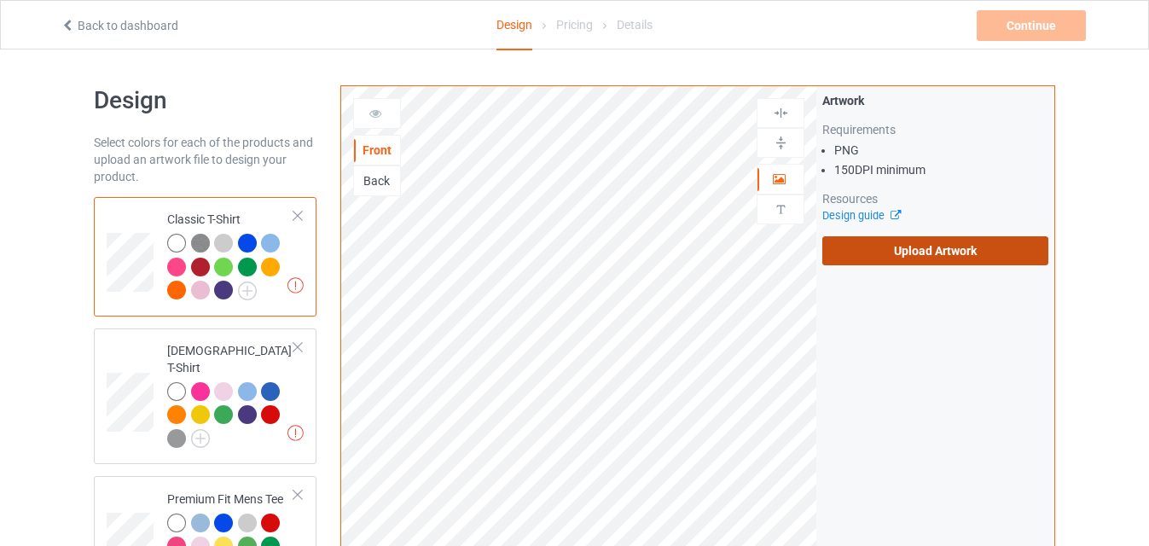
click at [841, 263] on label "Upload Artwork" at bounding box center [936, 250] width 226 height 29
click at [0, 0] on input "Upload Artwork" at bounding box center [0, 0] width 0 height 0
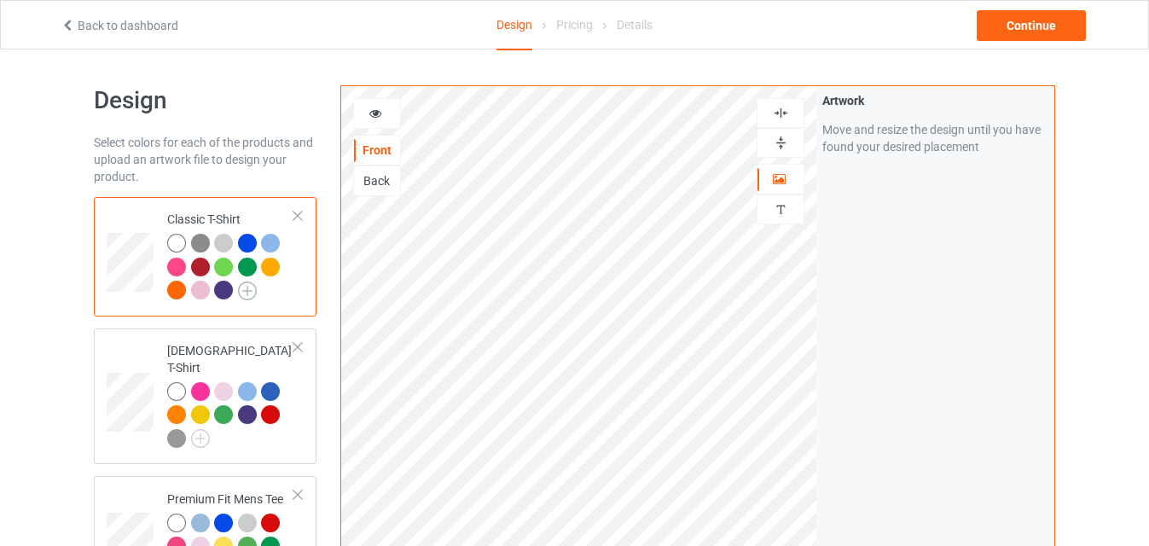
click at [250, 287] on img at bounding box center [247, 291] width 19 height 19
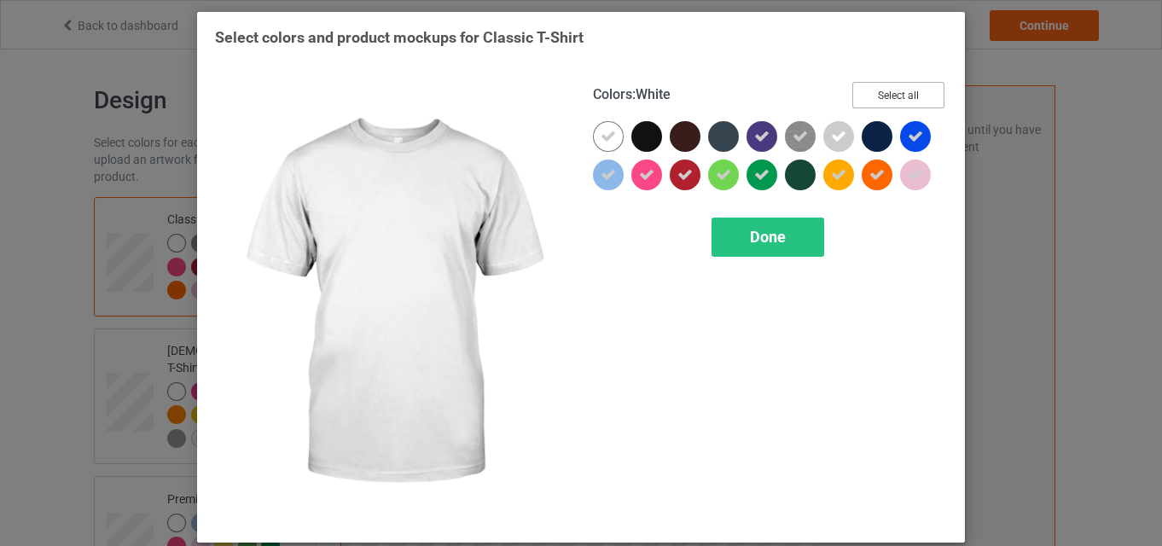
click at [882, 89] on button "Select all" at bounding box center [899, 95] width 92 height 26
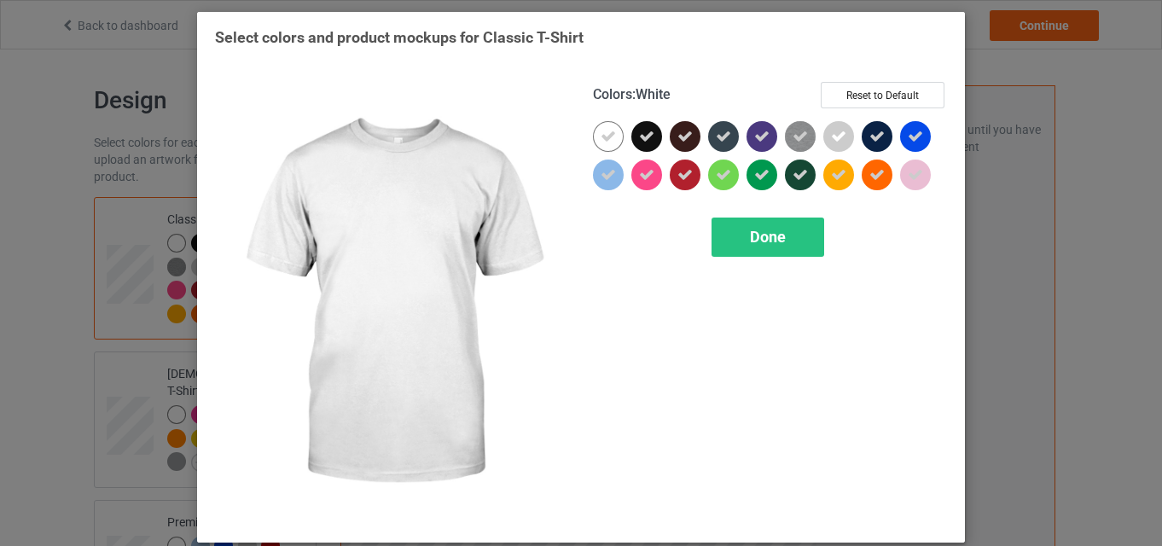
click at [606, 135] on icon at bounding box center [608, 136] width 15 height 15
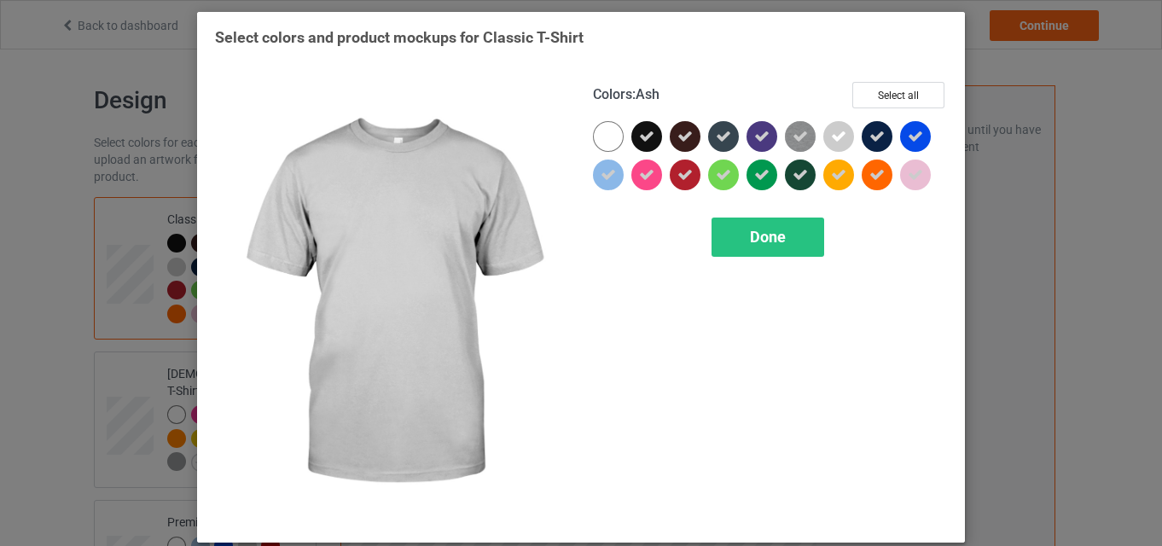
click at [824, 136] on div at bounding box center [839, 136] width 31 height 31
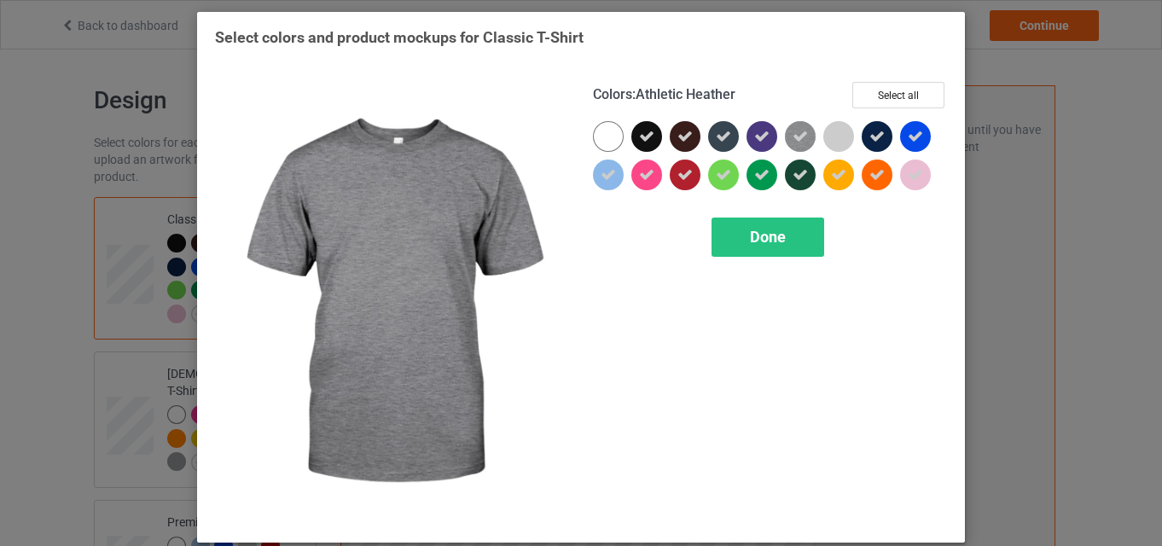
click at [800, 133] on icon at bounding box center [800, 136] width 15 height 15
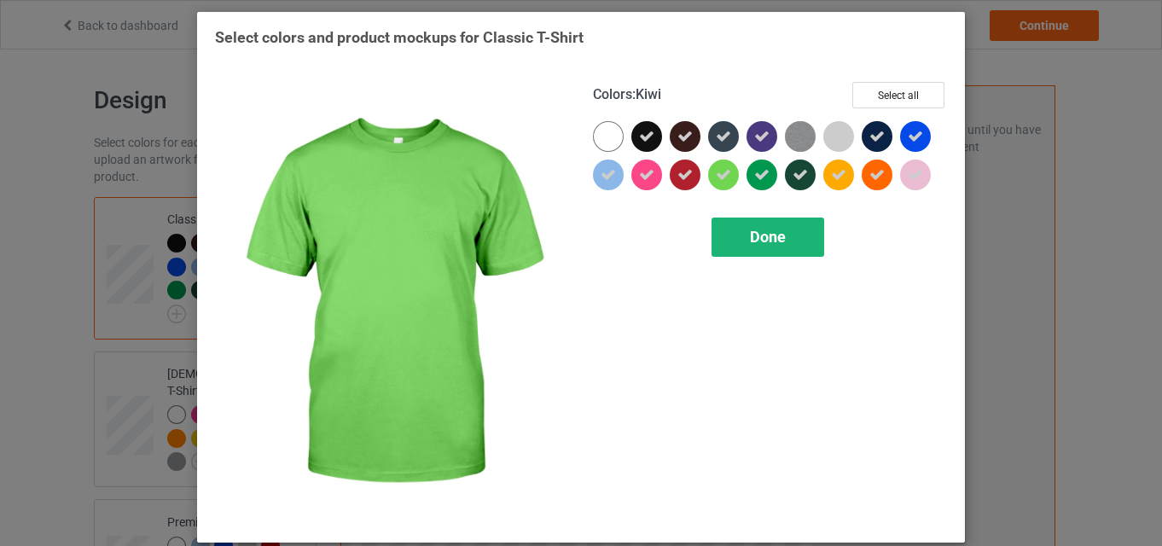
click at [774, 254] on div "Done" at bounding box center [768, 237] width 113 height 39
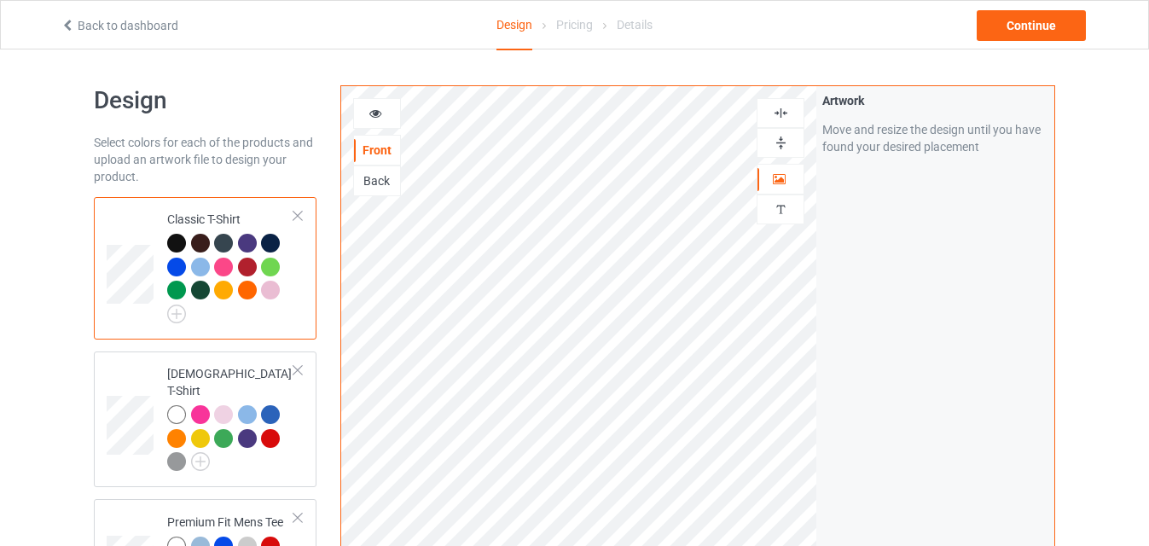
click at [226, 266] on div at bounding box center [223, 267] width 19 height 19
click at [178, 311] on img at bounding box center [176, 314] width 19 height 19
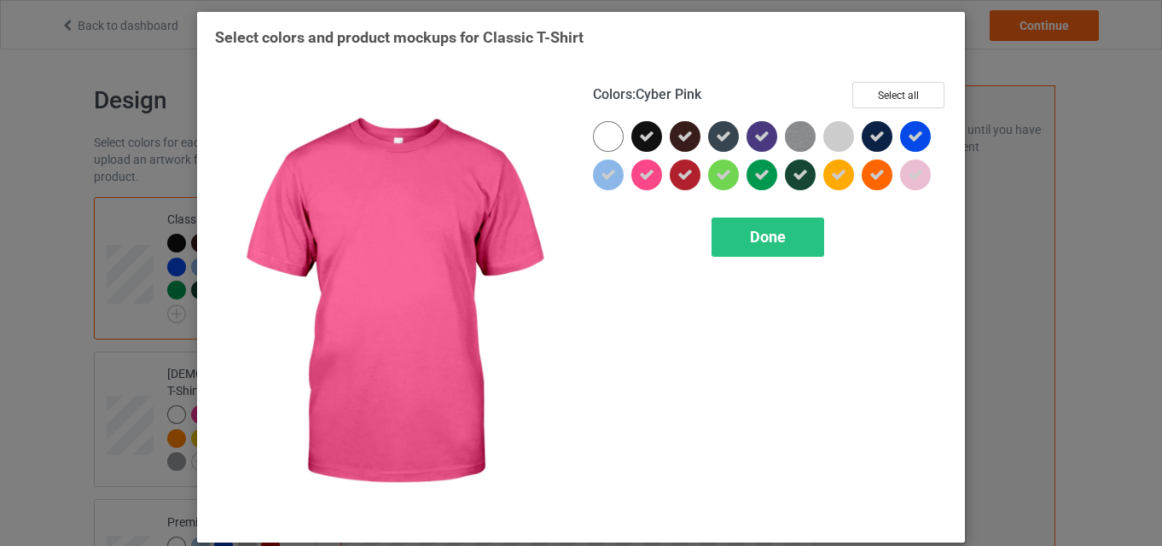
click at [639, 176] on icon at bounding box center [646, 174] width 15 height 15
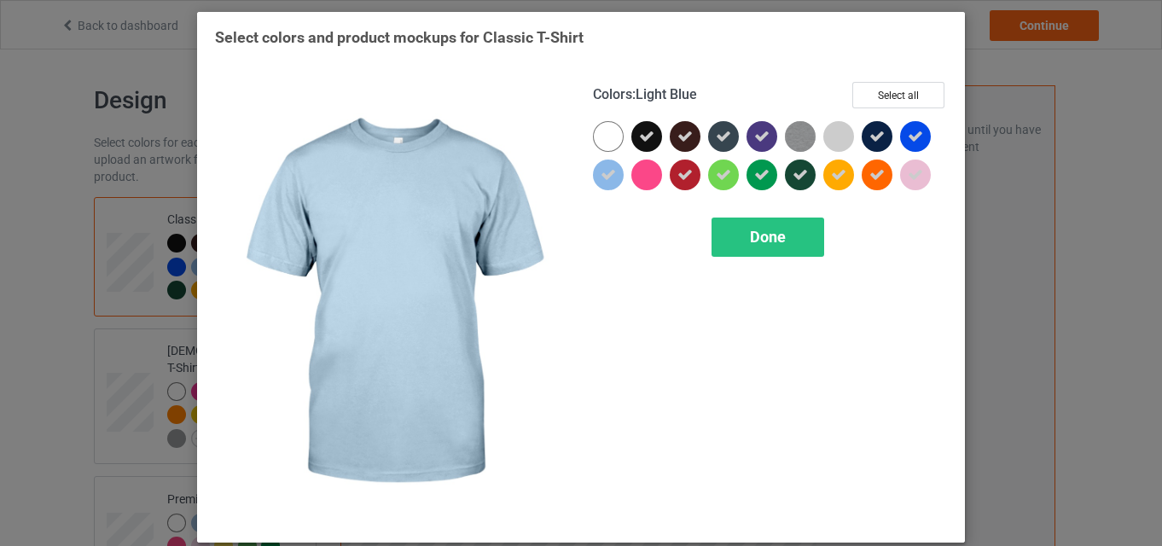
click at [619, 176] on div at bounding box center [612, 179] width 38 height 38
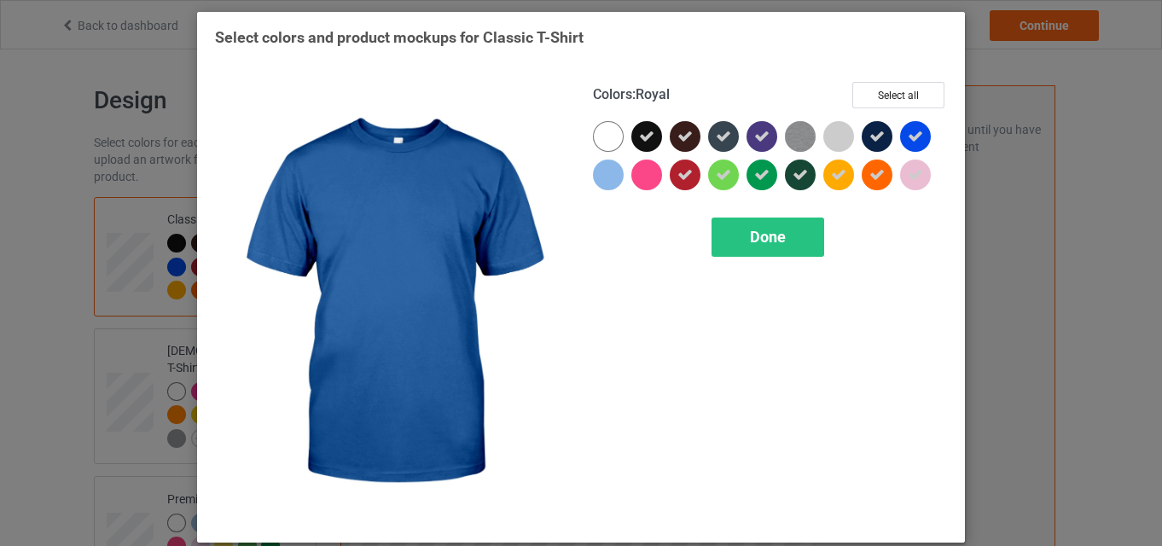
click at [917, 137] on icon at bounding box center [915, 136] width 15 height 15
click at [917, 137] on div at bounding box center [915, 136] width 31 height 31
click at [913, 136] on icon at bounding box center [915, 136] width 15 height 15
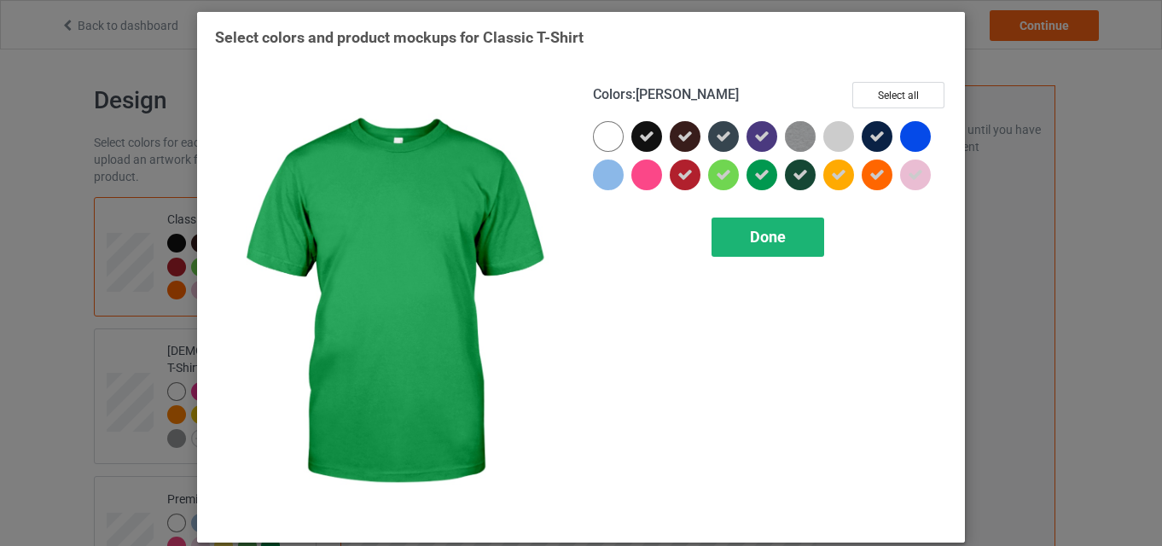
click at [765, 249] on div "Done" at bounding box center [768, 237] width 113 height 39
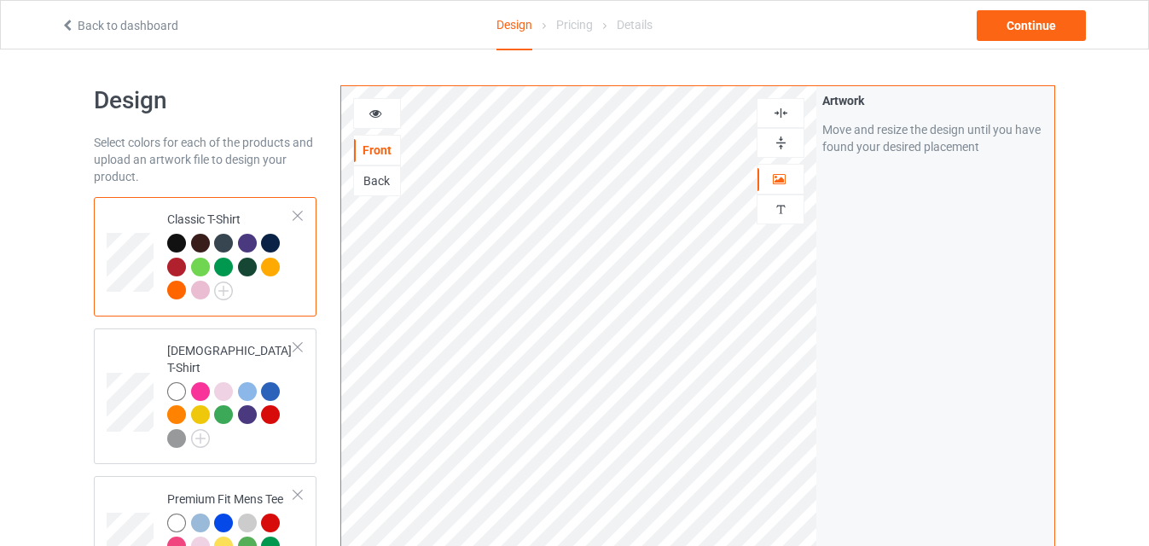
click at [224, 261] on div at bounding box center [223, 267] width 19 height 19
click at [218, 290] on img at bounding box center [223, 291] width 19 height 19
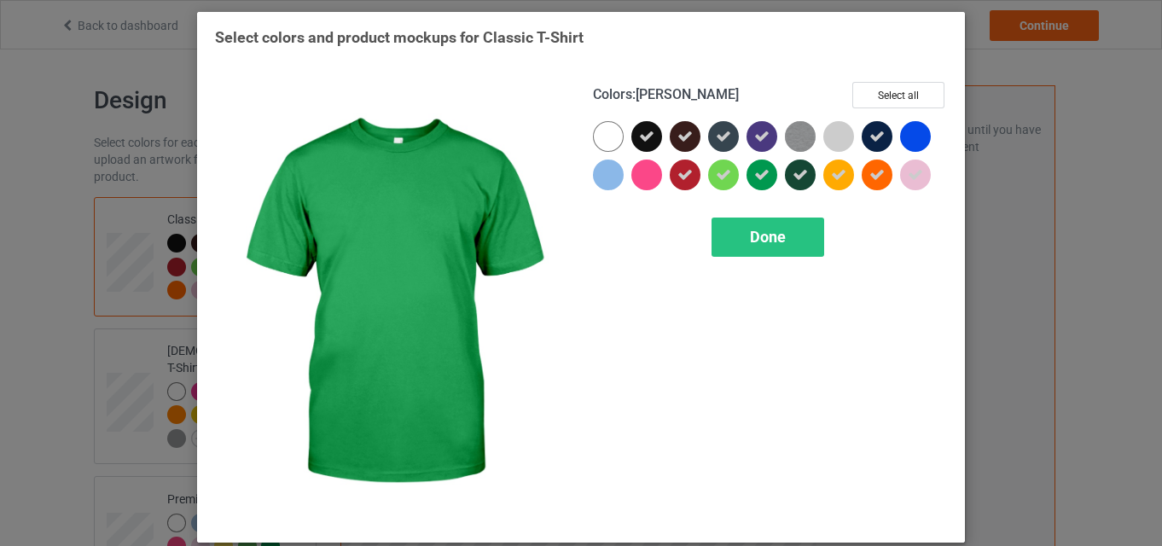
click at [765, 167] on div at bounding box center [762, 175] width 31 height 31
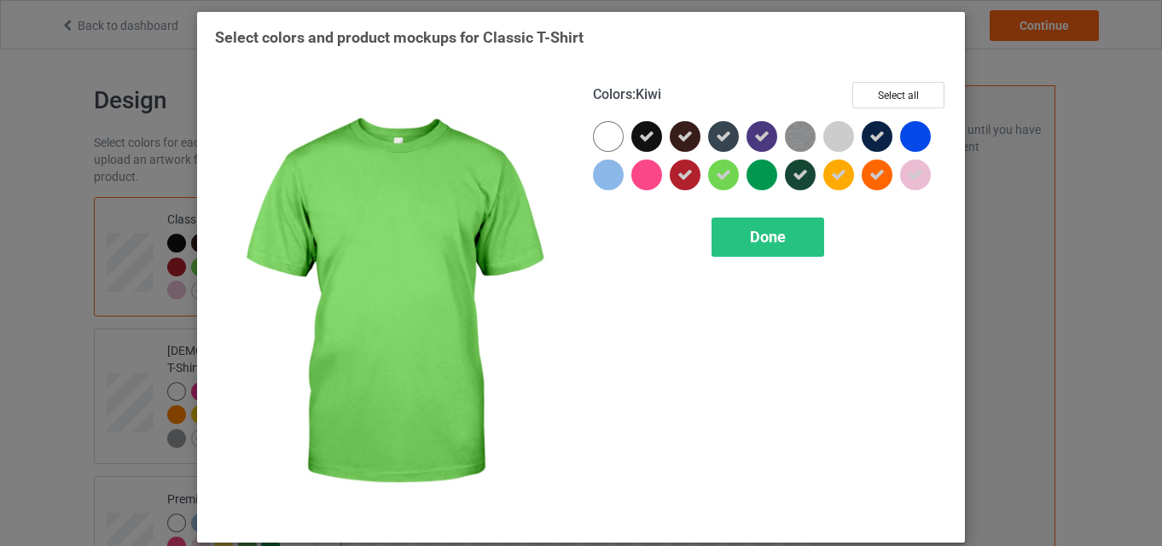
click at [708, 164] on div at bounding box center [723, 175] width 31 height 31
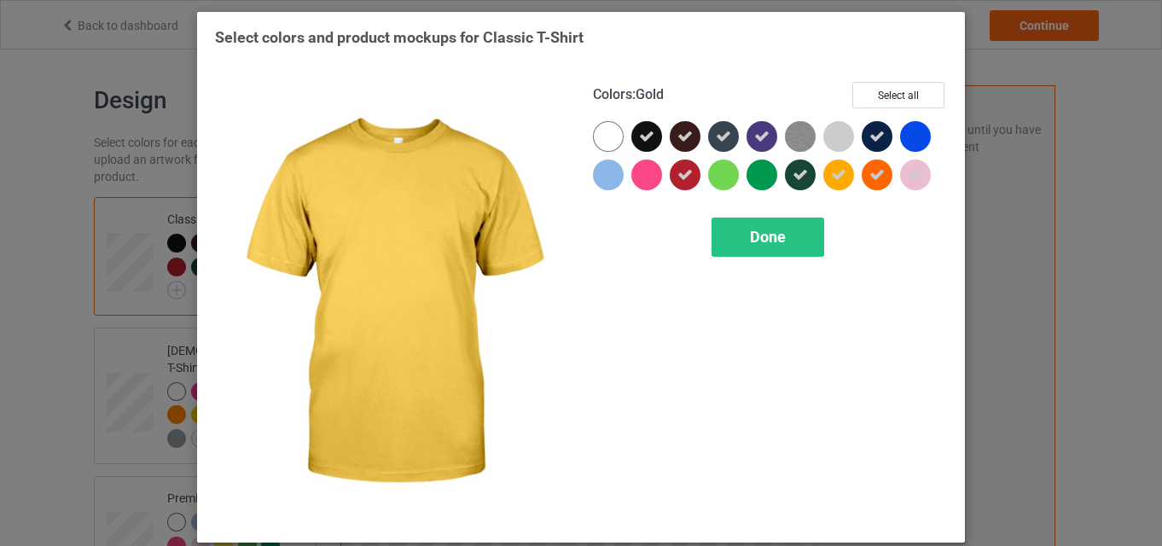
click at [831, 179] on icon at bounding box center [838, 174] width 15 height 15
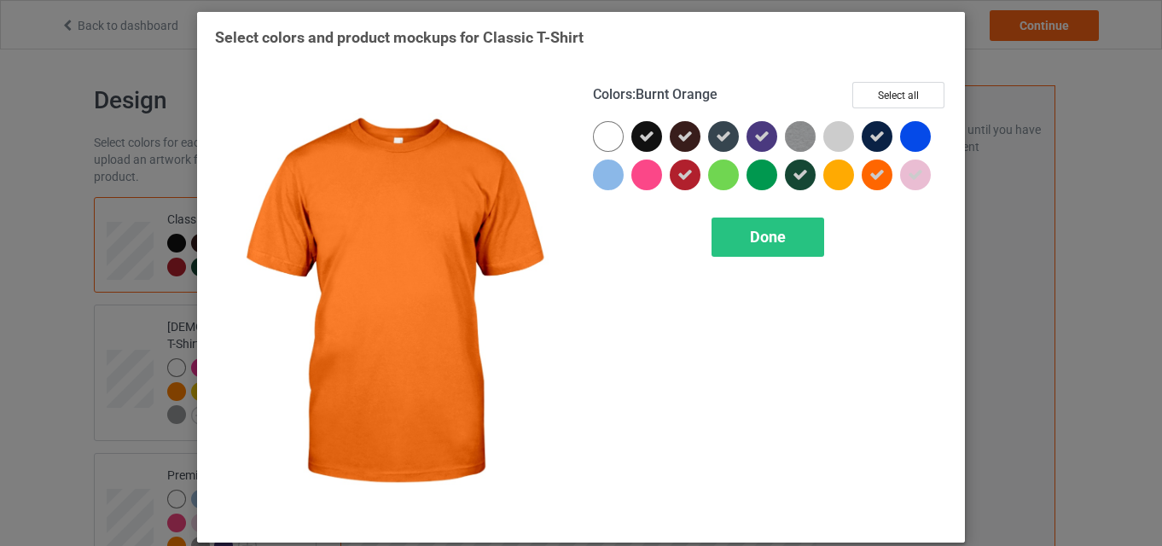
click at [881, 181] on div at bounding box center [877, 175] width 31 height 31
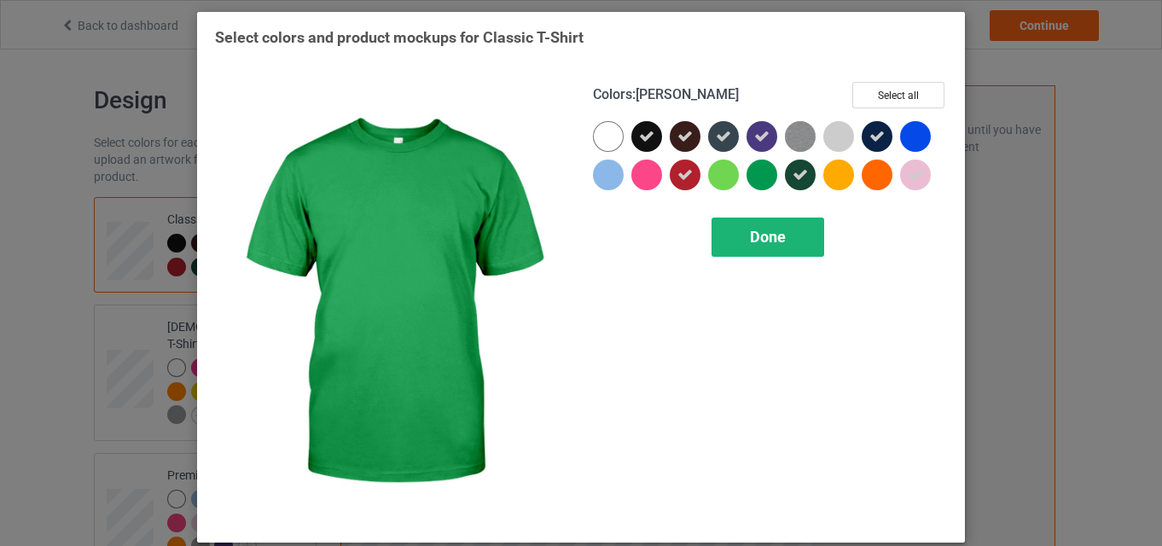
click at [766, 246] on span "Done" at bounding box center [768, 237] width 36 height 18
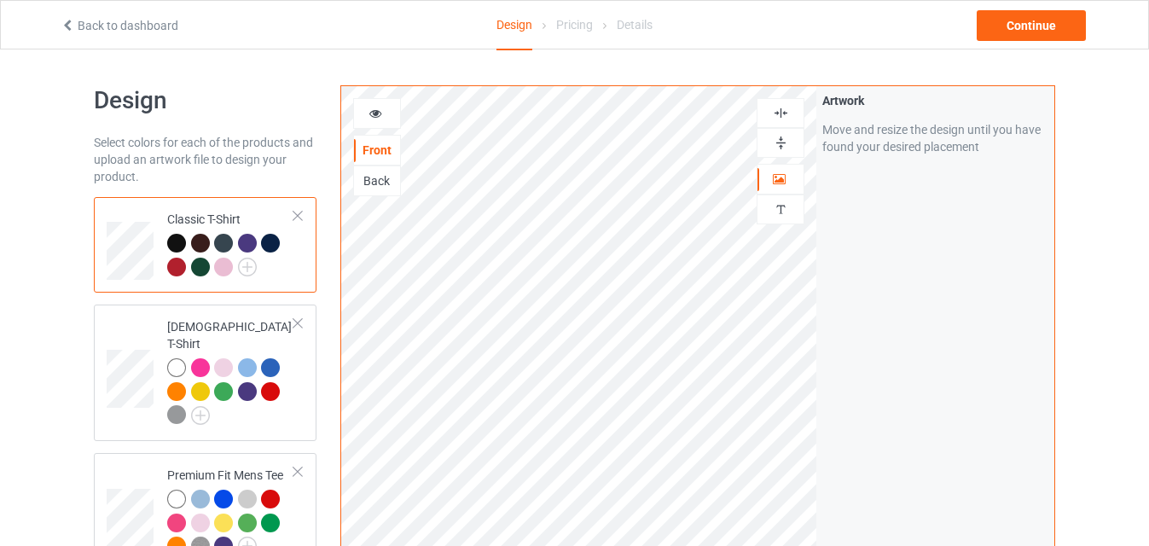
click at [193, 238] on div at bounding box center [200, 243] width 19 height 19
click at [220, 239] on div at bounding box center [223, 243] width 19 height 19
click at [250, 247] on div at bounding box center [247, 243] width 19 height 19
click at [207, 406] on img at bounding box center [200, 415] width 19 height 19
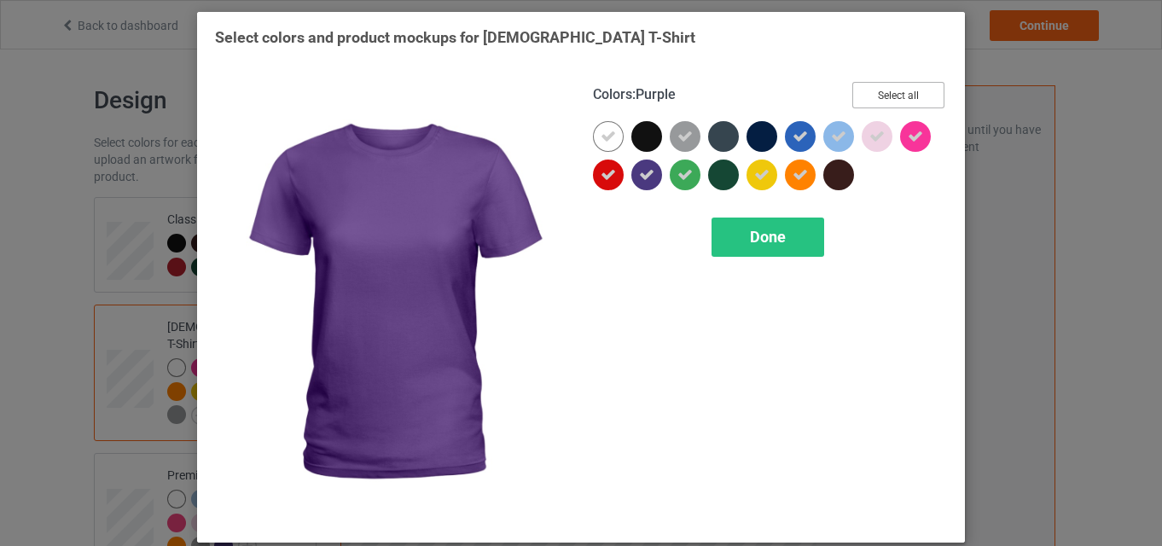
drag, startPoint x: 874, startPoint y: 109, endPoint x: 898, endPoint y: 98, distance: 26.3
click at [898, 98] on div "Colors : Purple Select all" at bounding box center [770, 101] width 354 height 39
click at [898, 98] on button "Select all" at bounding box center [899, 95] width 92 height 26
click at [898, 98] on button "Reset to Default" at bounding box center [883, 95] width 124 height 26
click at [898, 98] on button "Select all" at bounding box center [899, 95] width 92 height 26
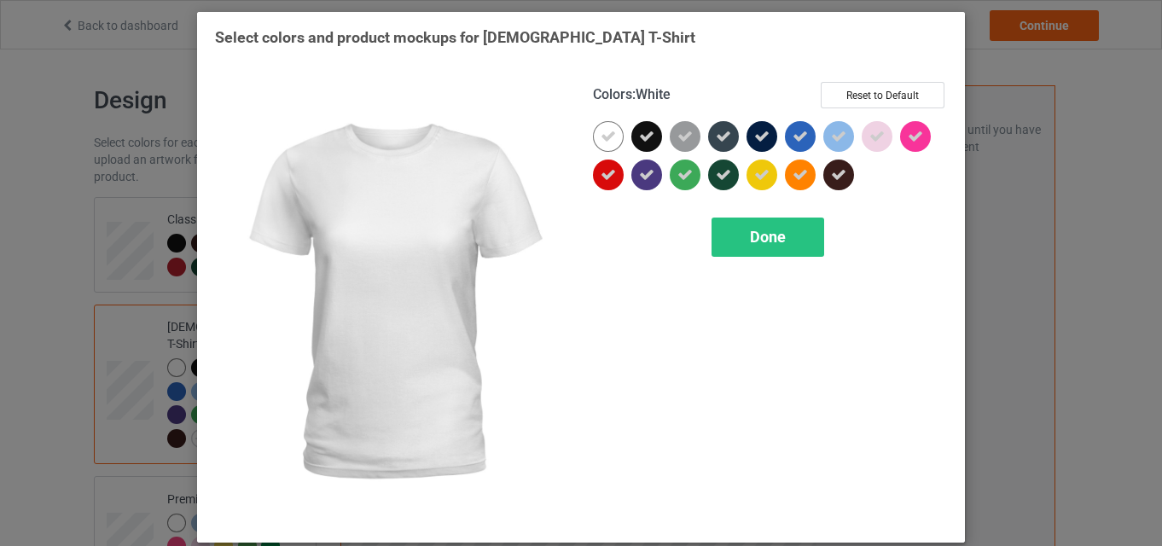
click at [601, 131] on icon at bounding box center [608, 136] width 15 height 15
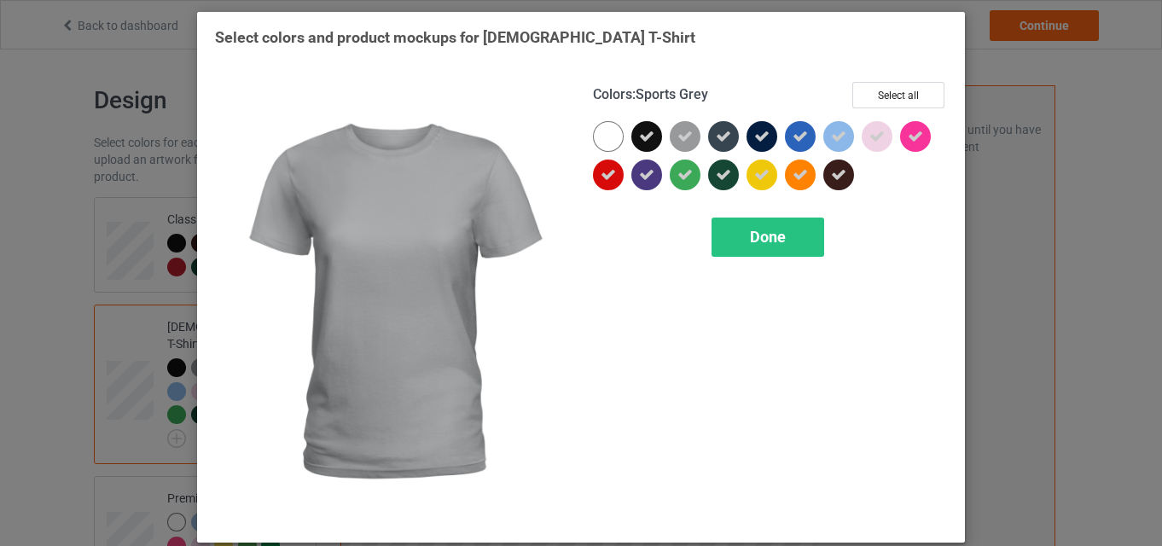
click at [674, 148] on div at bounding box center [685, 136] width 31 height 31
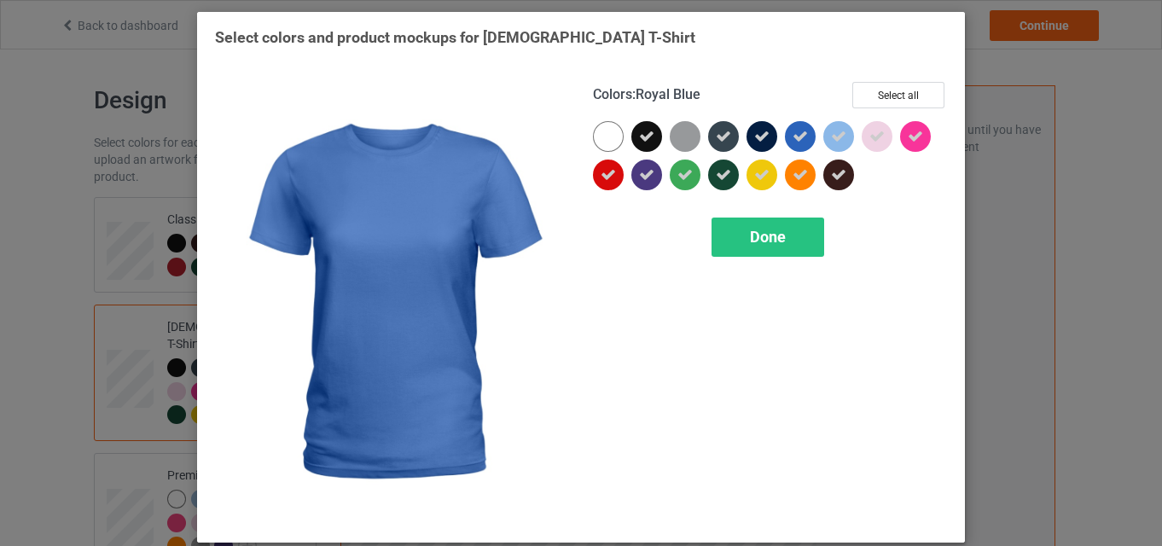
click at [803, 141] on div at bounding box center [800, 136] width 31 height 31
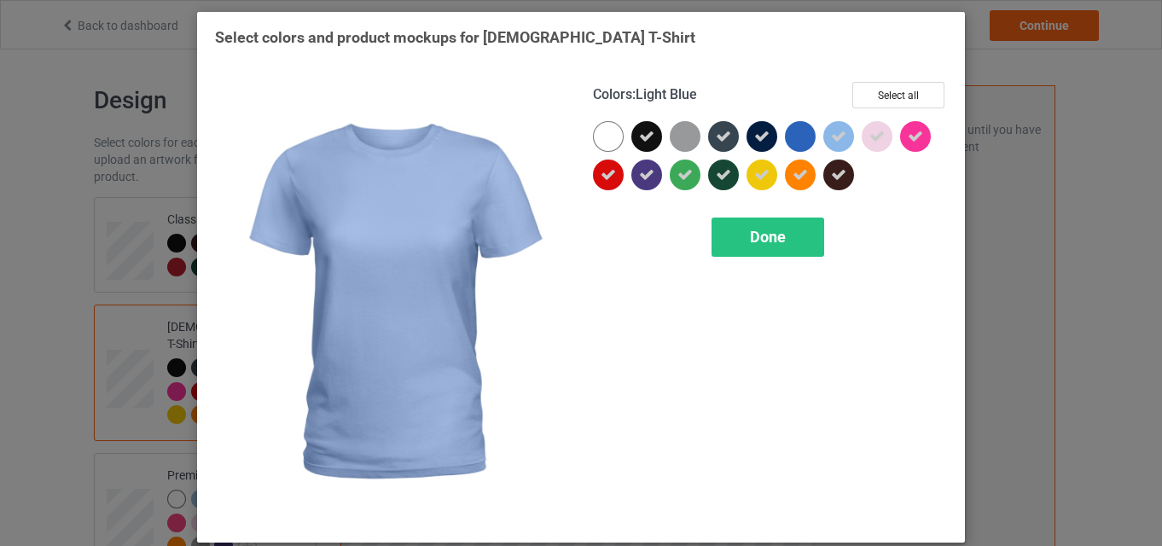
click at [841, 142] on div at bounding box center [839, 136] width 31 height 31
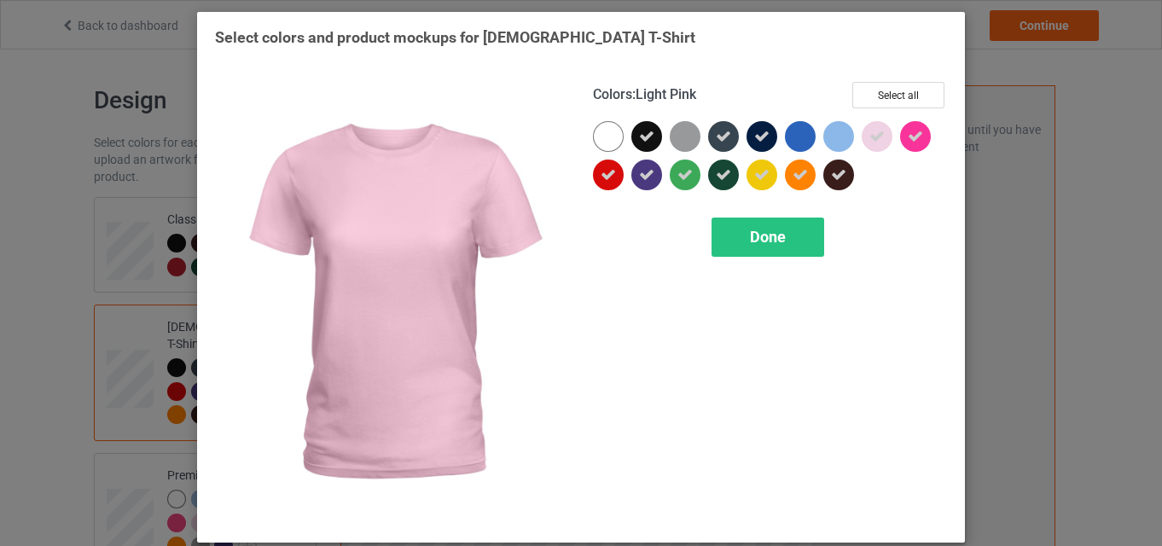
click at [870, 143] on icon at bounding box center [877, 136] width 15 height 15
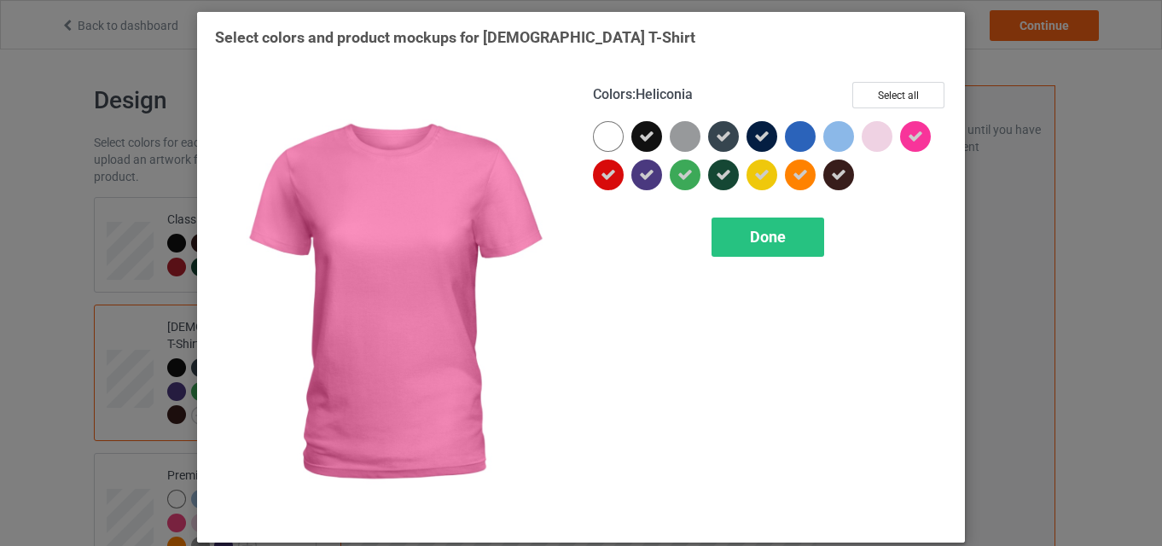
click at [912, 143] on icon at bounding box center [915, 136] width 15 height 15
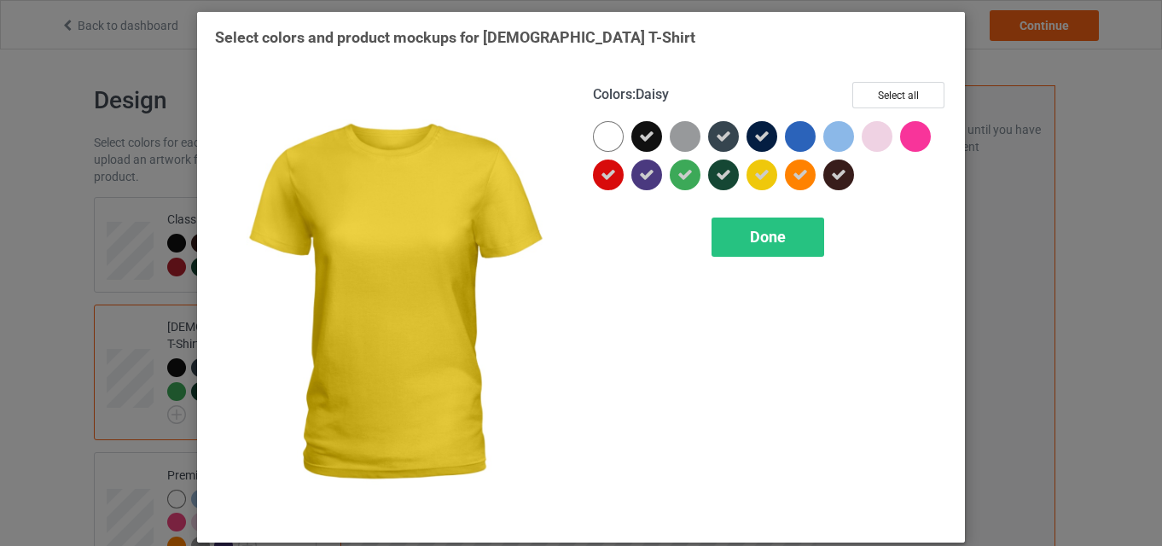
click at [777, 172] on div at bounding box center [766, 179] width 38 height 38
click at [756, 174] on div at bounding box center [762, 175] width 31 height 31
click at [756, 174] on icon at bounding box center [761, 174] width 15 height 15
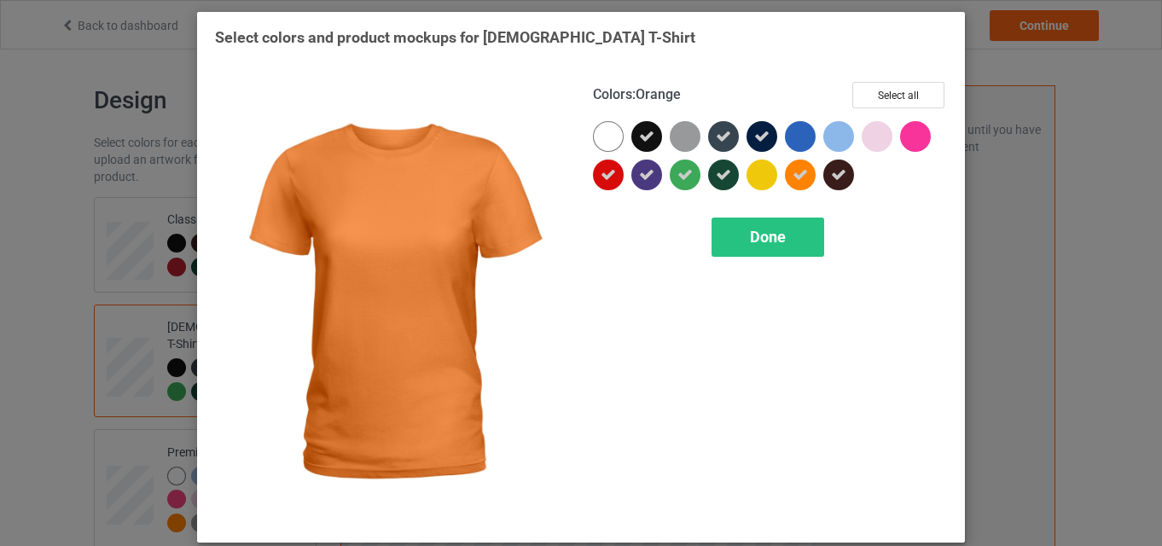
click at [793, 180] on icon at bounding box center [800, 174] width 15 height 15
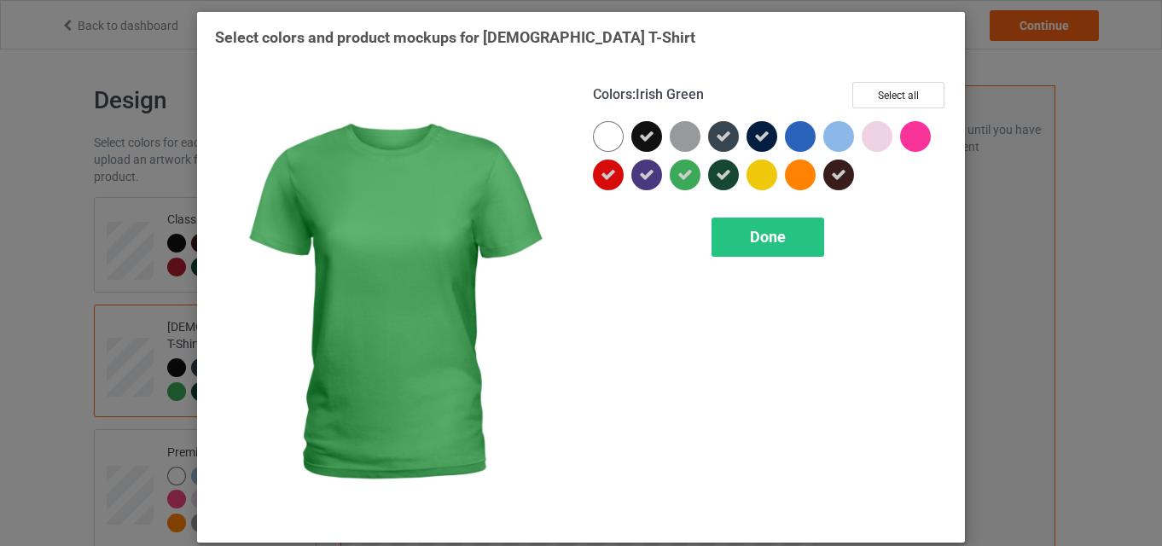
click at [678, 180] on icon at bounding box center [685, 174] width 15 height 15
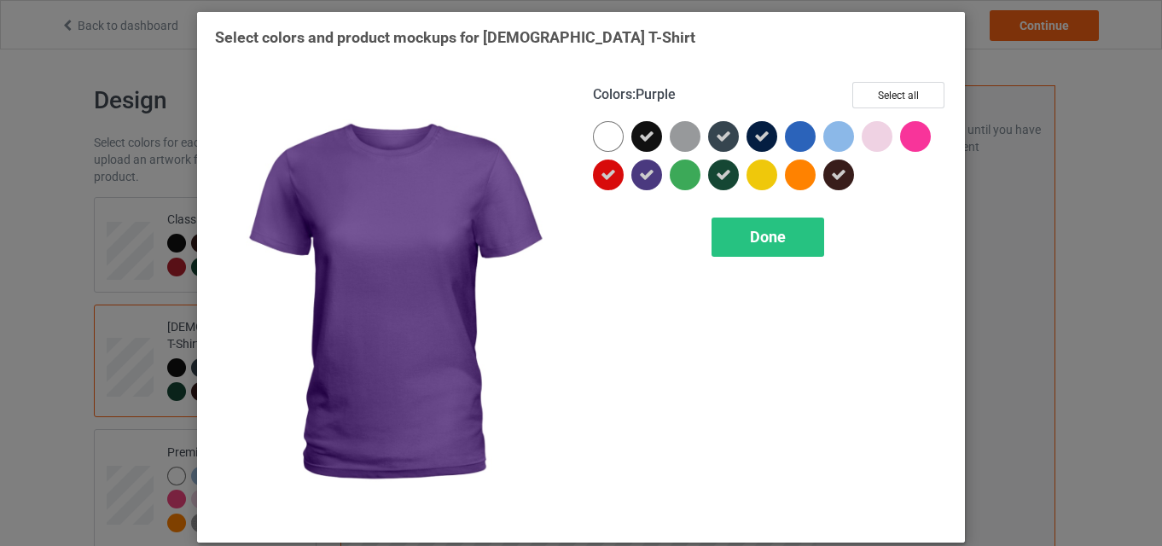
click at [639, 175] on icon at bounding box center [646, 174] width 15 height 15
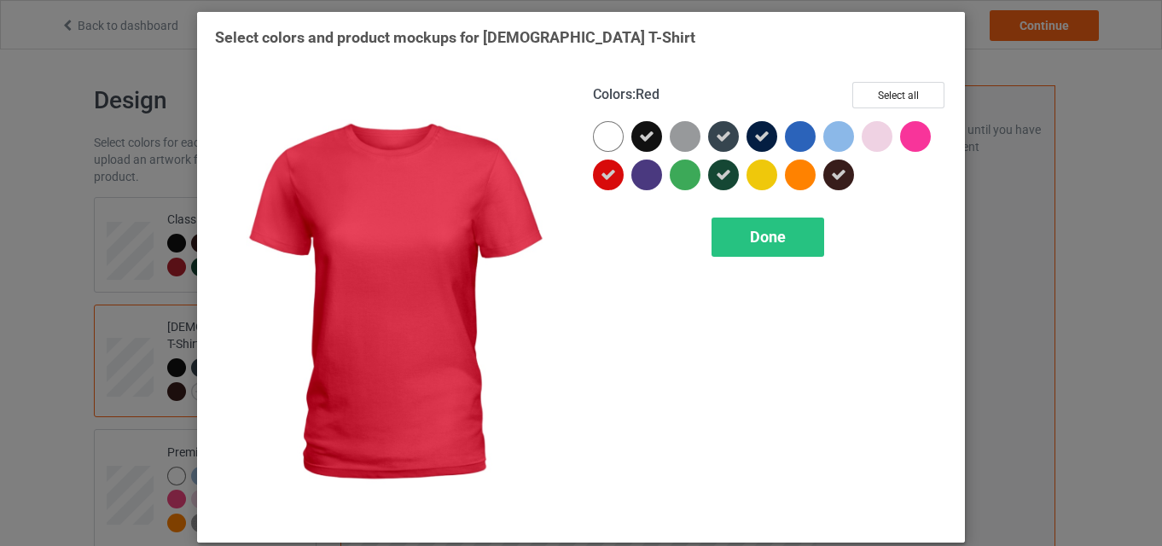
click at [605, 172] on icon at bounding box center [608, 174] width 15 height 15
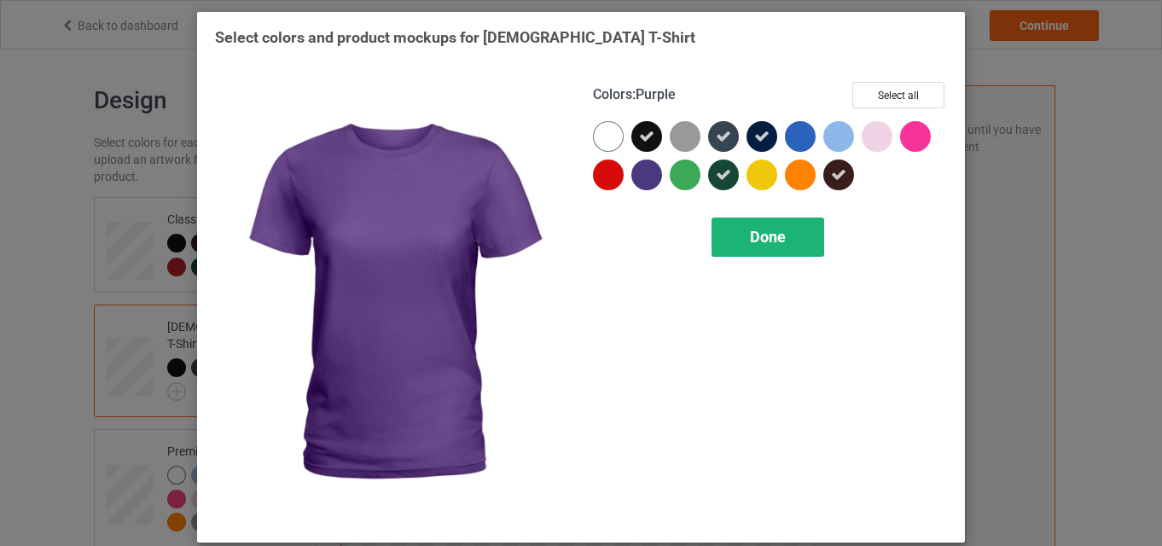
click at [775, 242] on span "Done" at bounding box center [768, 237] width 36 height 18
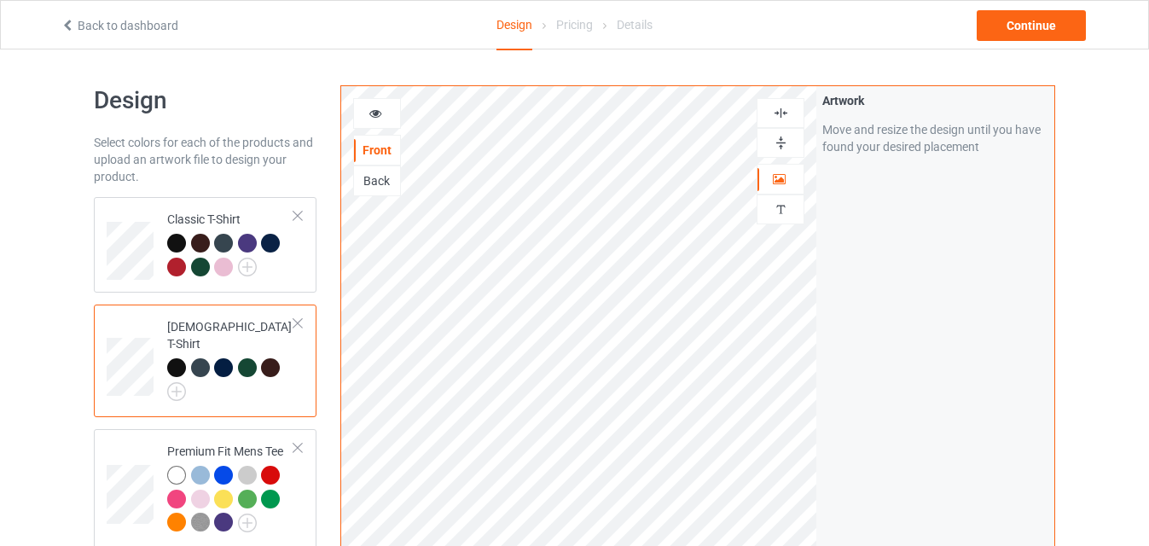
click at [272, 340] on div "[DEMOGRAPHIC_DATA] T-Shirt" at bounding box center [230, 356] width 127 height 77
click at [263, 358] on div at bounding box center [270, 367] width 19 height 19
click at [241, 358] on div at bounding box center [247, 367] width 19 height 19
click at [240, 271] on img at bounding box center [247, 267] width 19 height 19
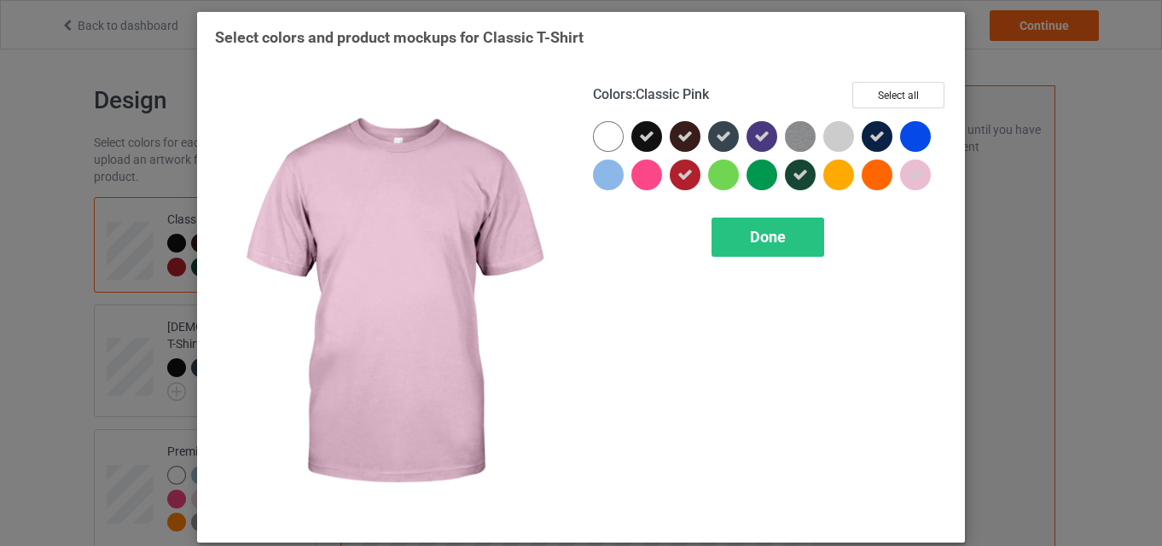
click at [915, 174] on icon at bounding box center [915, 174] width 15 height 15
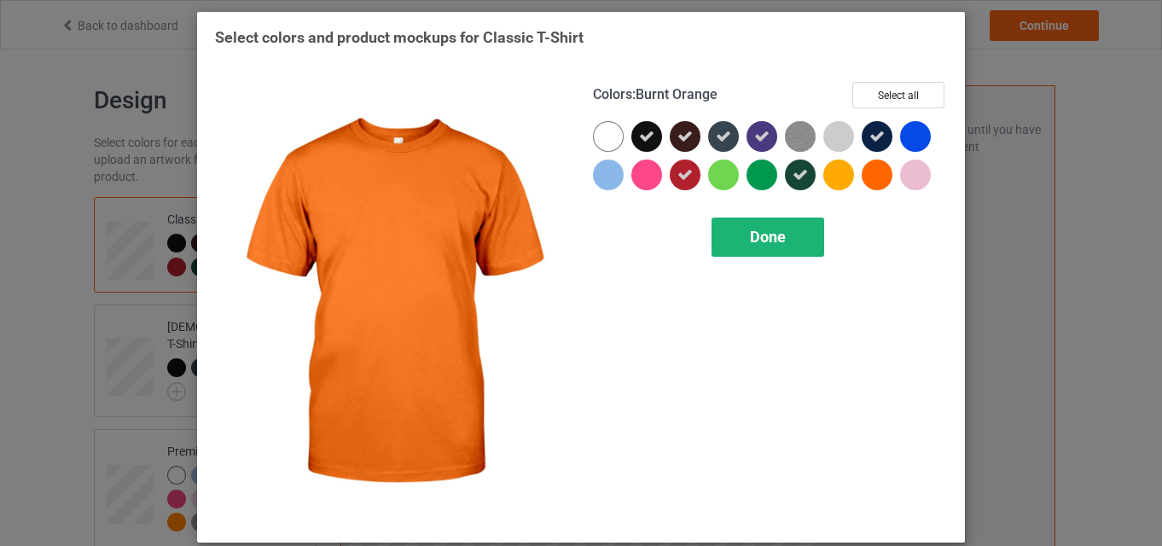
click at [779, 247] on div "Done" at bounding box center [768, 237] width 113 height 39
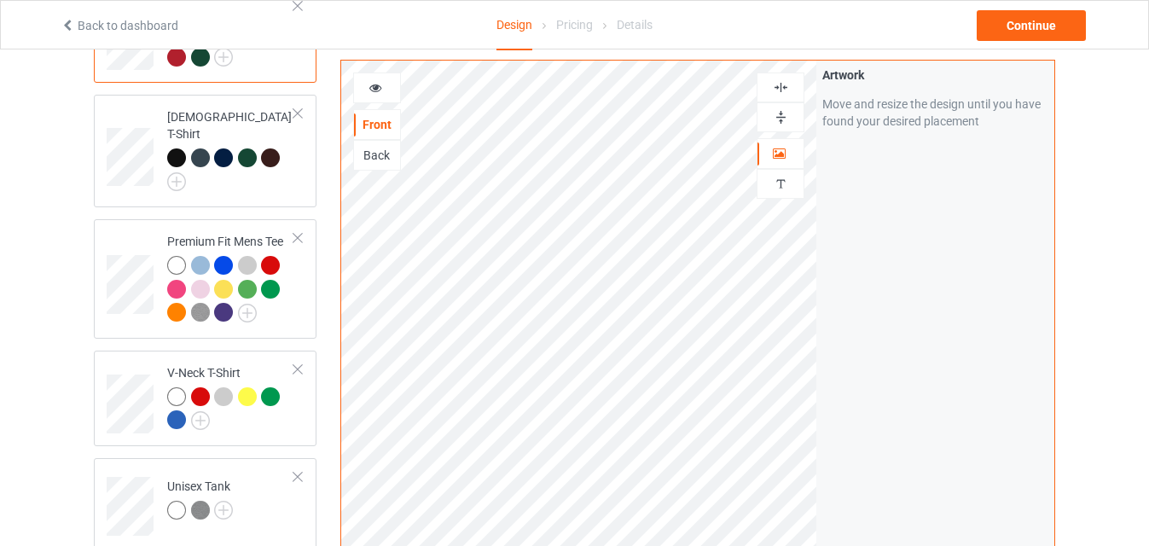
scroll to position [214, 0]
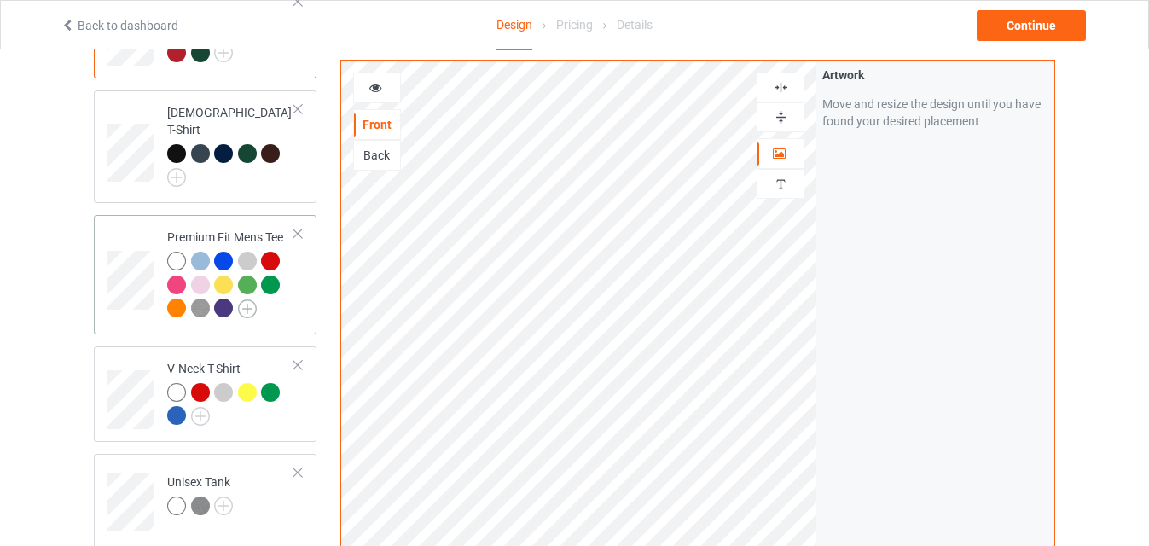
click at [253, 300] on img at bounding box center [247, 309] width 19 height 19
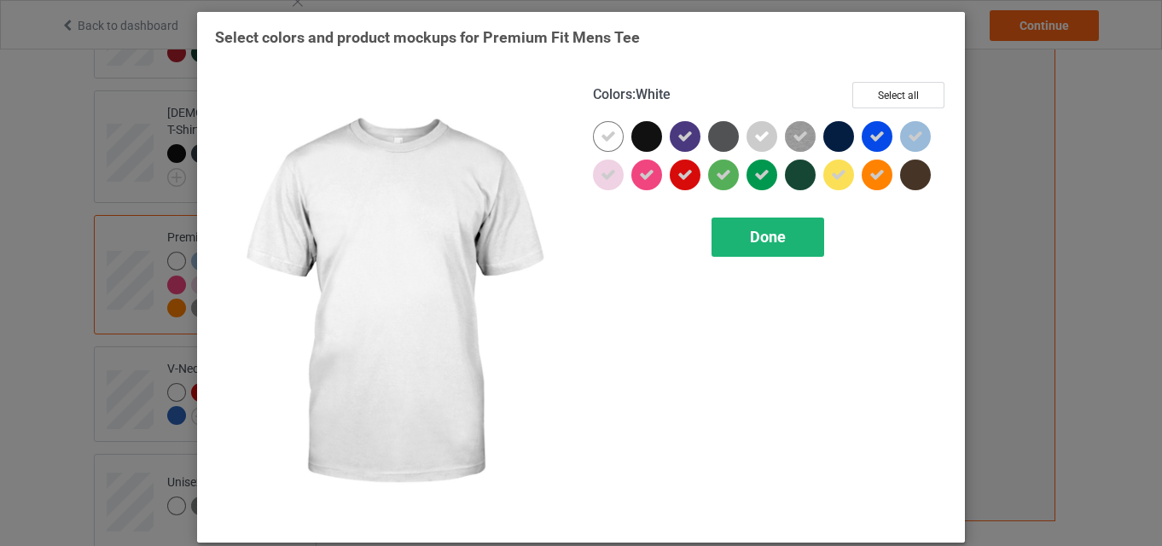
click at [743, 242] on div "Done" at bounding box center [768, 237] width 113 height 39
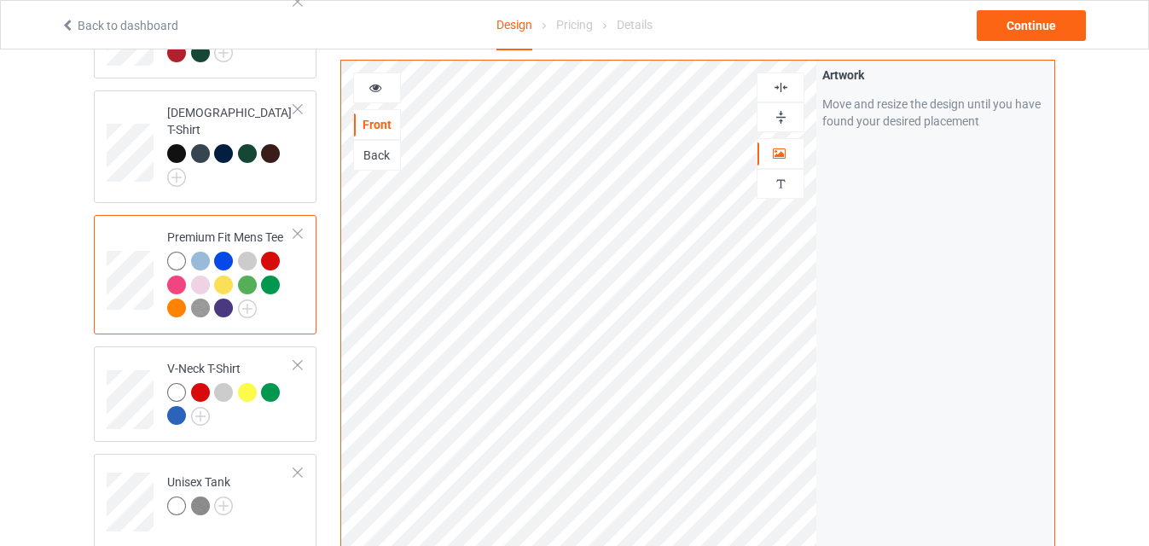
click at [258, 299] on div at bounding box center [230, 287] width 127 height 71
click at [250, 302] on img at bounding box center [247, 309] width 19 height 19
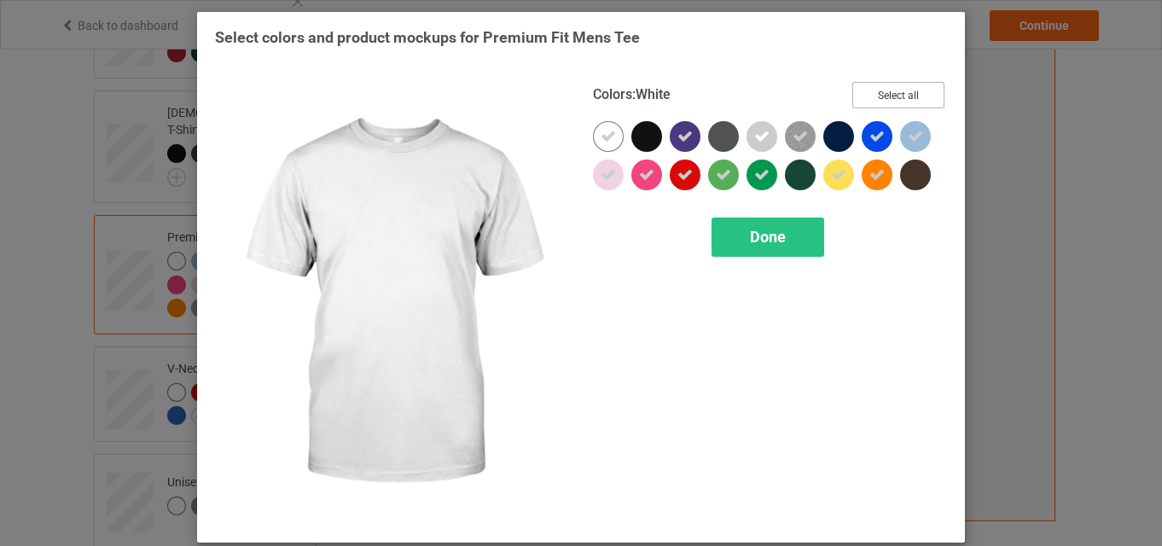
click at [898, 95] on button "Select all" at bounding box center [899, 95] width 92 height 26
click at [898, 95] on button "Reset to Default" at bounding box center [883, 95] width 124 height 26
click at [898, 95] on button "Select all" at bounding box center [899, 95] width 92 height 26
click at [608, 136] on icon at bounding box center [608, 136] width 15 height 15
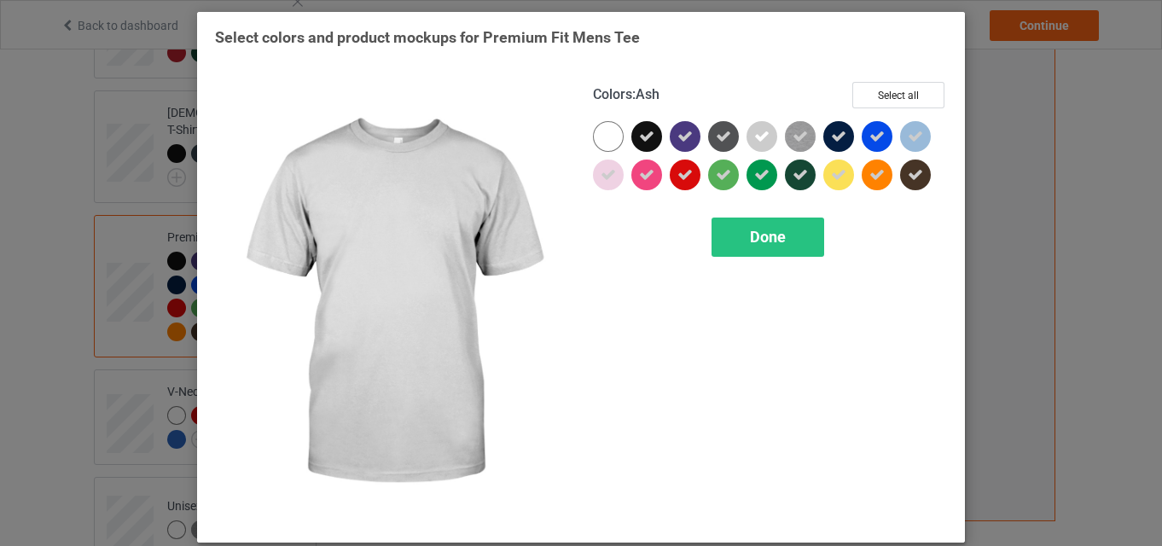
click at [765, 150] on div at bounding box center [766, 140] width 38 height 38
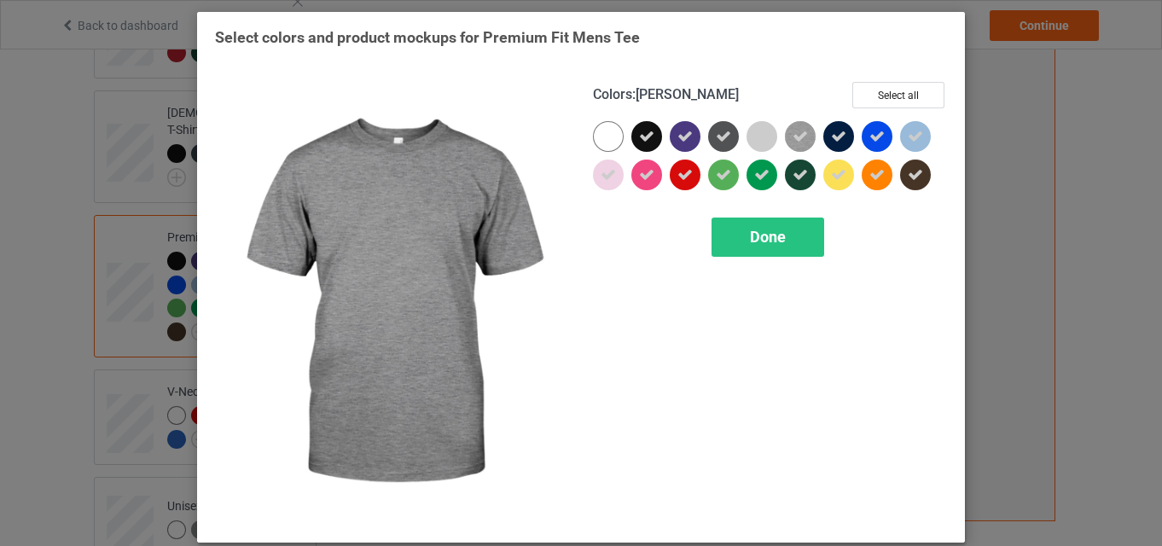
click at [804, 148] on img at bounding box center [800, 136] width 31 height 31
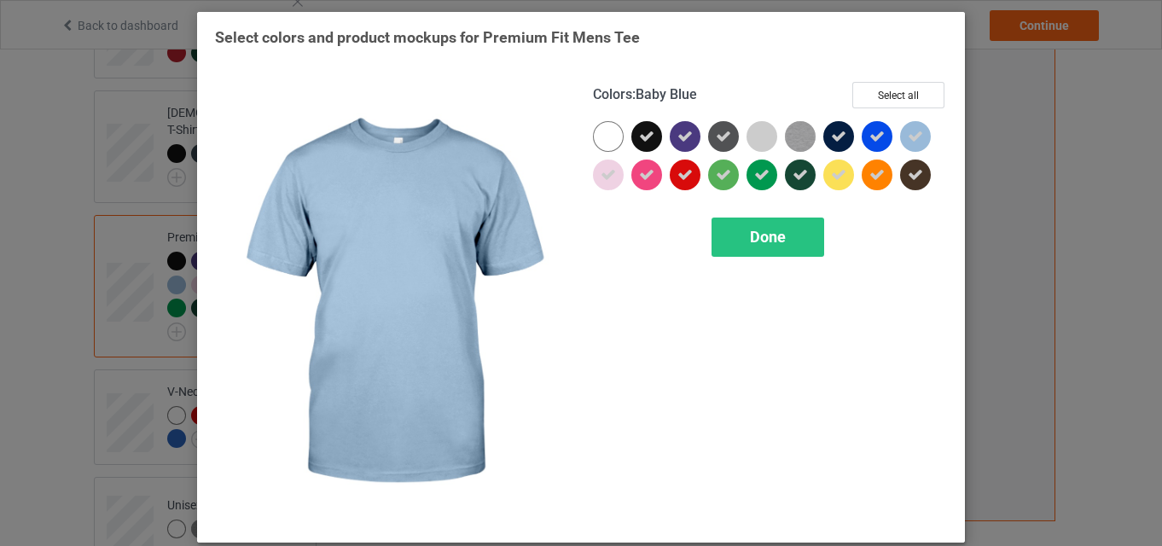
click at [911, 145] on div at bounding box center [915, 136] width 31 height 31
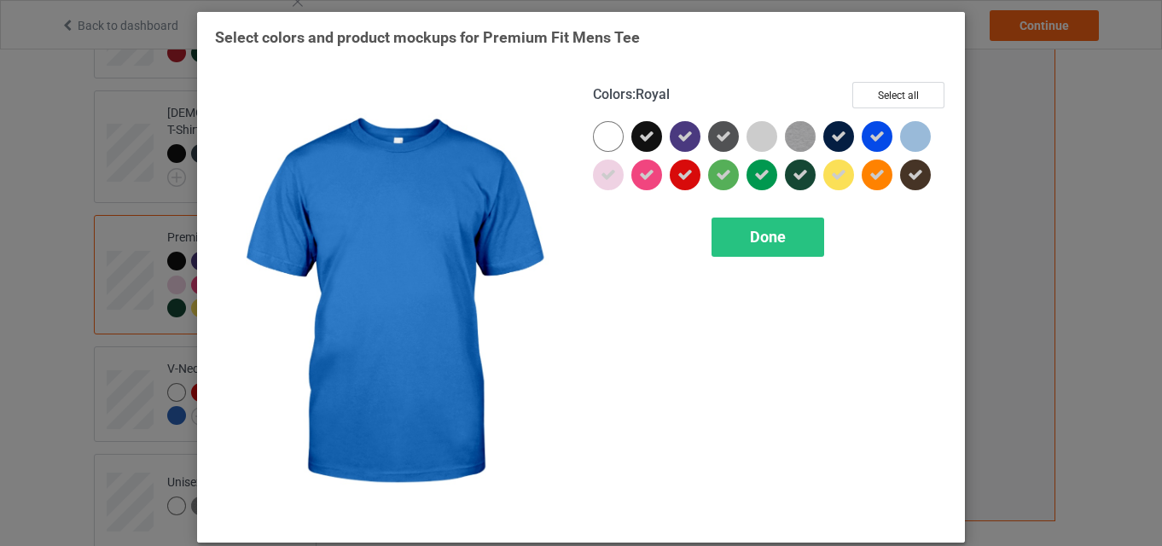
click at [884, 138] on div at bounding box center [877, 136] width 31 height 31
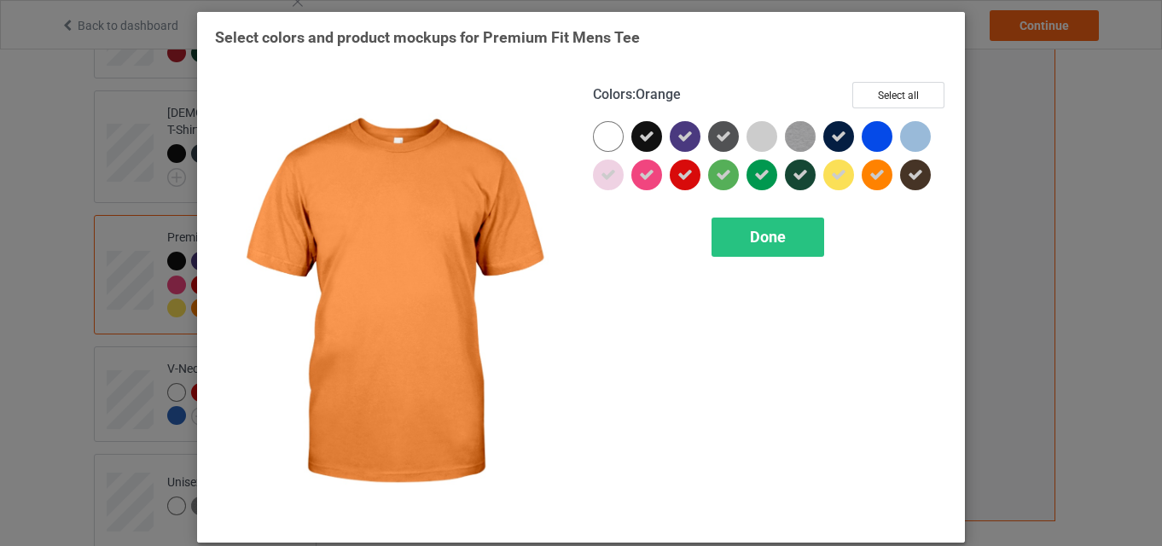
click at [876, 166] on div at bounding box center [877, 175] width 31 height 31
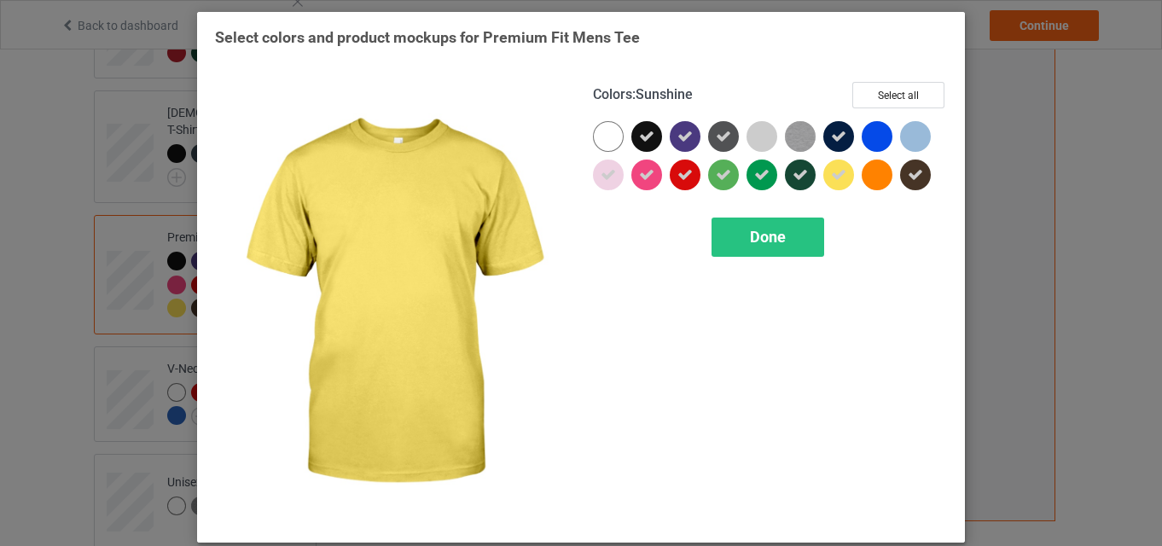
click at [840, 175] on icon at bounding box center [838, 174] width 15 height 15
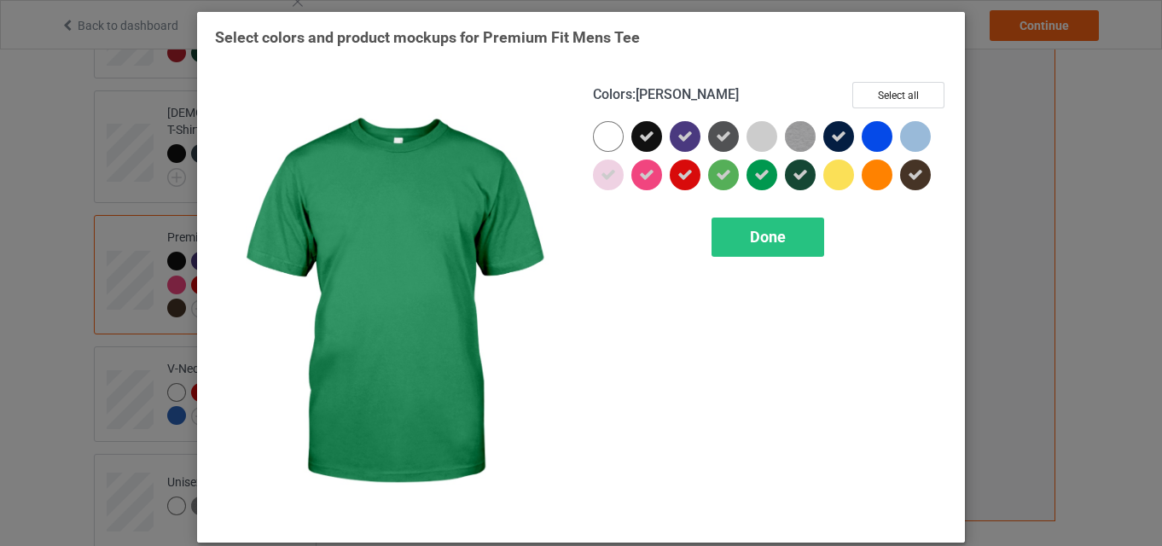
click at [760, 181] on icon at bounding box center [761, 174] width 15 height 15
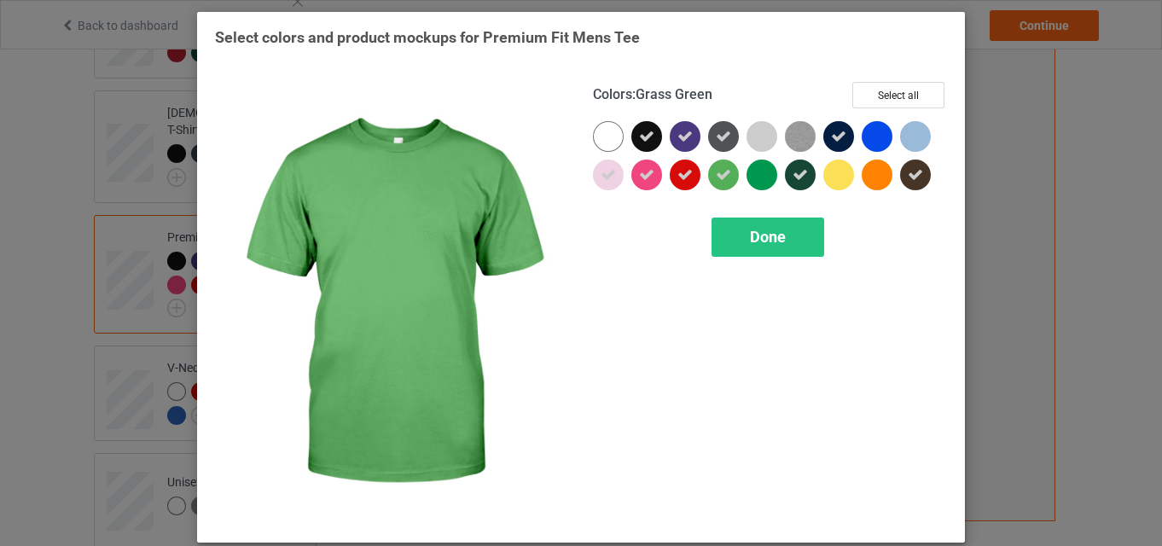
click at [713, 187] on div at bounding box center [723, 175] width 31 height 31
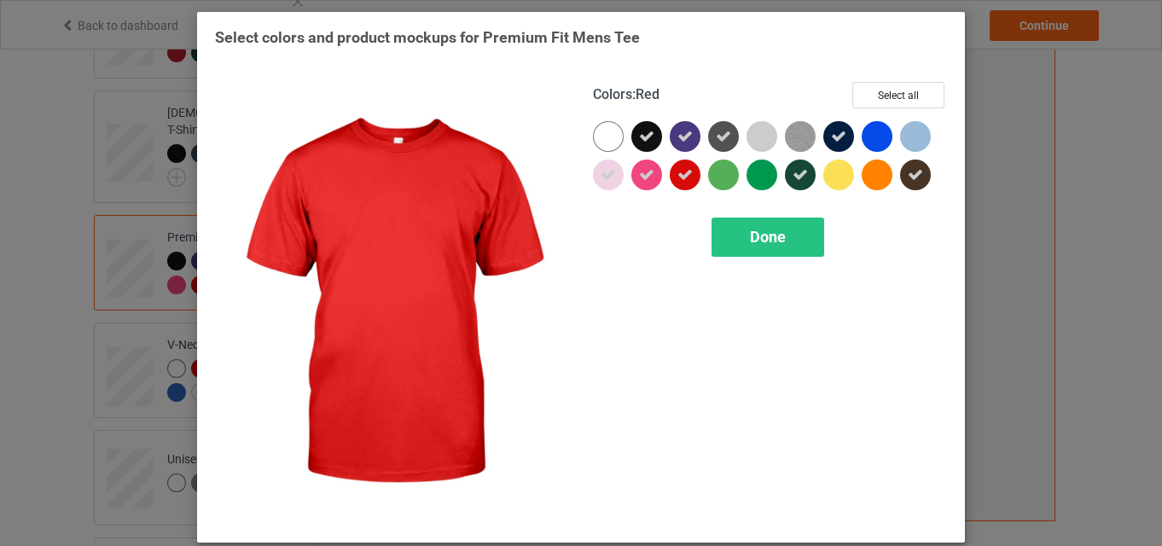
click at [670, 188] on div at bounding box center [689, 179] width 38 height 38
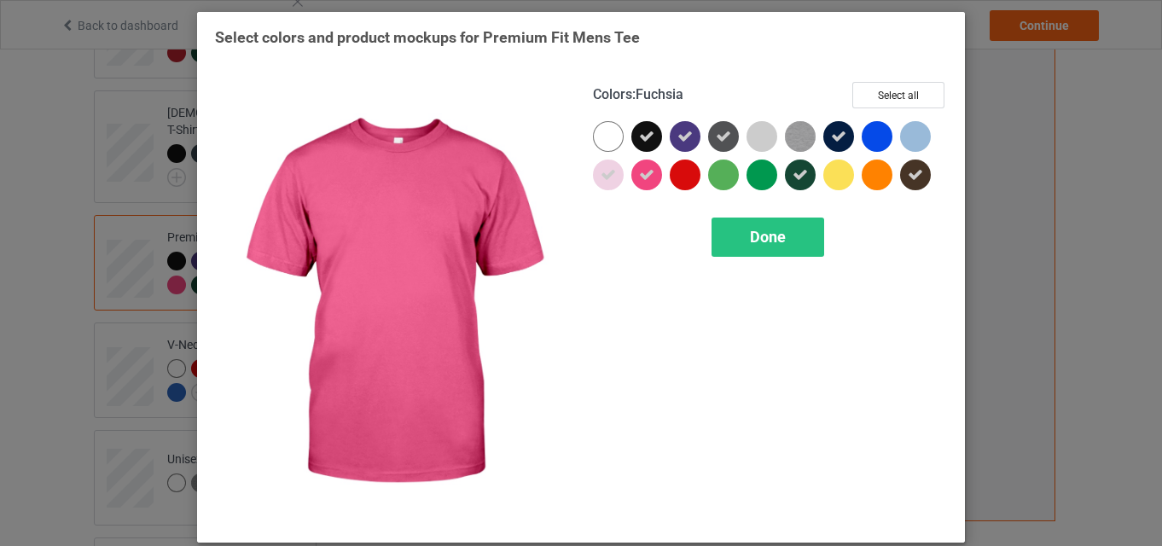
click at [645, 179] on icon at bounding box center [646, 174] width 15 height 15
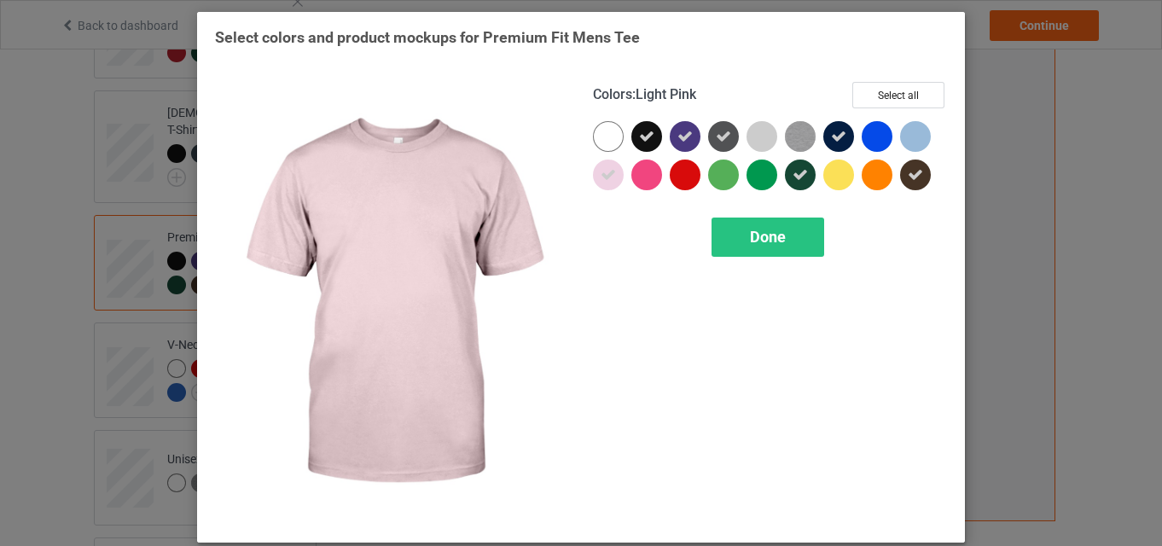
click at [601, 180] on icon at bounding box center [608, 174] width 15 height 15
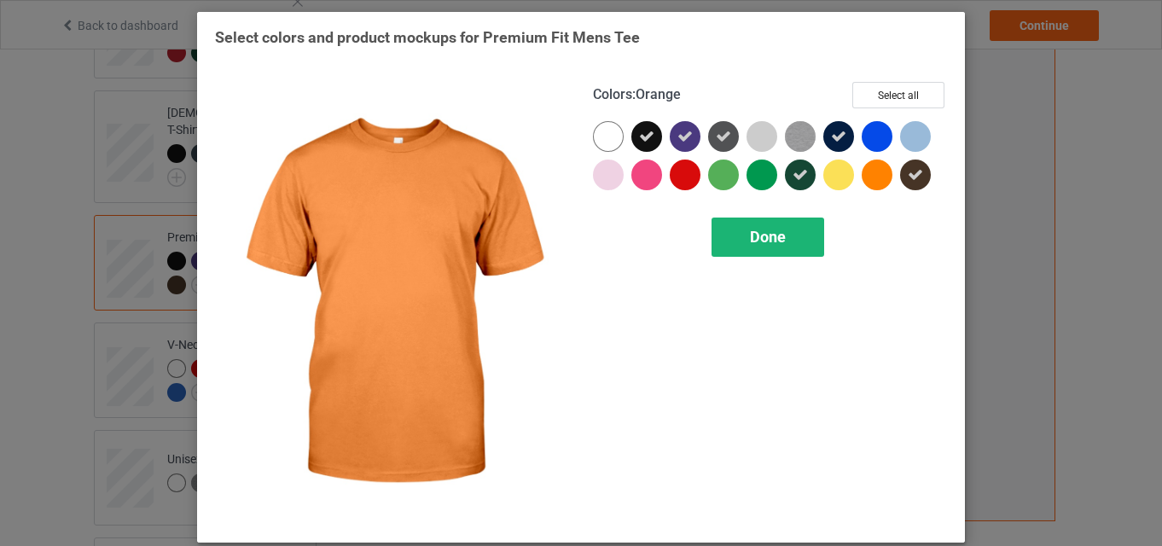
click at [785, 252] on div "Done" at bounding box center [768, 237] width 113 height 39
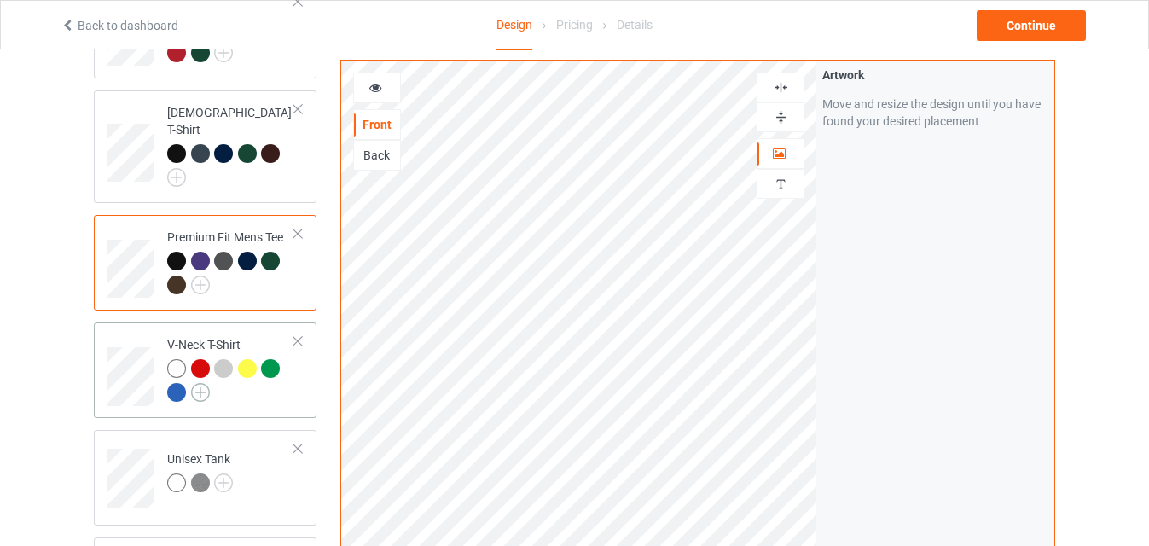
click at [208, 383] on img at bounding box center [200, 392] width 19 height 19
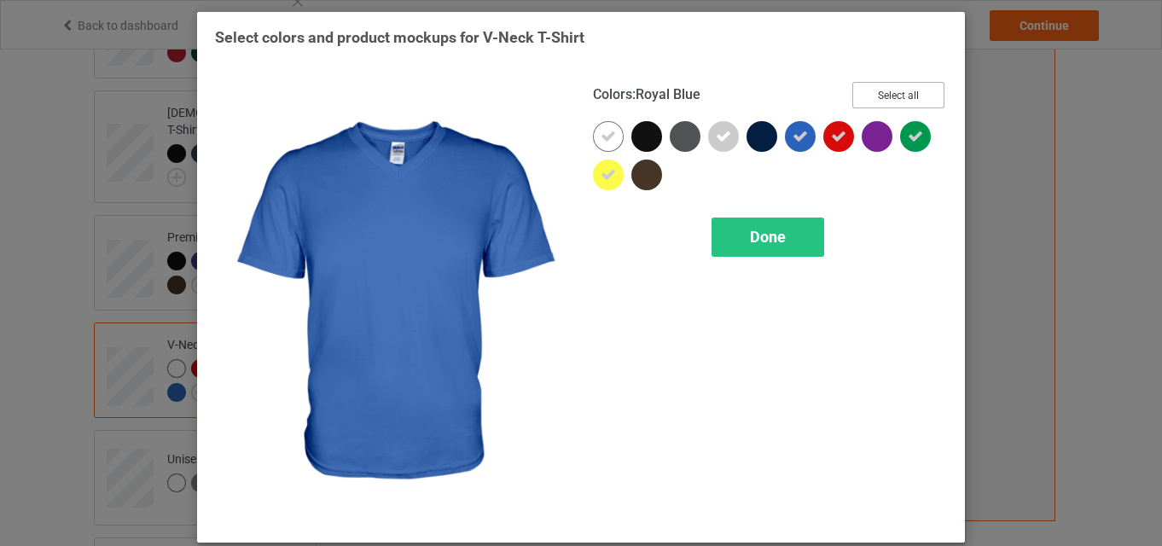
click at [884, 94] on button "Select all" at bounding box center [899, 95] width 92 height 26
click at [884, 94] on button "Reset to Default" at bounding box center [883, 95] width 124 height 26
click at [884, 94] on button "Select all" at bounding box center [899, 95] width 92 height 26
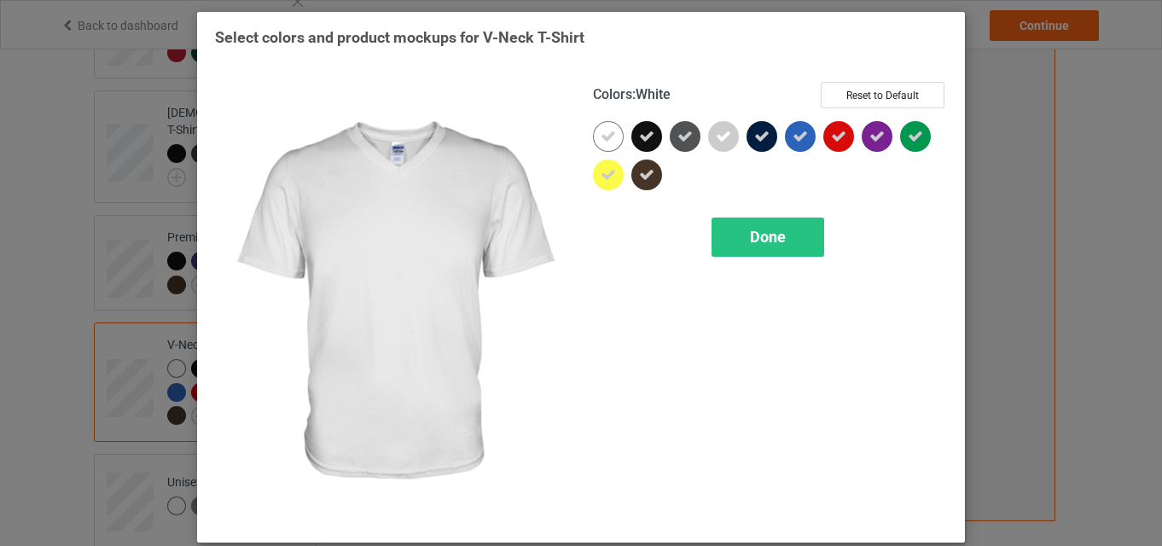
click at [623, 137] on div at bounding box center [612, 140] width 38 height 38
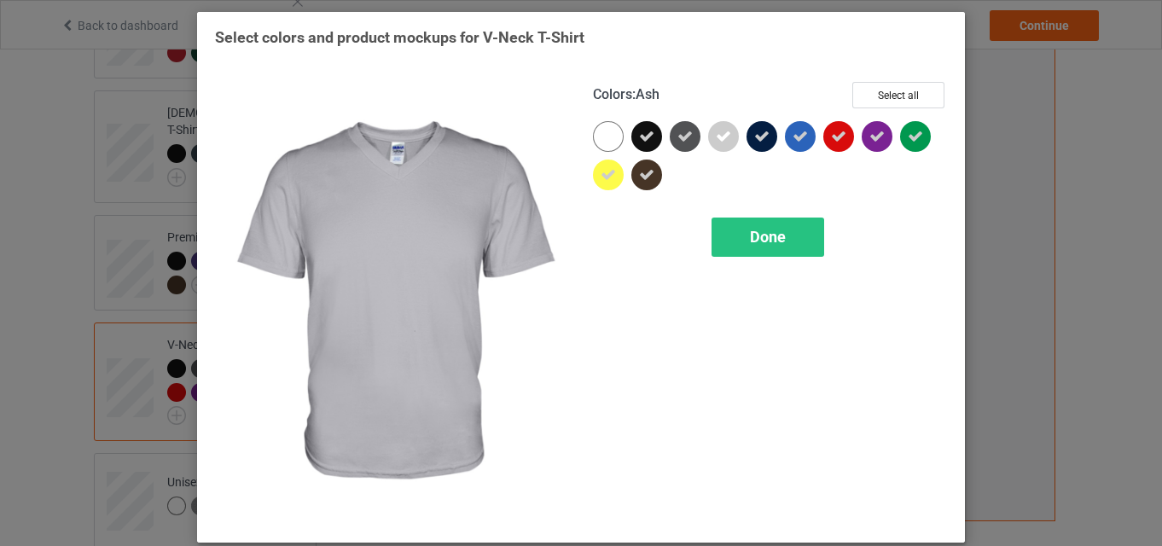
click at [720, 137] on icon at bounding box center [723, 136] width 15 height 15
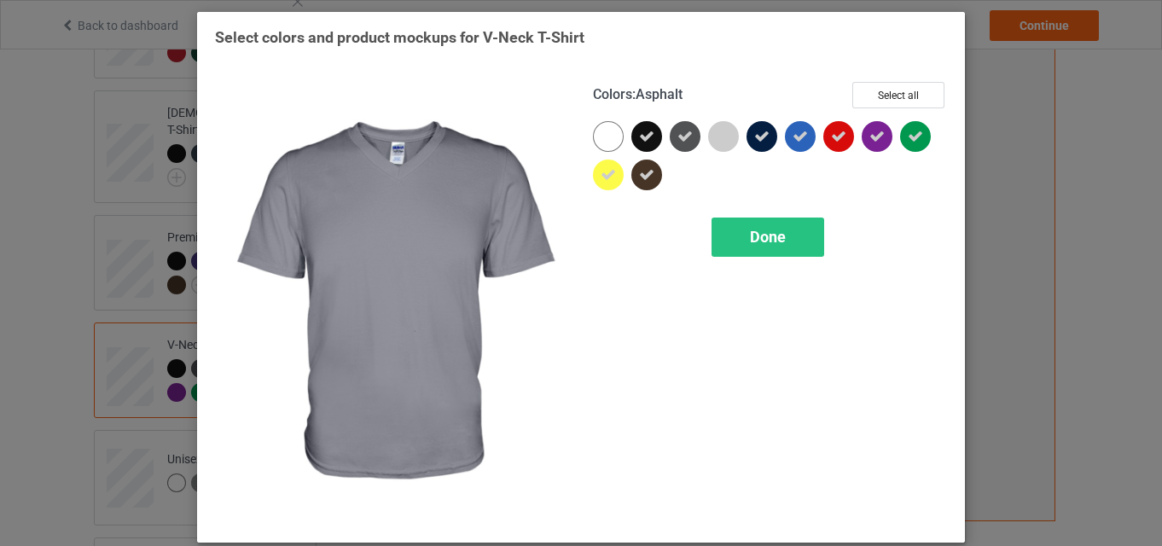
click at [691, 143] on div at bounding box center [685, 136] width 31 height 31
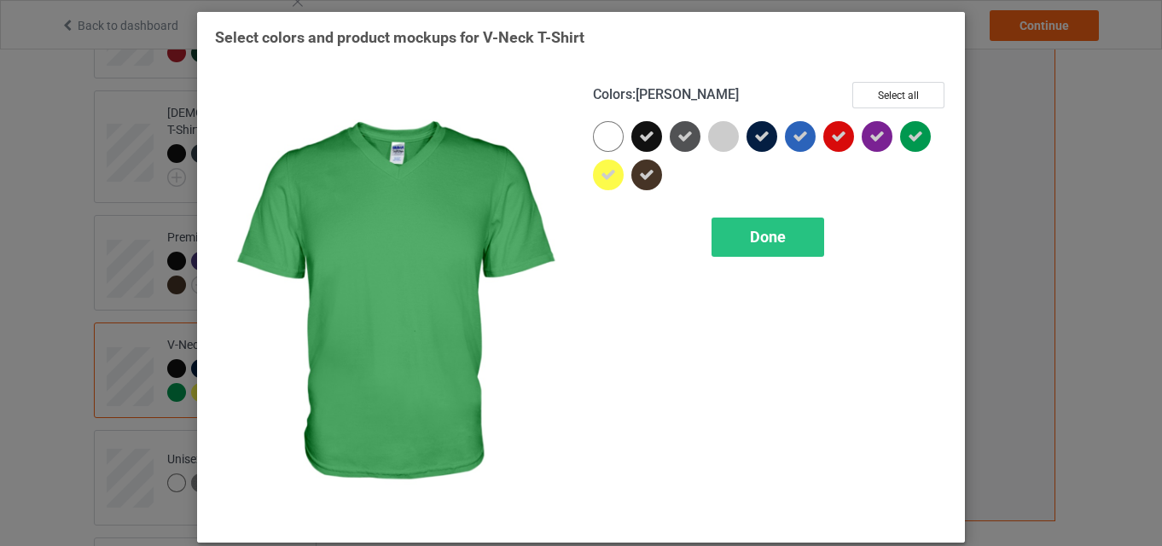
click at [904, 152] on div at bounding box center [919, 140] width 38 height 38
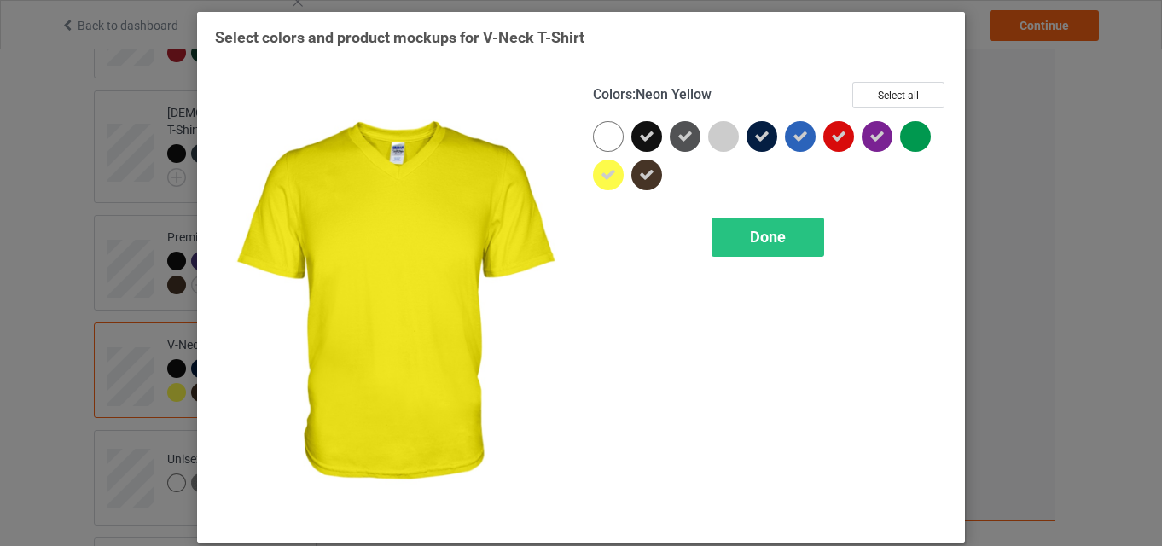
click at [609, 176] on icon at bounding box center [608, 174] width 15 height 15
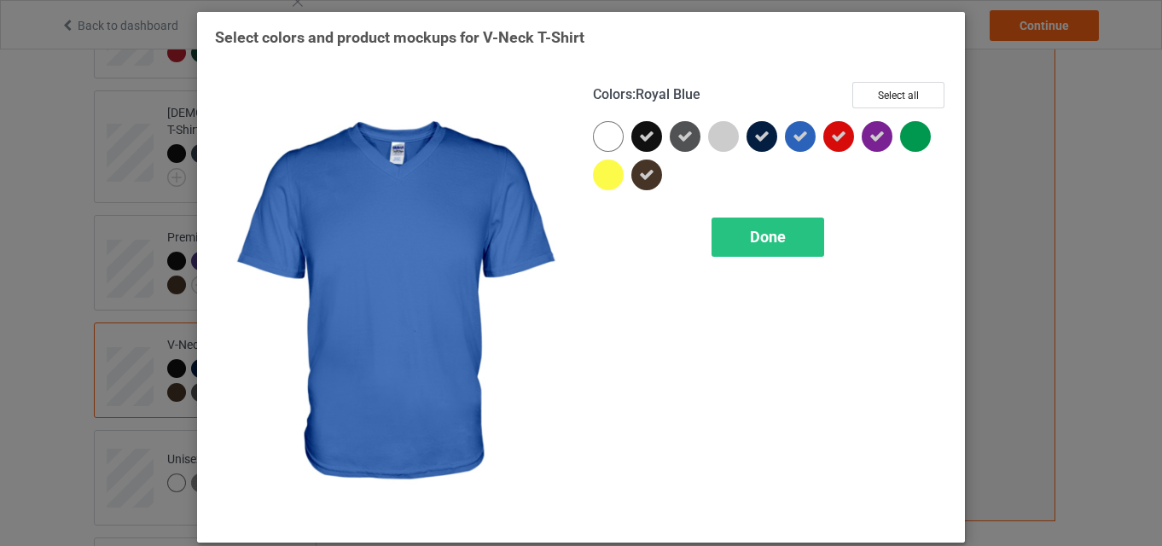
click at [802, 143] on div at bounding box center [800, 136] width 31 height 31
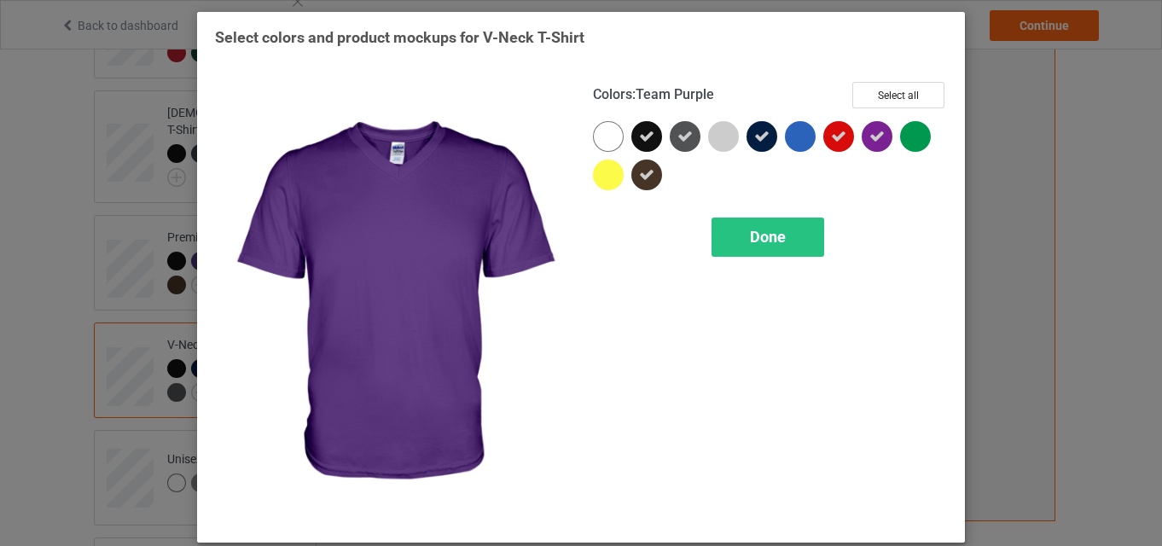
click at [863, 137] on div at bounding box center [877, 136] width 31 height 31
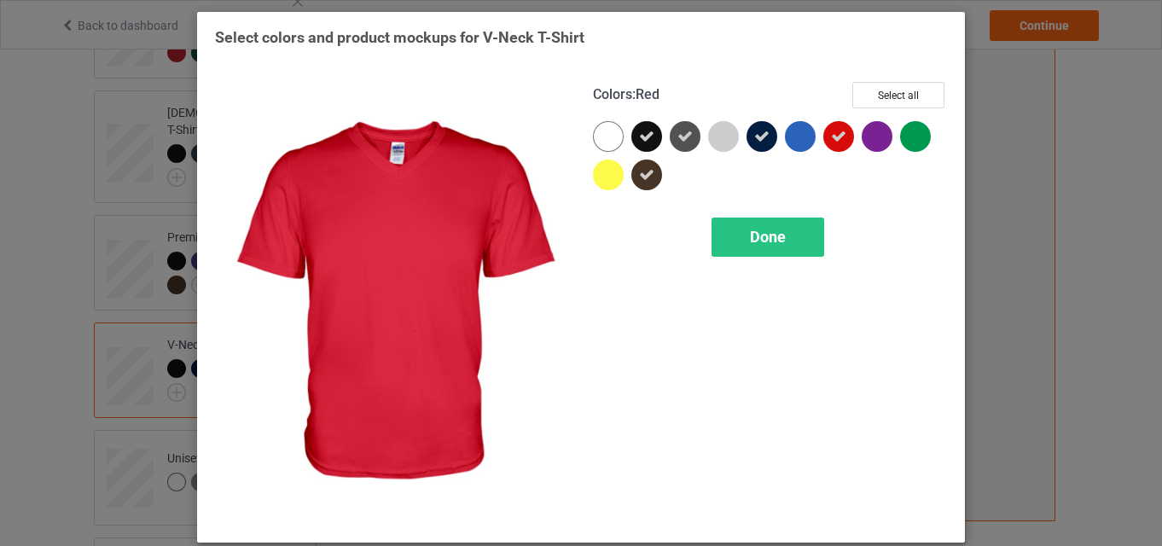
click at [832, 154] on div at bounding box center [843, 140] width 38 height 38
click at [775, 232] on span "Done" at bounding box center [768, 237] width 36 height 18
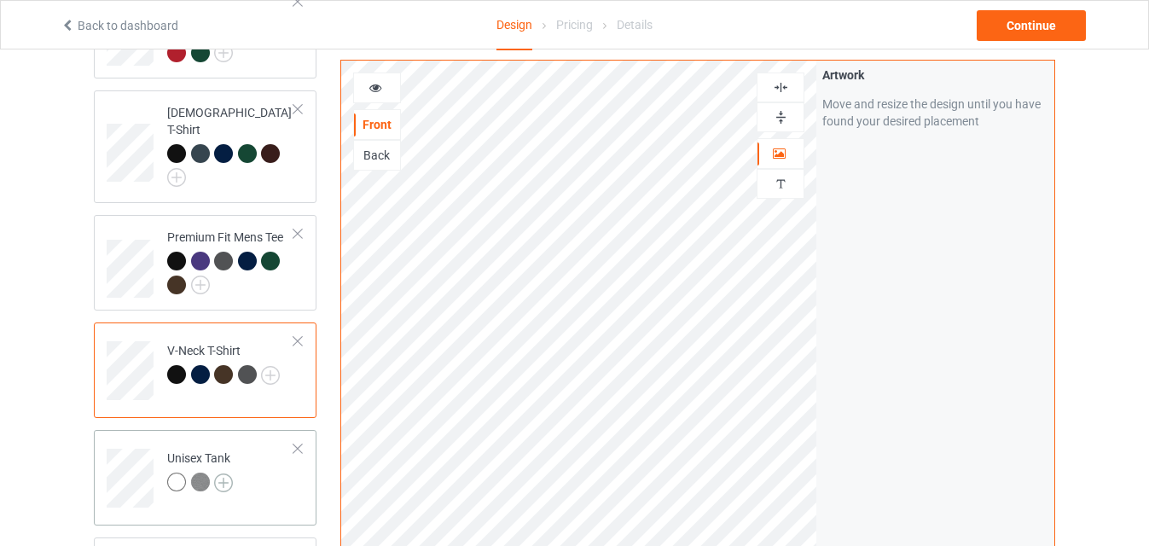
click at [221, 474] on img at bounding box center [223, 483] width 19 height 19
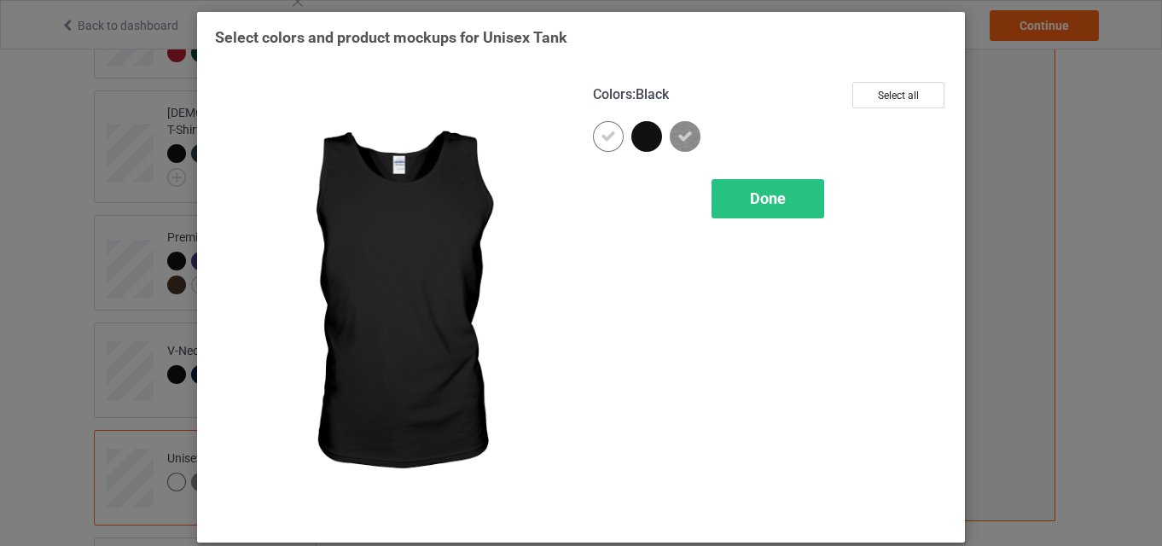
click at [638, 138] on div at bounding box center [646, 136] width 31 height 31
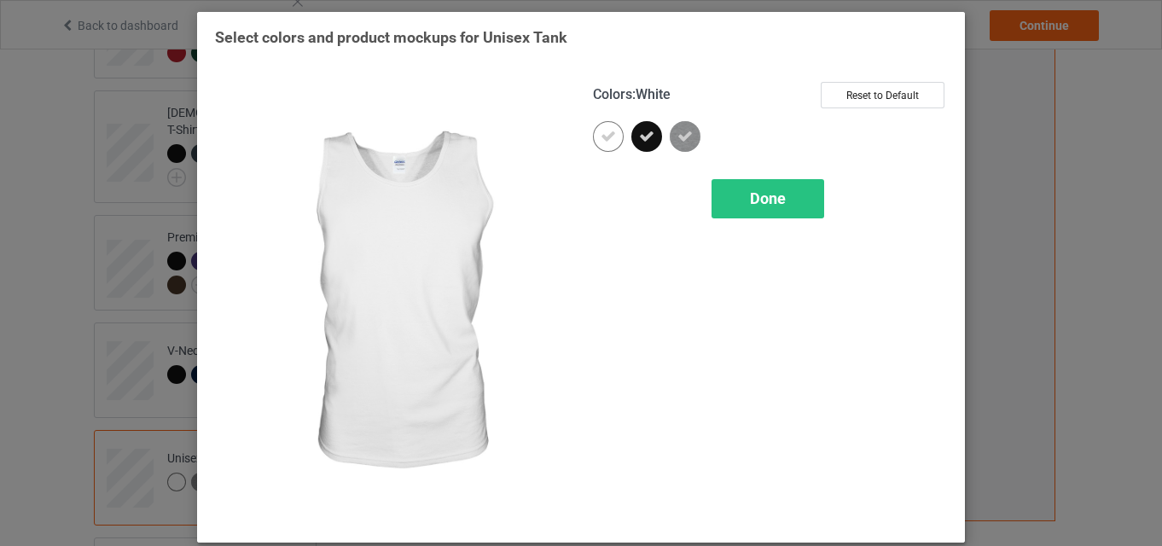
click at [608, 137] on icon at bounding box center [608, 136] width 15 height 15
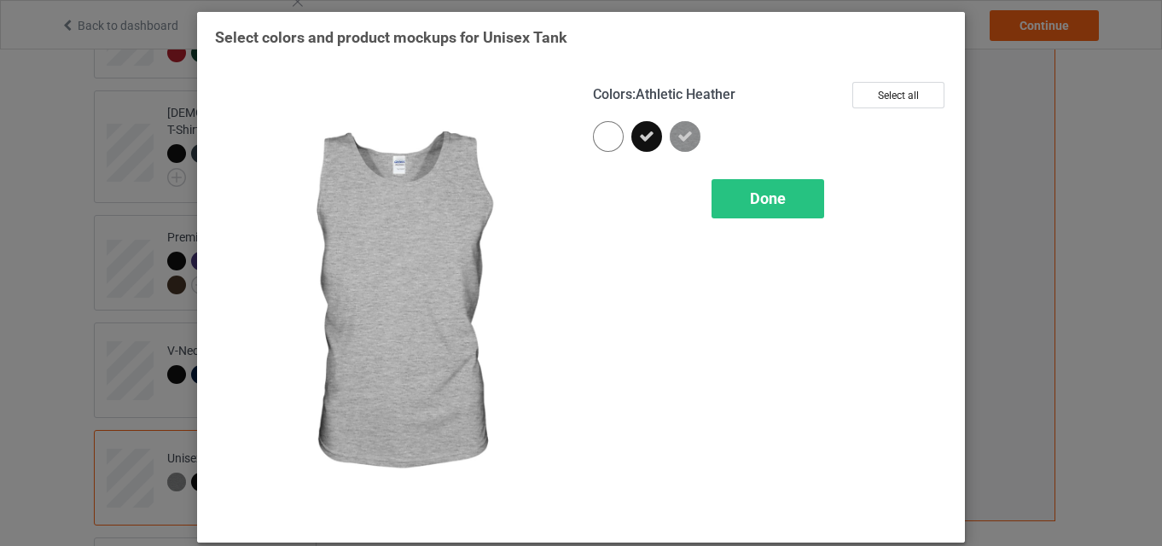
click at [684, 147] on img at bounding box center [685, 136] width 31 height 31
click at [760, 195] on span "Done" at bounding box center [768, 198] width 36 height 18
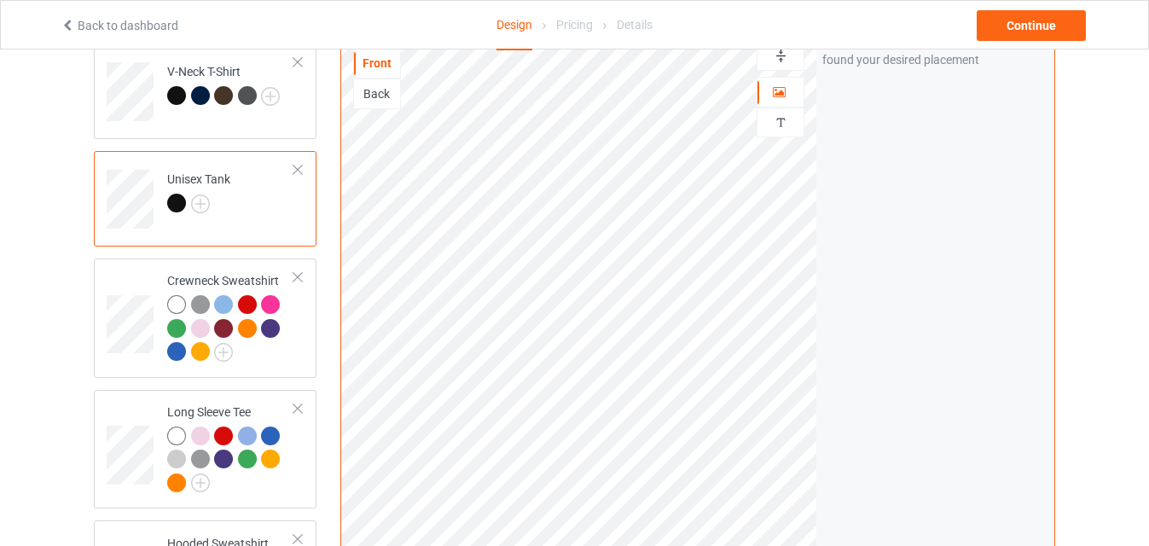
scroll to position [553, 0]
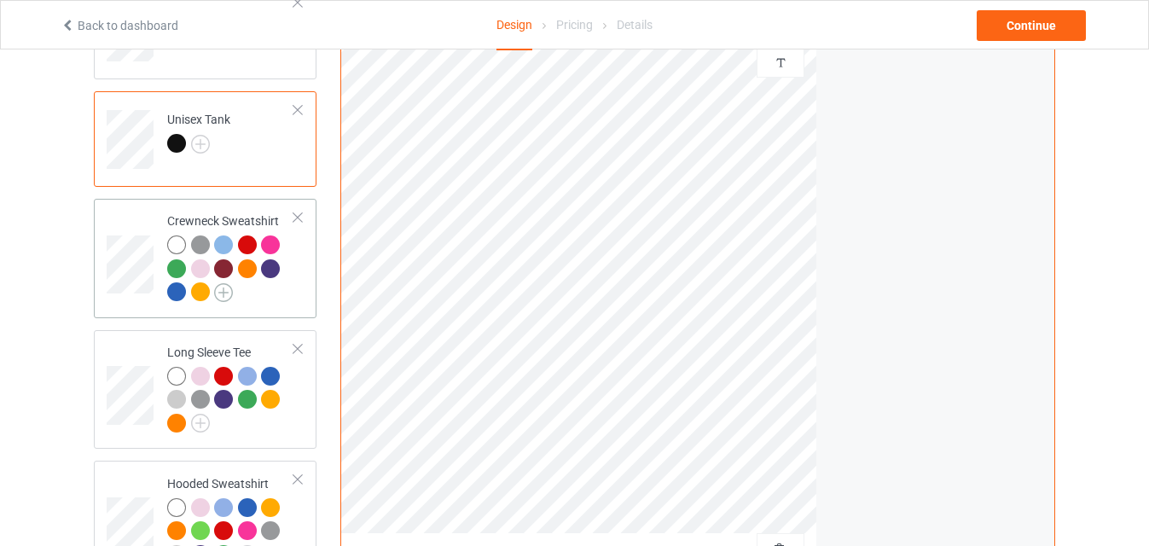
click at [224, 285] on img at bounding box center [223, 292] width 19 height 19
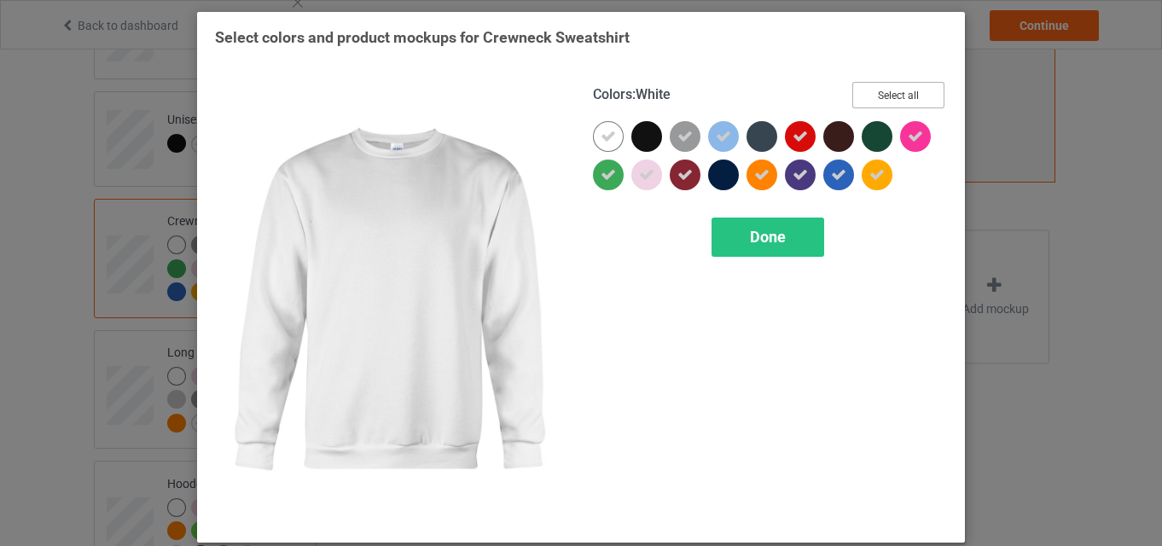
click at [891, 92] on button "Select all" at bounding box center [899, 95] width 92 height 26
click at [891, 92] on button "Reset to Default" at bounding box center [883, 95] width 124 height 26
click at [891, 92] on button "Select all" at bounding box center [899, 95] width 92 height 26
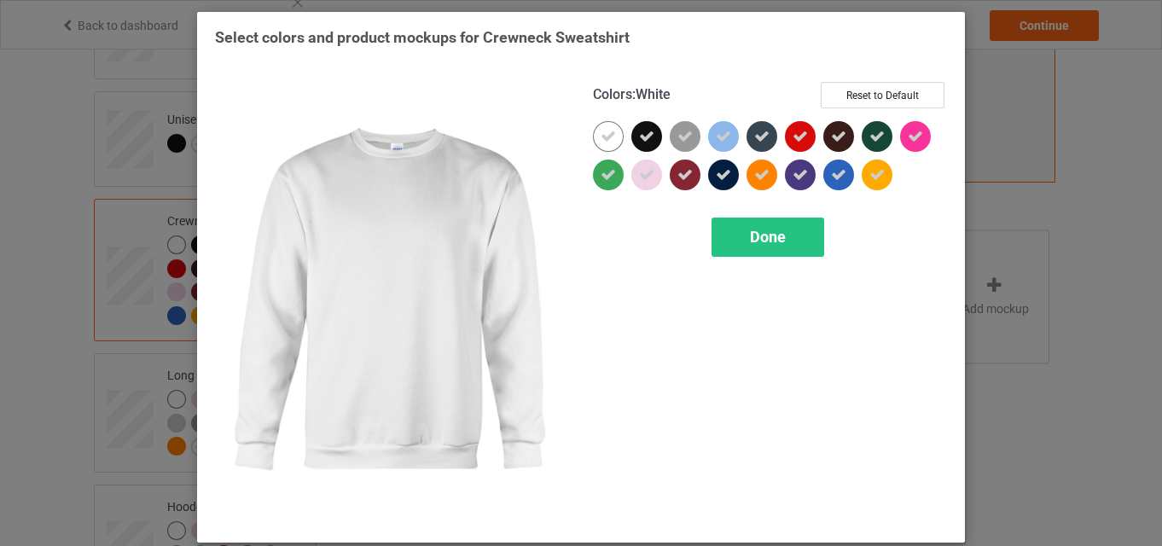
click at [597, 128] on div at bounding box center [608, 136] width 31 height 31
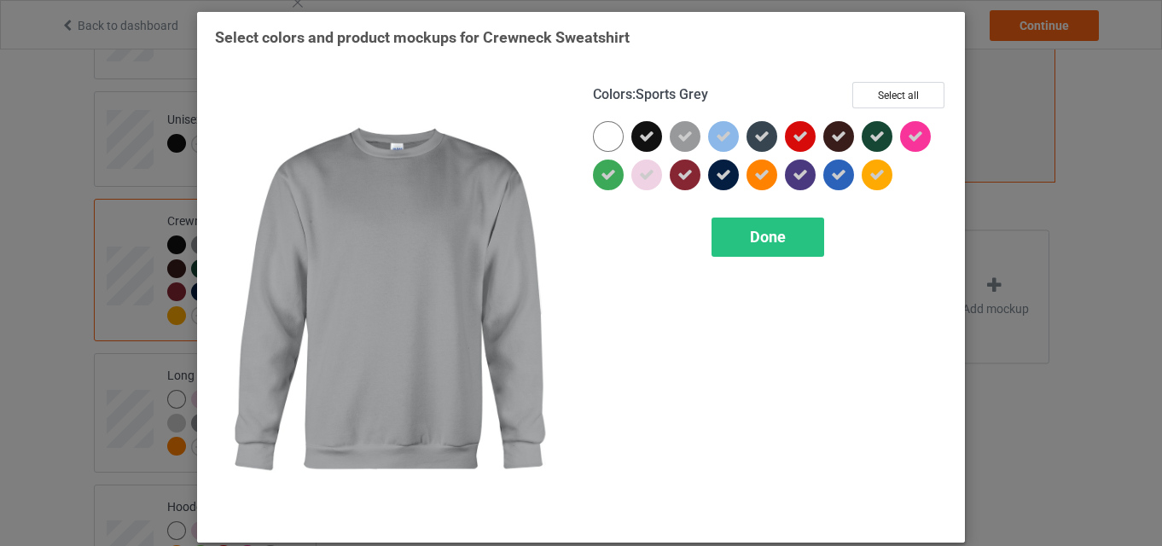
click at [683, 138] on icon at bounding box center [685, 136] width 15 height 15
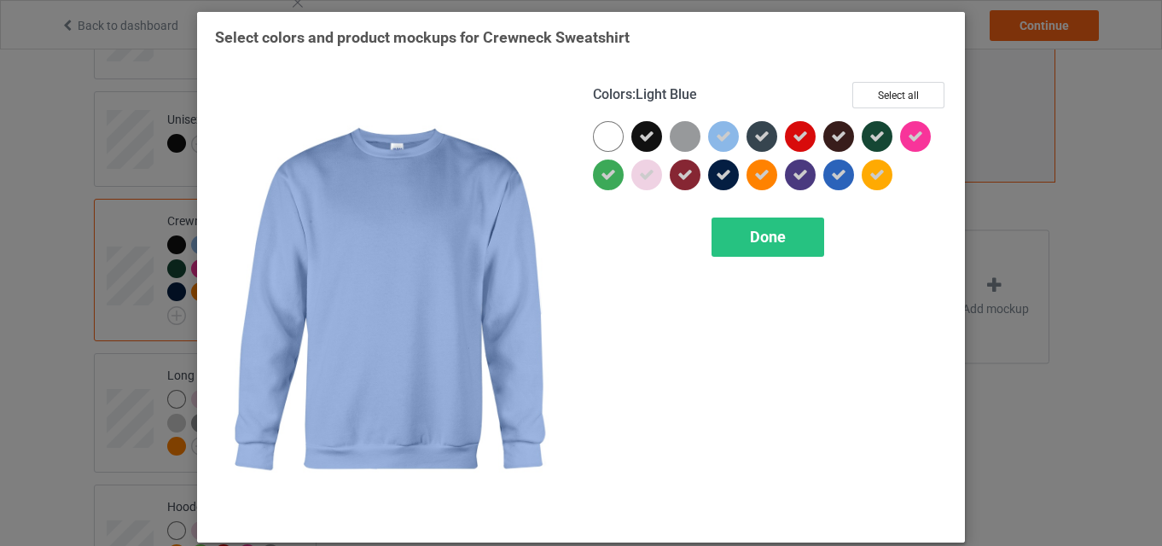
click at [716, 140] on icon at bounding box center [723, 136] width 15 height 15
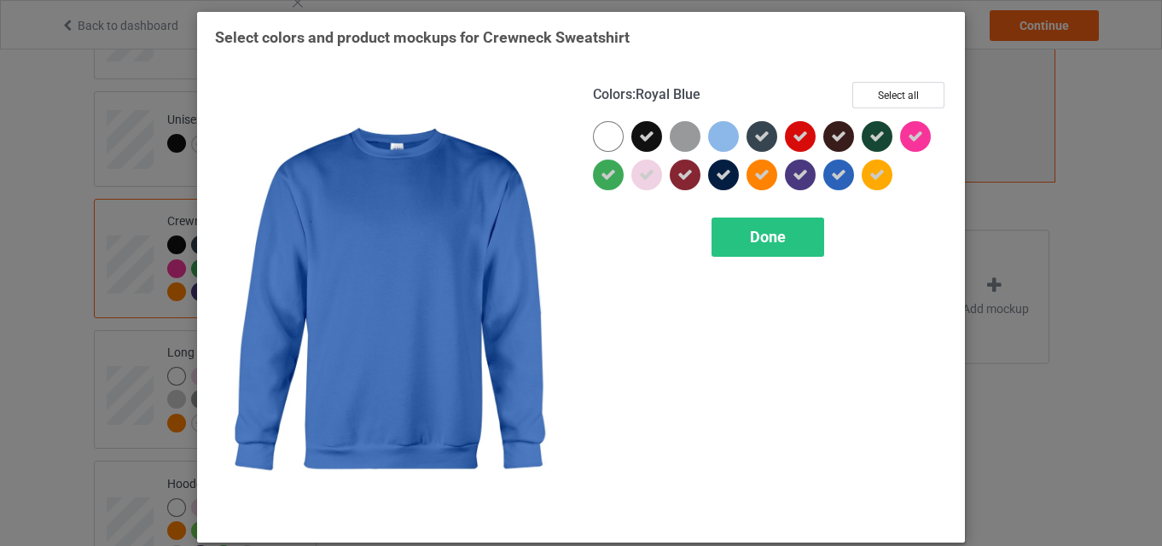
drag, startPoint x: 871, startPoint y: 166, endPoint x: 831, endPoint y: 180, distance: 42.7
click at [831, 180] on div at bounding box center [770, 159] width 354 height 77
click at [831, 180] on icon at bounding box center [838, 174] width 15 height 15
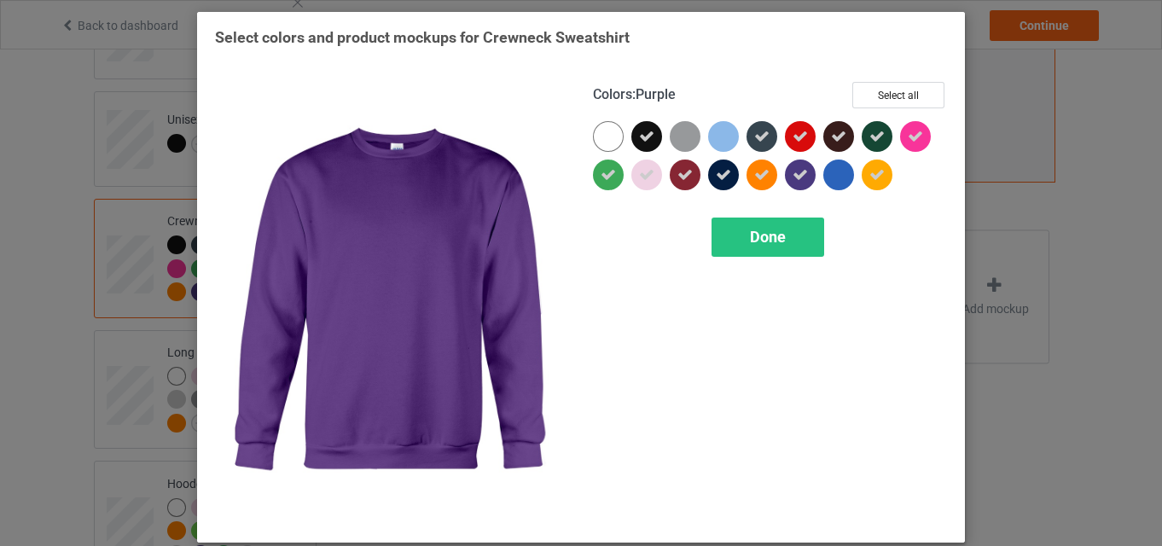
click at [805, 177] on div at bounding box center [800, 175] width 31 height 31
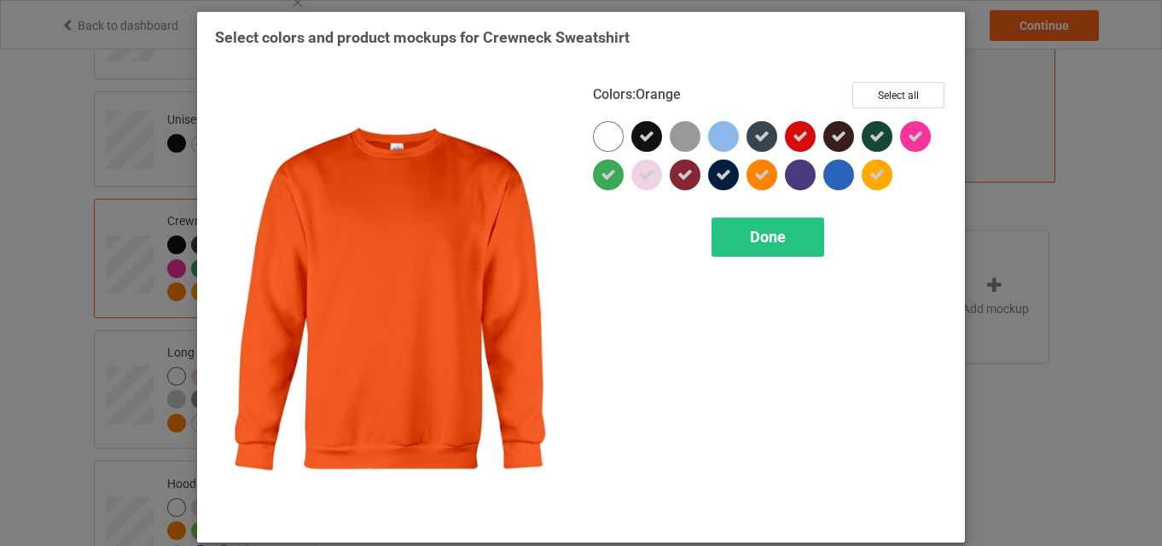
click at [754, 178] on icon at bounding box center [761, 174] width 15 height 15
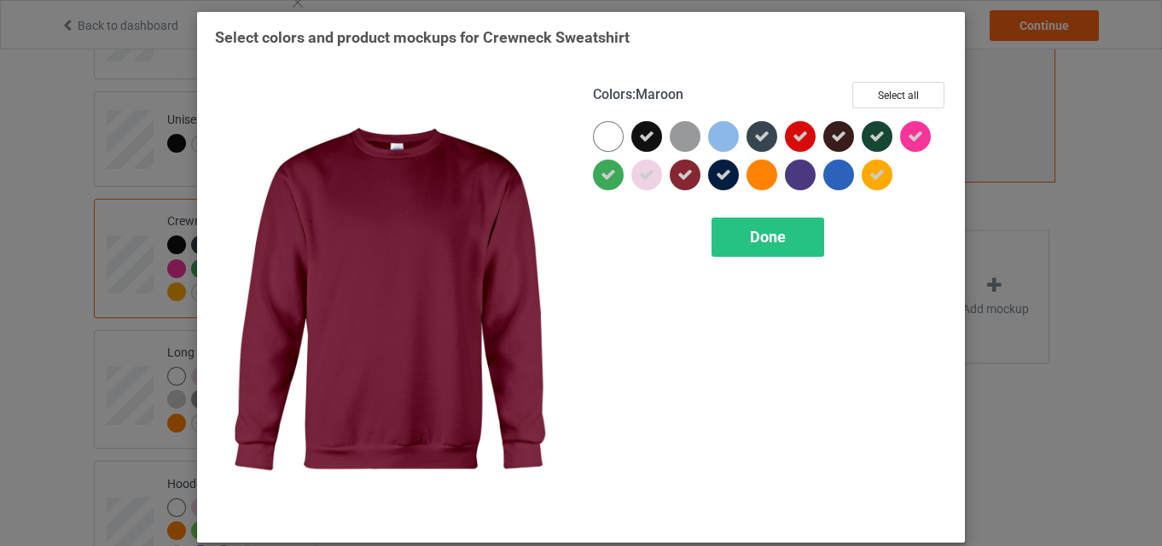
click at [682, 179] on icon at bounding box center [685, 174] width 15 height 15
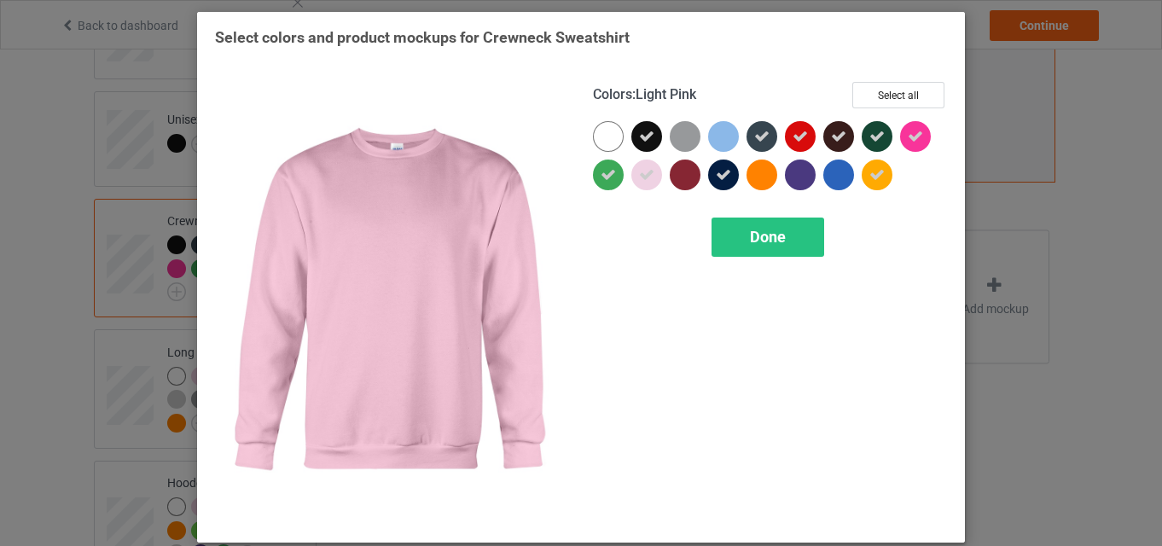
click at [643, 176] on icon at bounding box center [646, 174] width 15 height 15
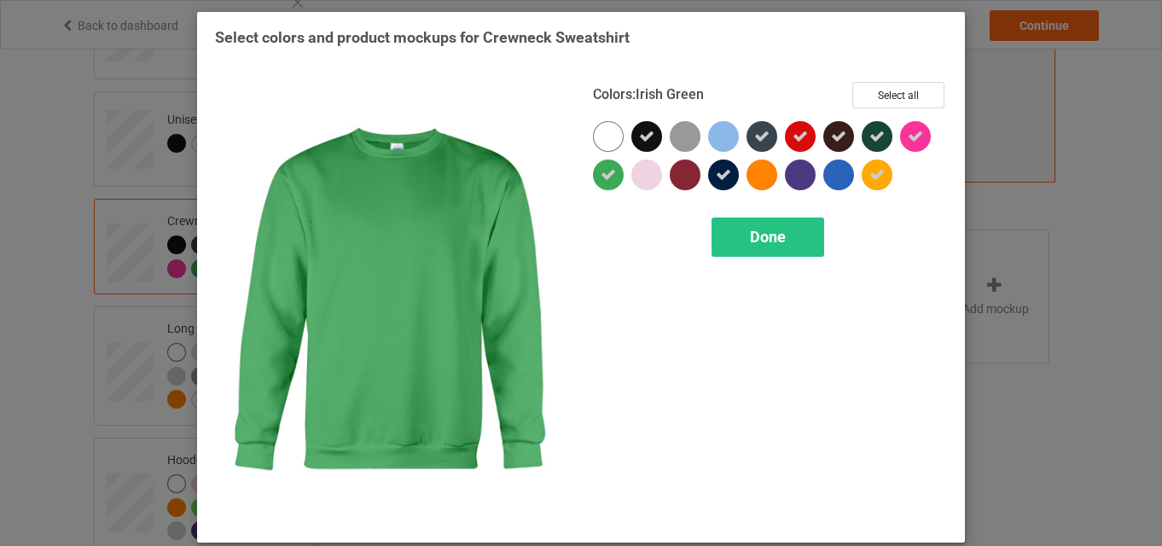
click at [615, 178] on div at bounding box center [608, 175] width 31 height 31
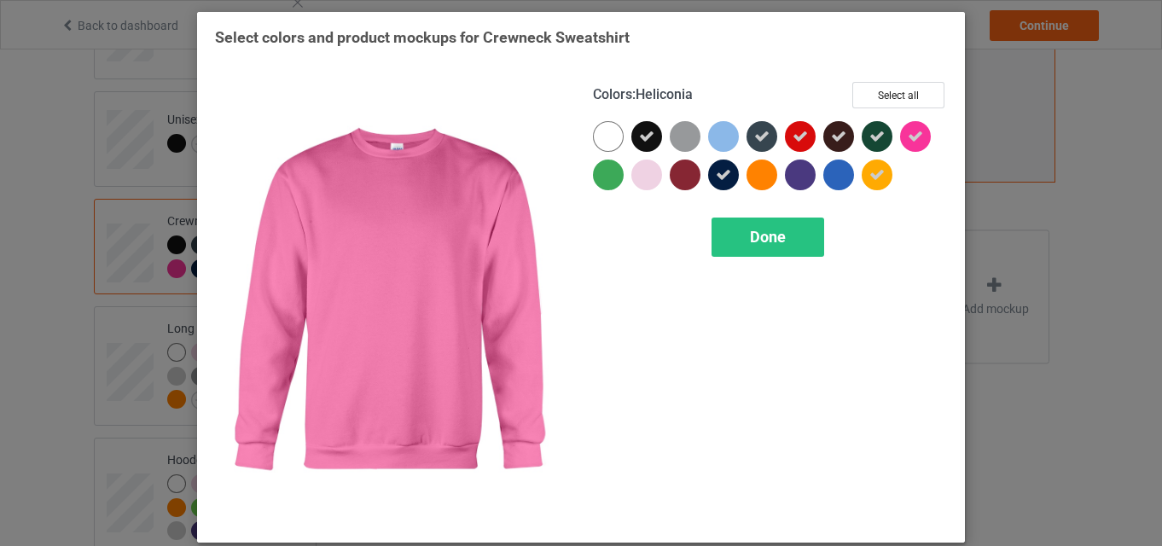
click at [912, 141] on icon at bounding box center [915, 136] width 15 height 15
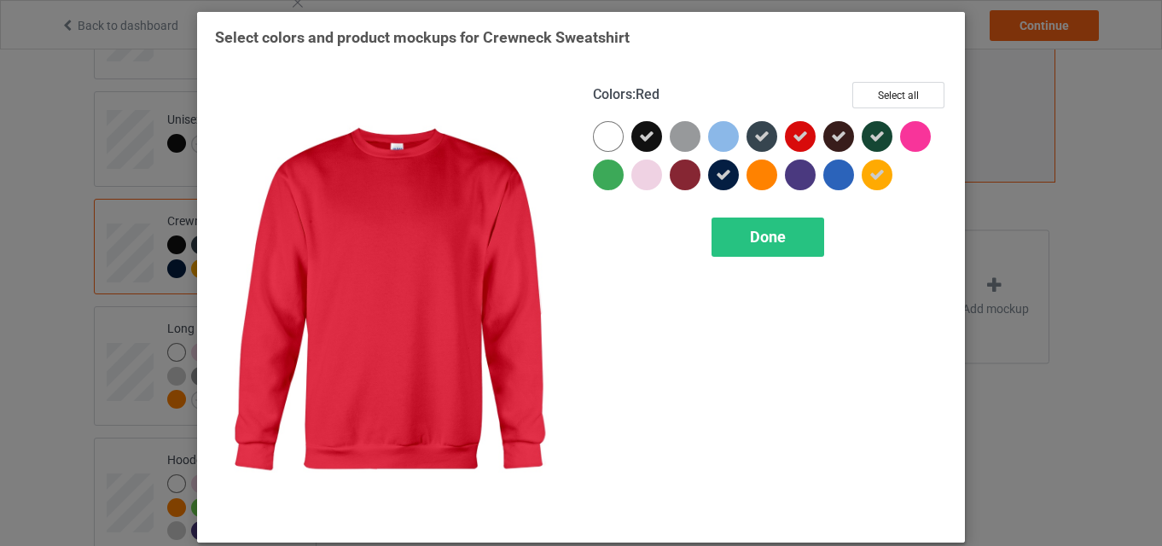
click at [793, 134] on icon at bounding box center [800, 136] width 15 height 15
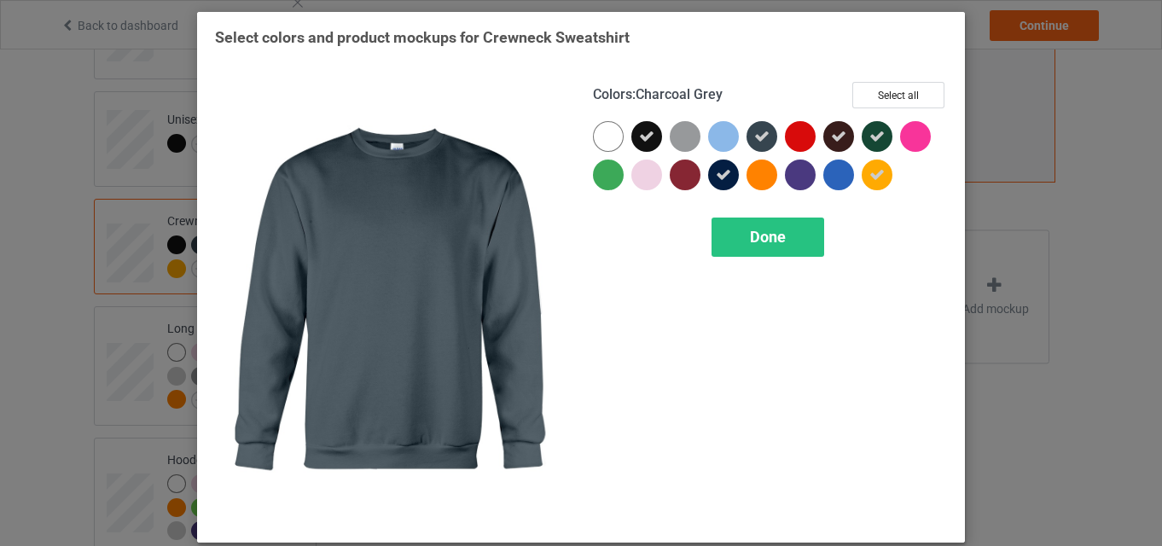
click at [754, 131] on icon at bounding box center [761, 136] width 15 height 15
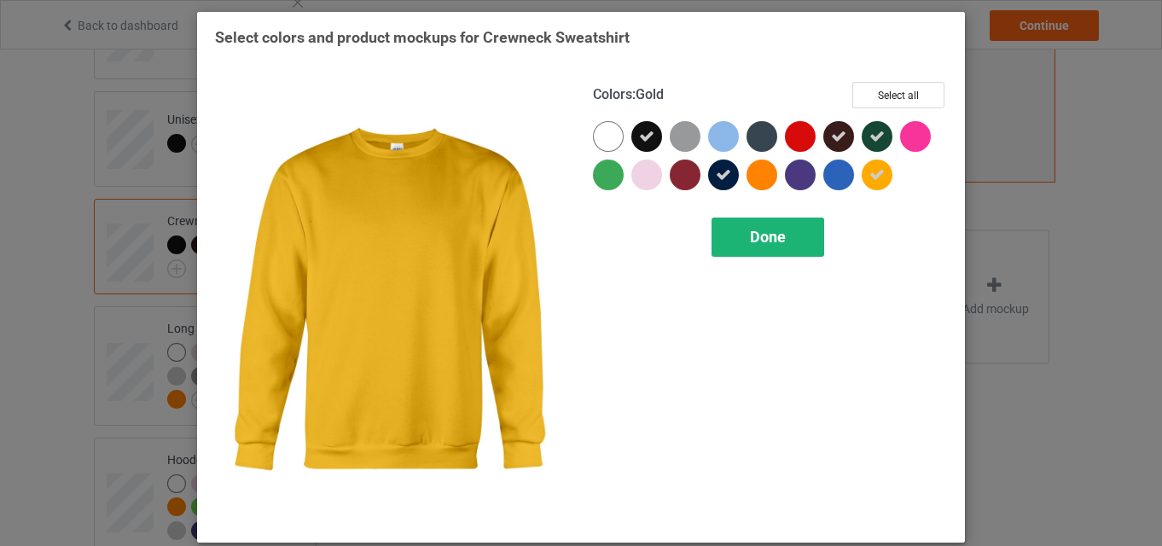
click at [765, 247] on div "Done" at bounding box center [768, 237] width 113 height 39
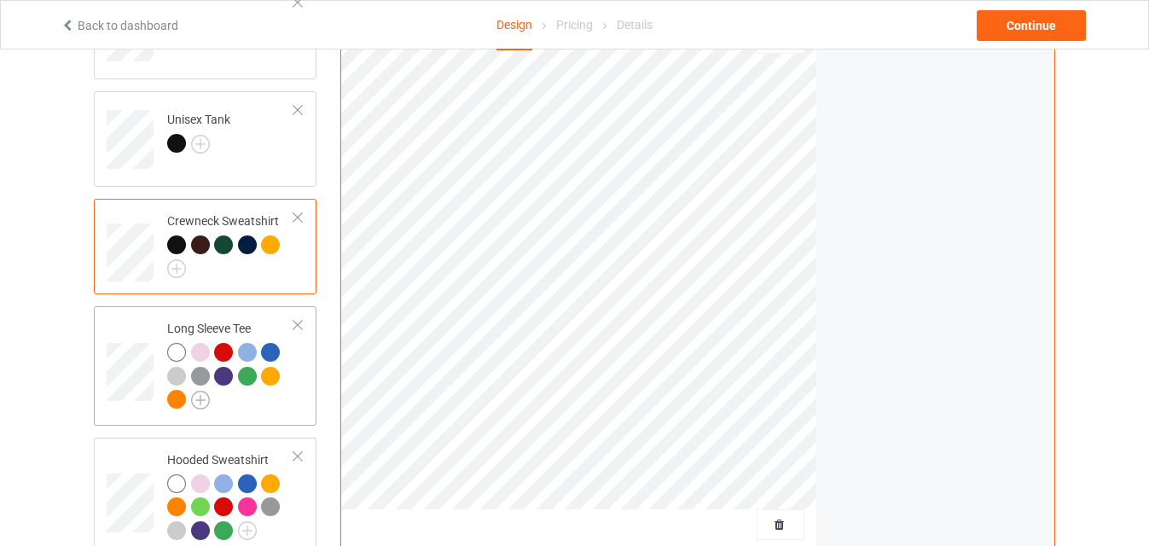
click at [206, 391] on img at bounding box center [200, 400] width 19 height 19
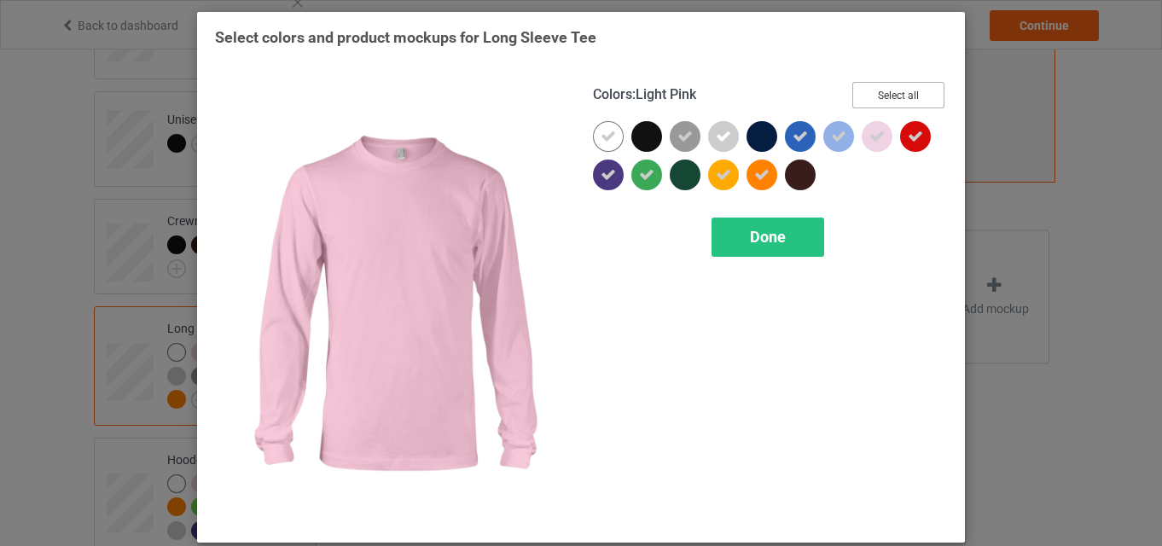
click at [908, 102] on button "Select all" at bounding box center [899, 95] width 92 height 26
click at [908, 102] on button "Reset to Default" at bounding box center [883, 95] width 124 height 26
click at [908, 102] on button "Select all" at bounding box center [899, 95] width 92 height 26
click at [879, 96] on button "Reset to Default" at bounding box center [883, 95] width 124 height 26
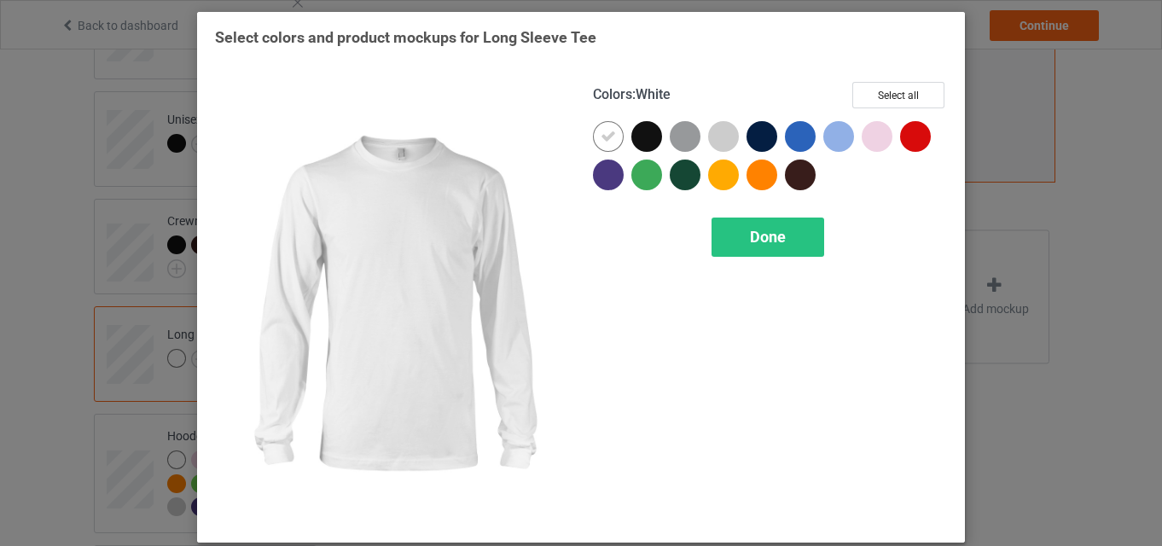
click at [601, 141] on icon at bounding box center [608, 136] width 15 height 15
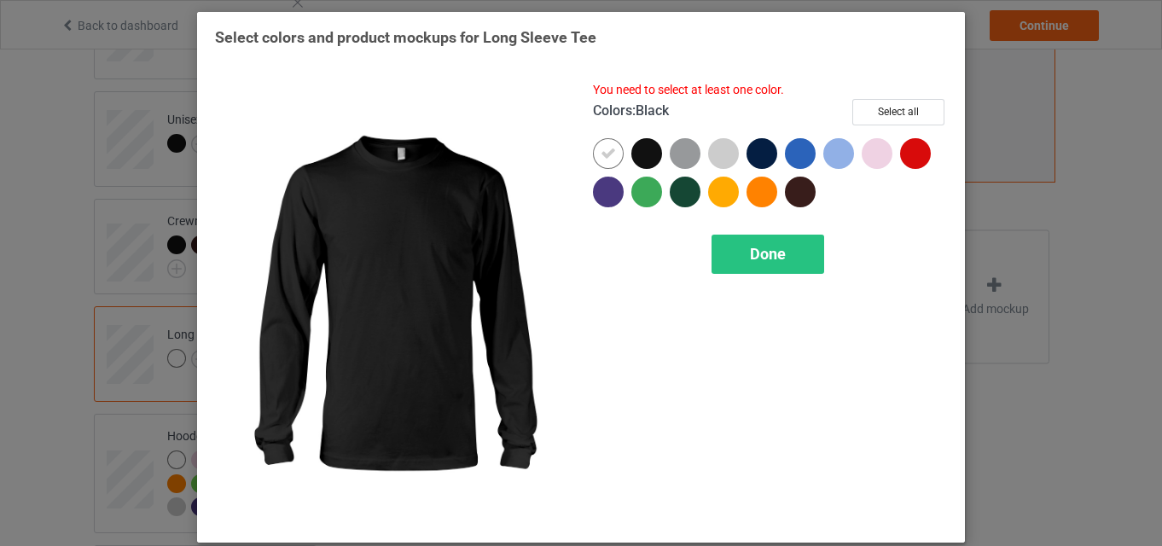
click at [645, 159] on div at bounding box center [646, 153] width 31 height 31
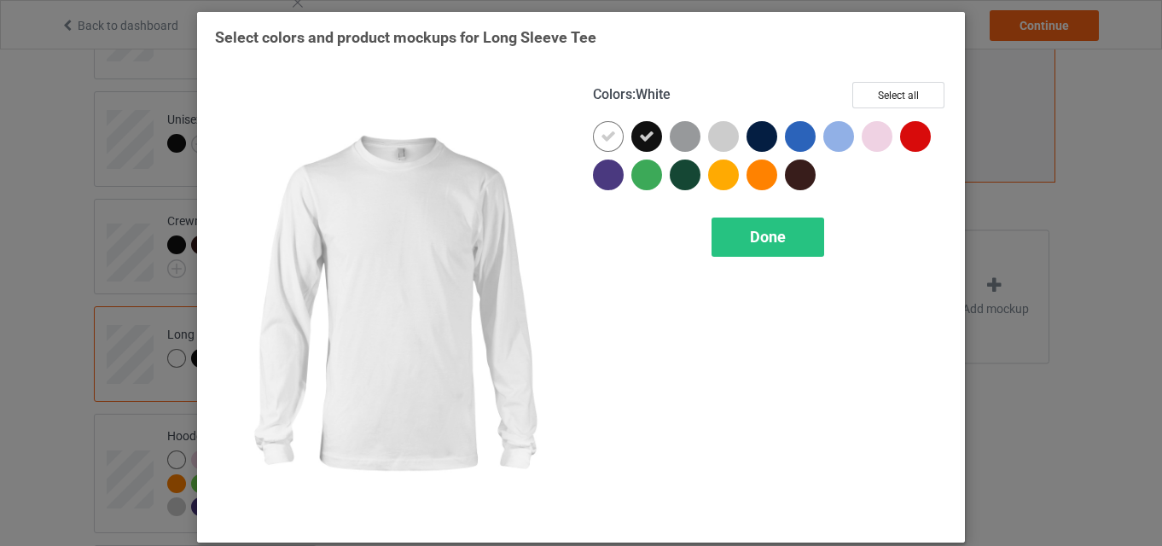
click at [610, 155] on div at bounding box center [612, 140] width 38 height 38
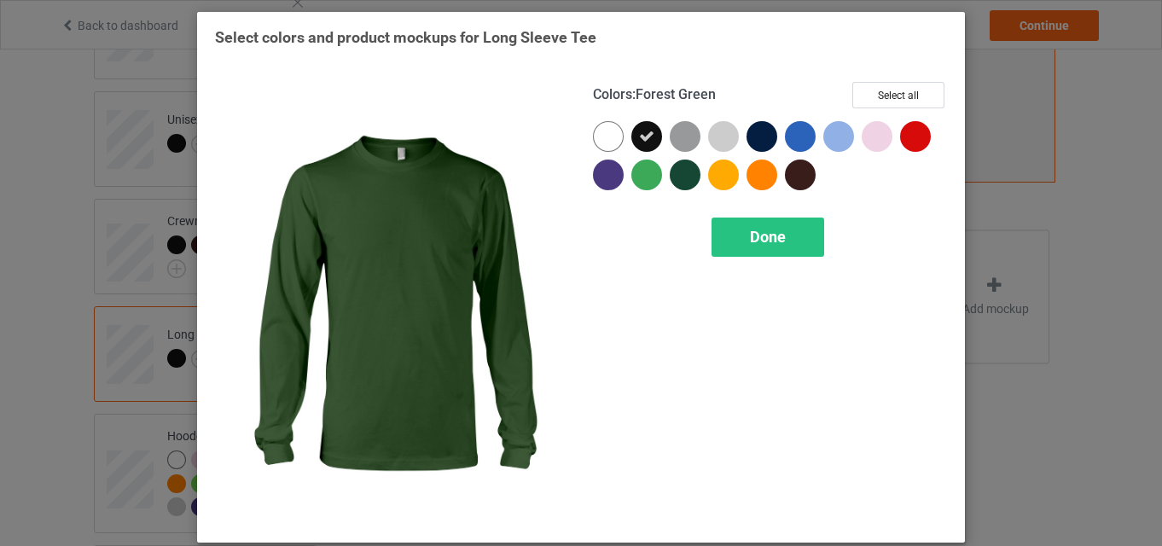
click at [678, 172] on div at bounding box center [685, 175] width 31 height 31
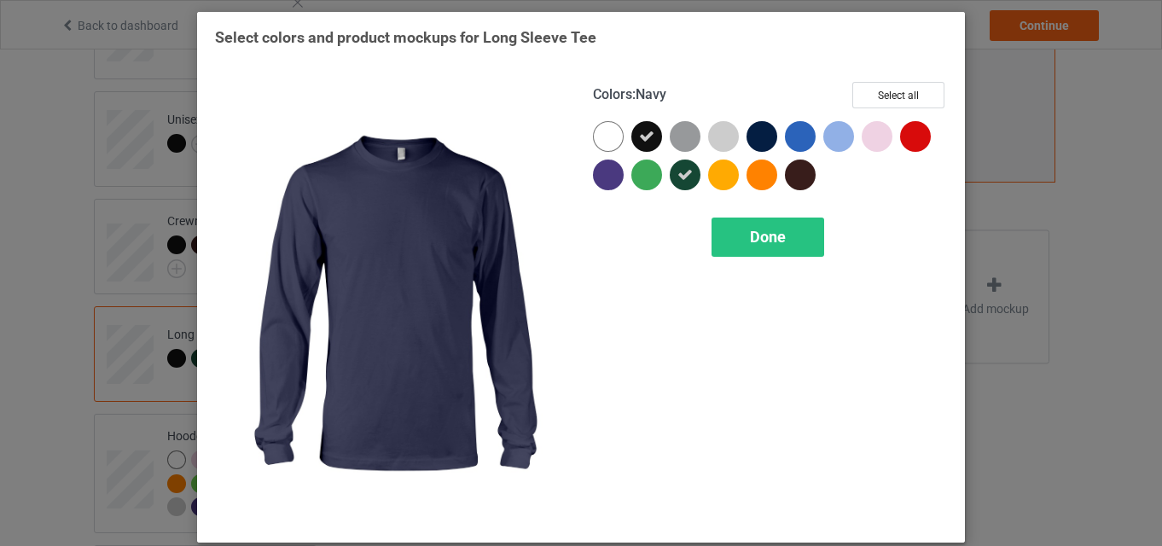
click at [764, 143] on div at bounding box center [762, 136] width 31 height 31
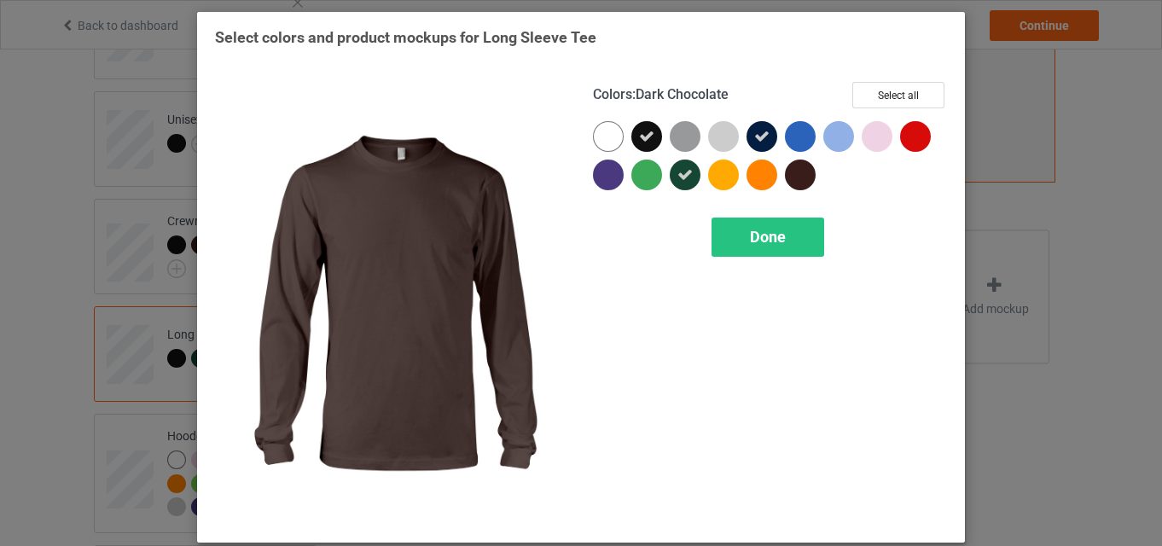
click at [802, 176] on div at bounding box center [800, 175] width 31 height 31
click at [773, 241] on span "Done" at bounding box center [768, 237] width 36 height 18
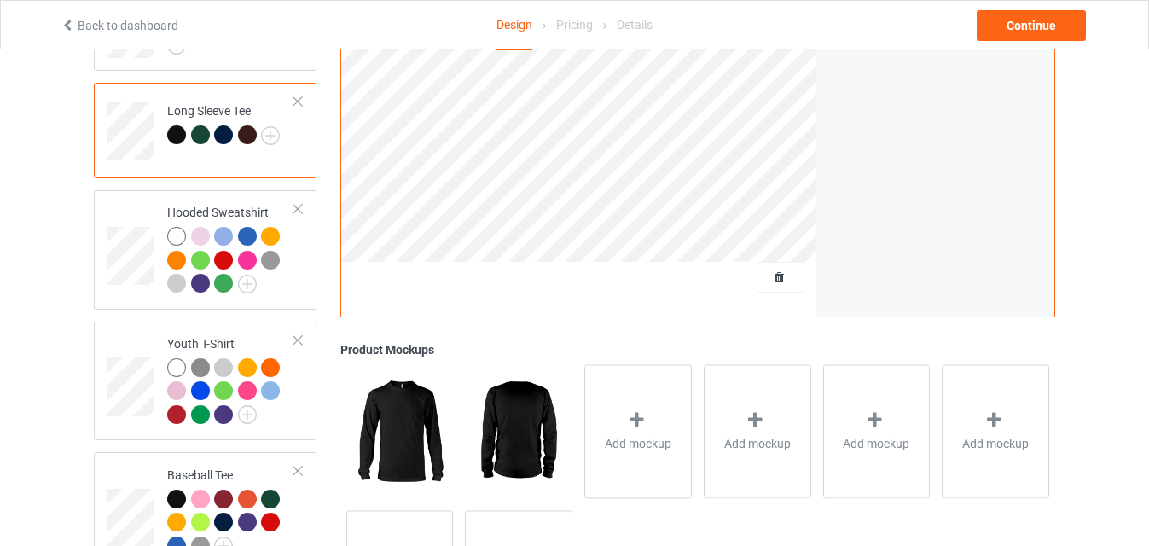
scroll to position [782, 0]
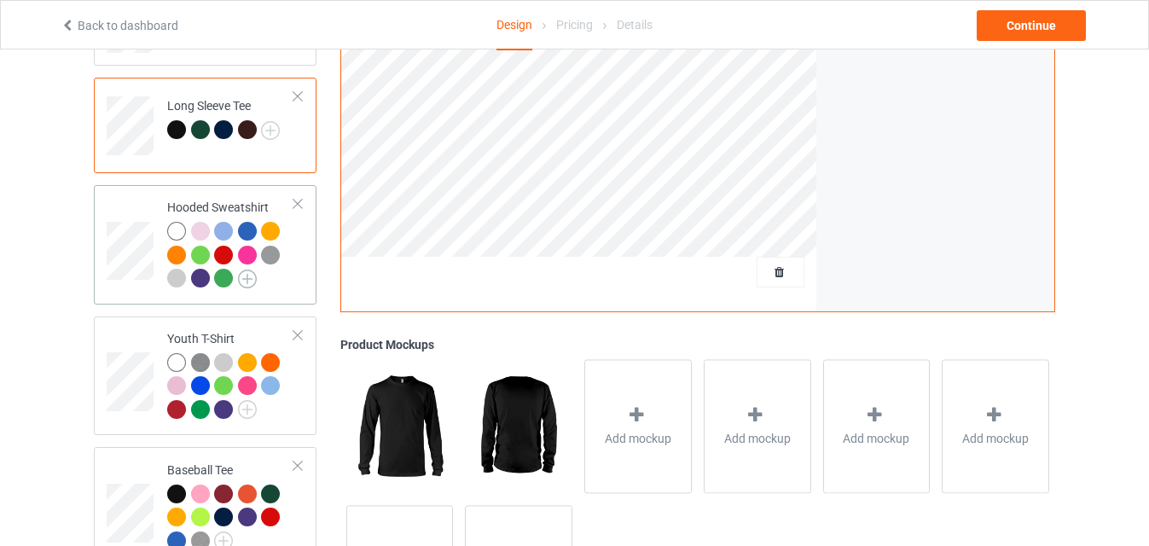
click at [246, 270] on img at bounding box center [247, 279] width 19 height 19
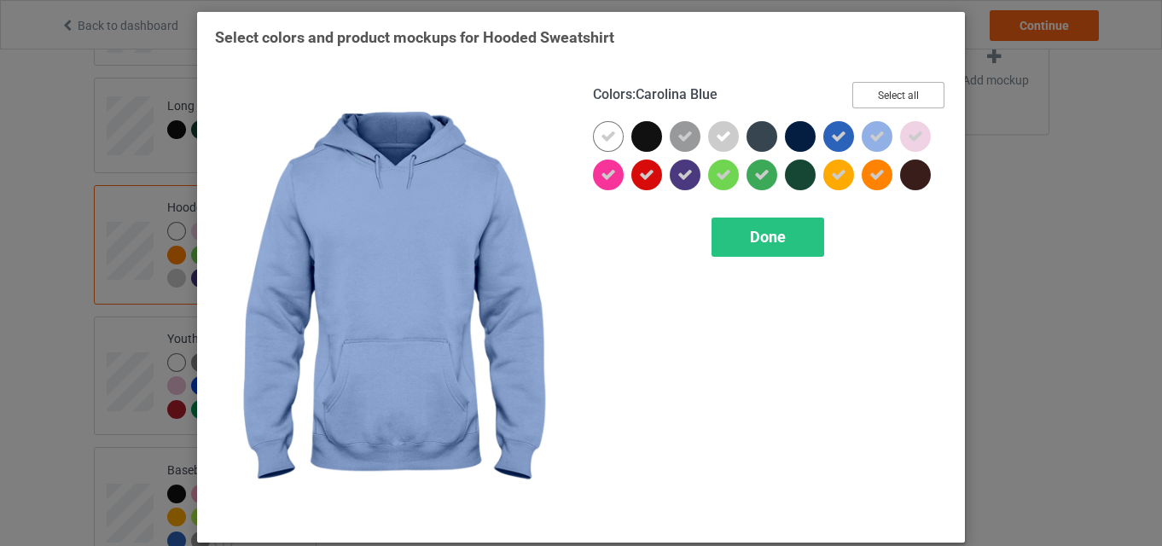
click at [917, 101] on button "Select all" at bounding box center [899, 95] width 92 height 26
click at [917, 101] on button "Reset to Default" at bounding box center [883, 95] width 124 height 26
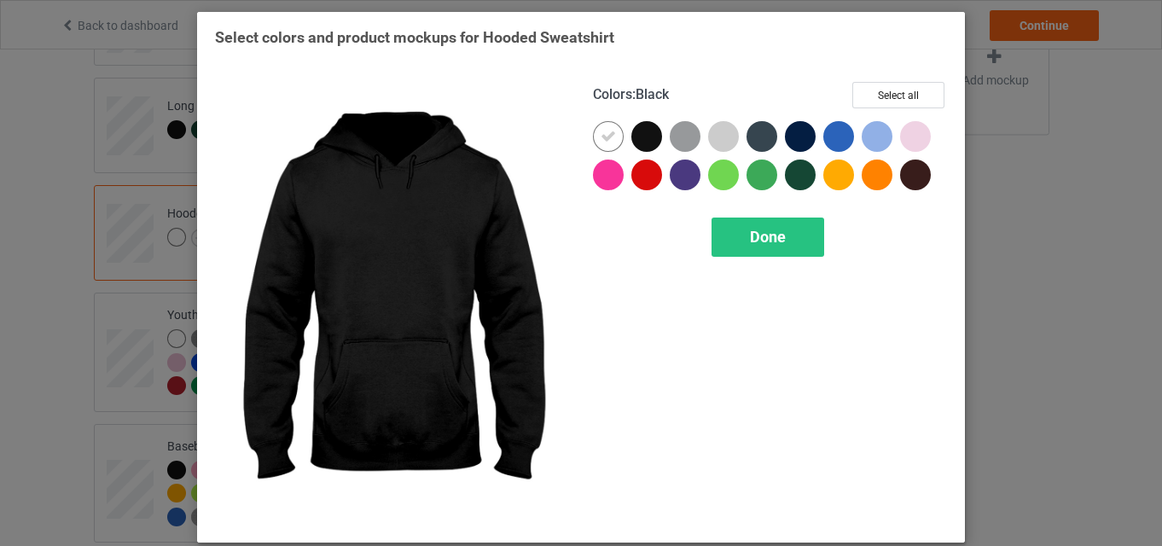
click at [644, 132] on div at bounding box center [646, 136] width 31 height 31
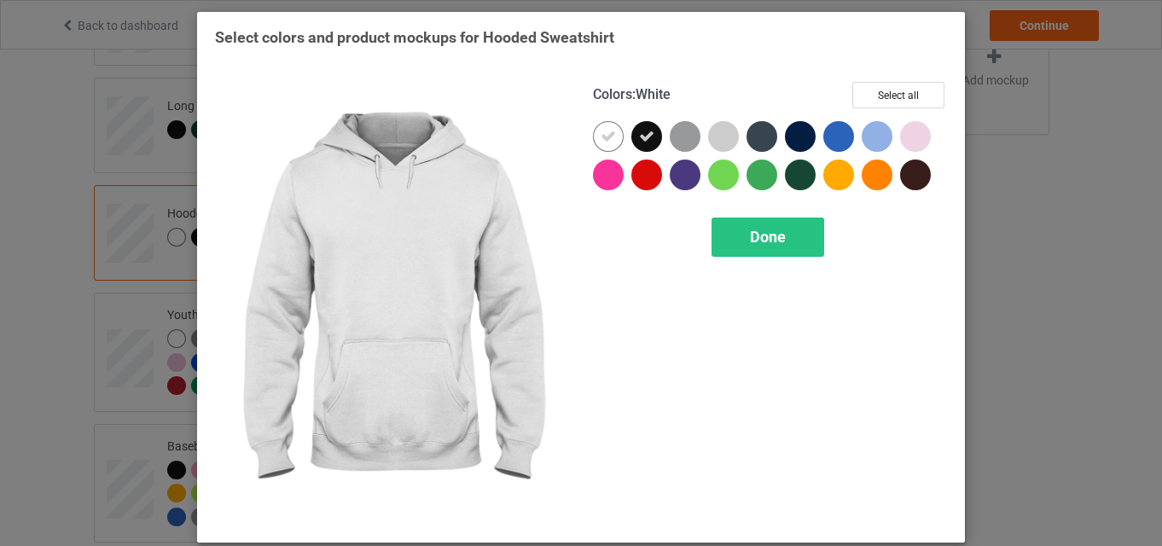
click at [603, 139] on icon at bounding box center [608, 136] width 15 height 15
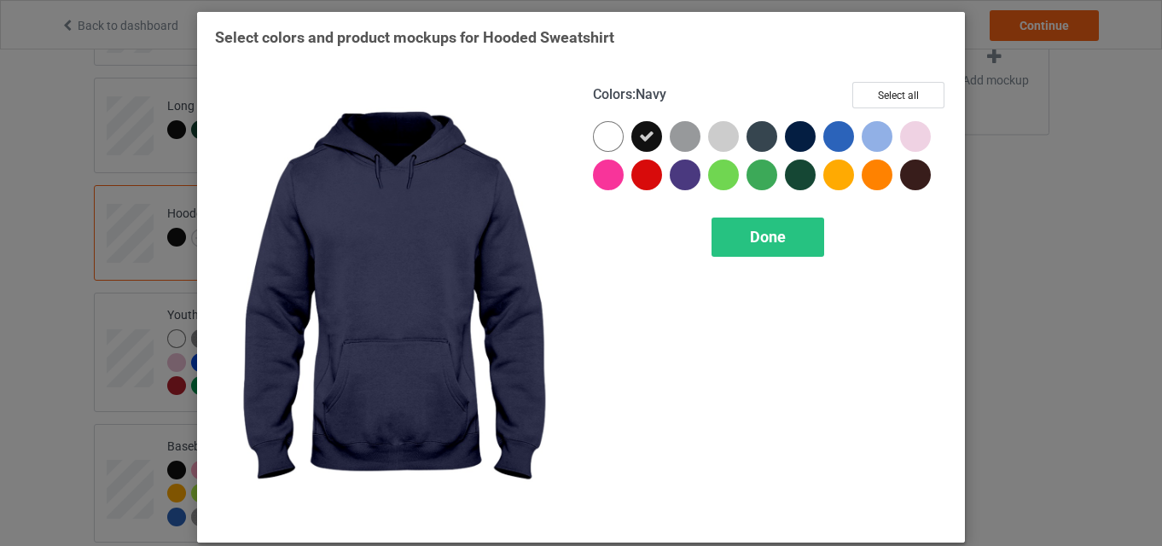
click at [802, 142] on div at bounding box center [800, 136] width 31 height 31
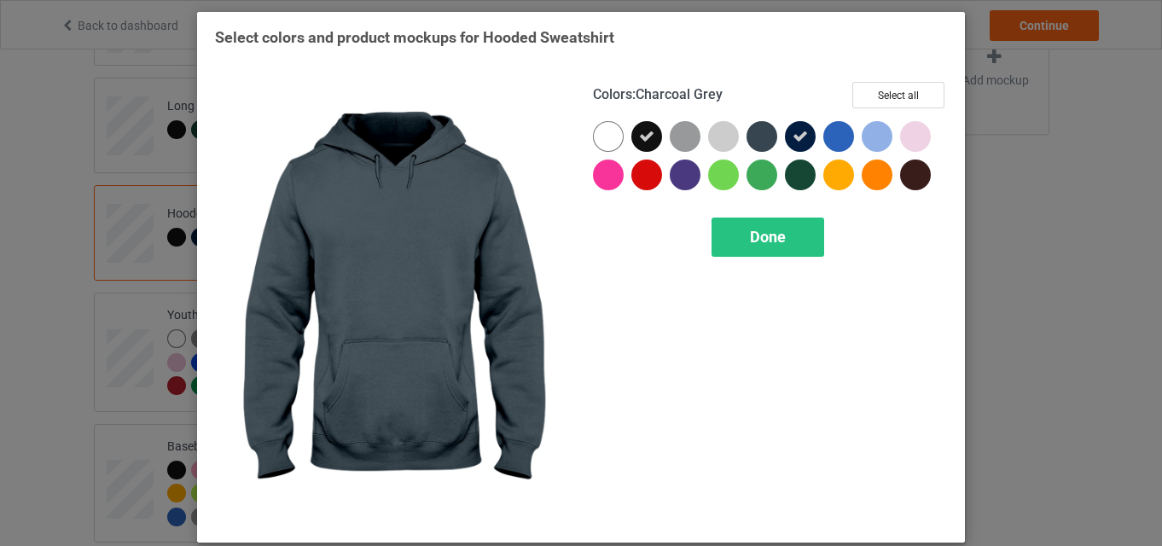
click at [760, 137] on div at bounding box center [762, 136] width 31 height 31
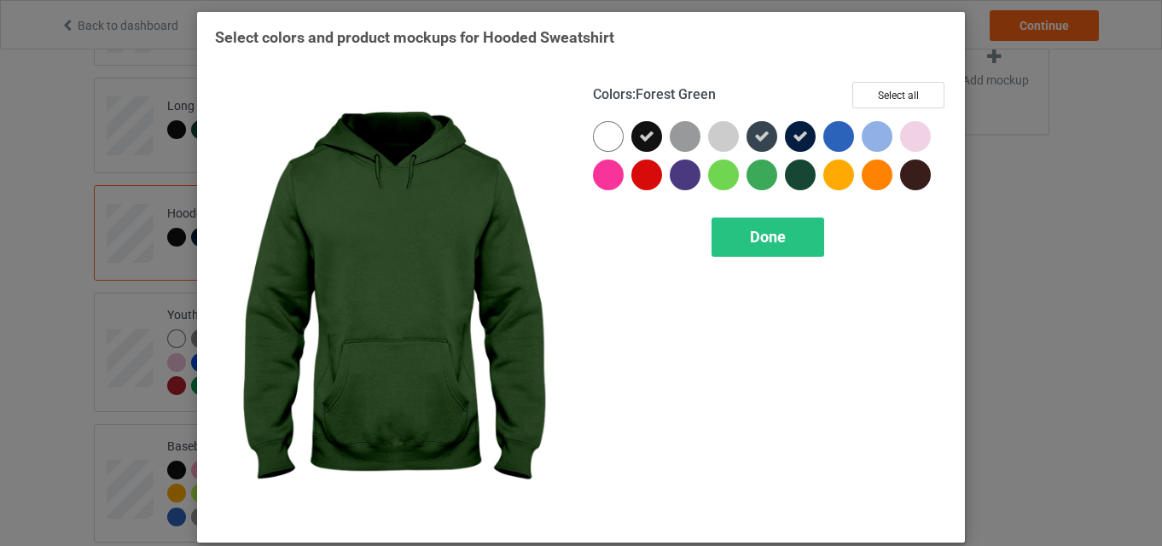
click at [805, 180] on div at bounding box center [800, 175] width 31 height 31
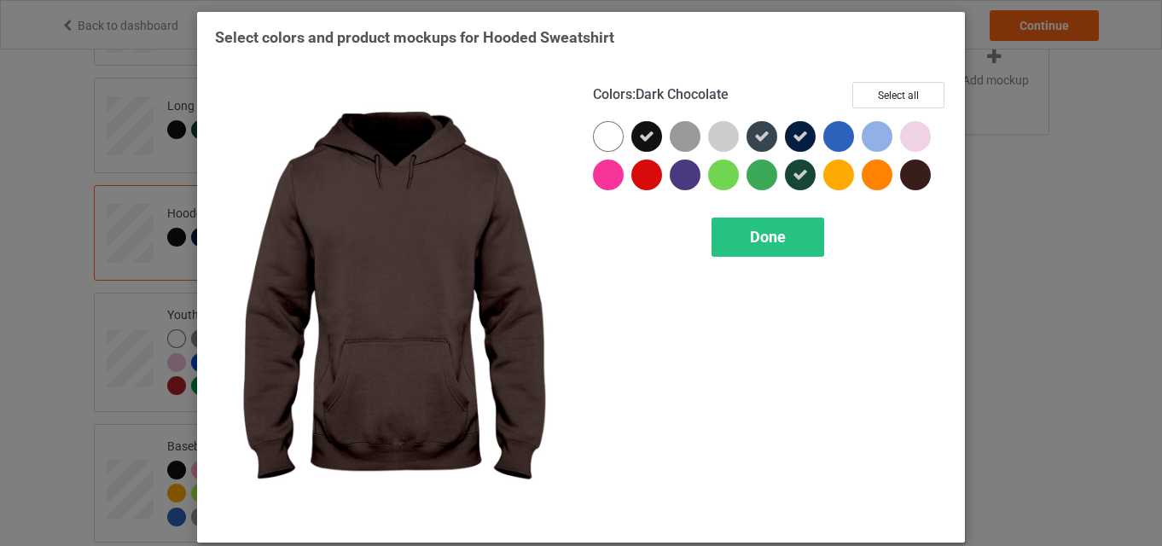
click at [912, 178] on div at bounding box center [915, 175] width 31 height 31
click at [801, 230] on div "Done" at bounding box center [768, 237] width 113 height 39
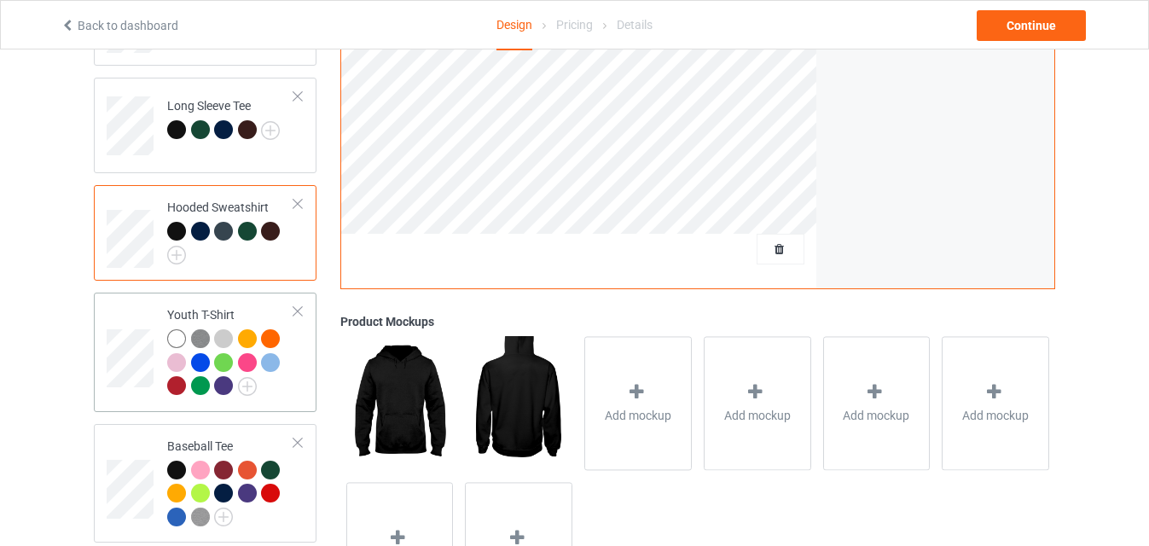
click at [260, 366] on div at bounding box center [230, 364] width 127 height 71
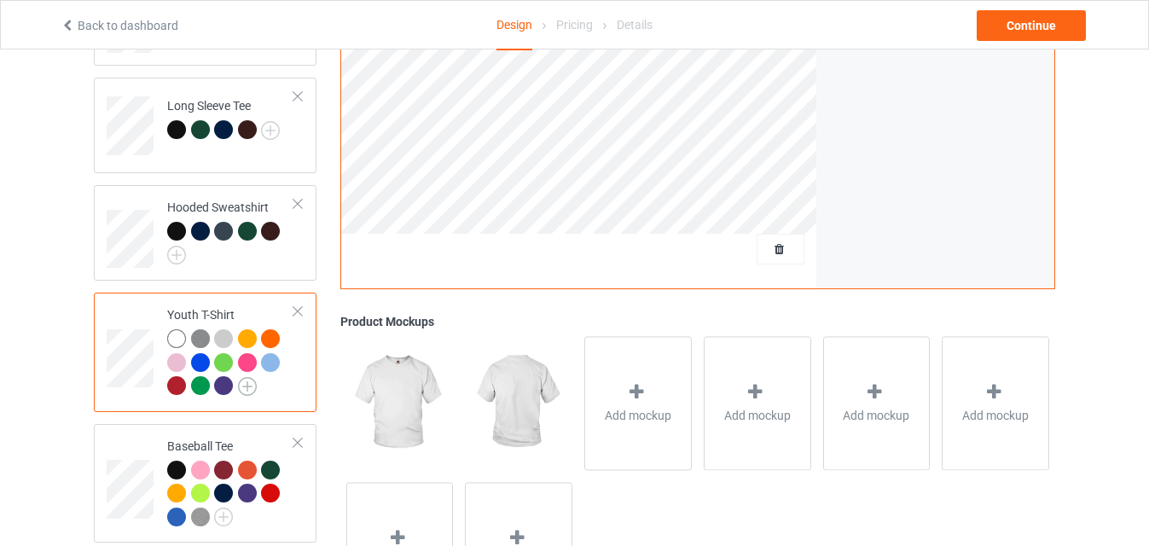
click at [247, 377] on img at bounding box center [247, 386] width 19 height 19
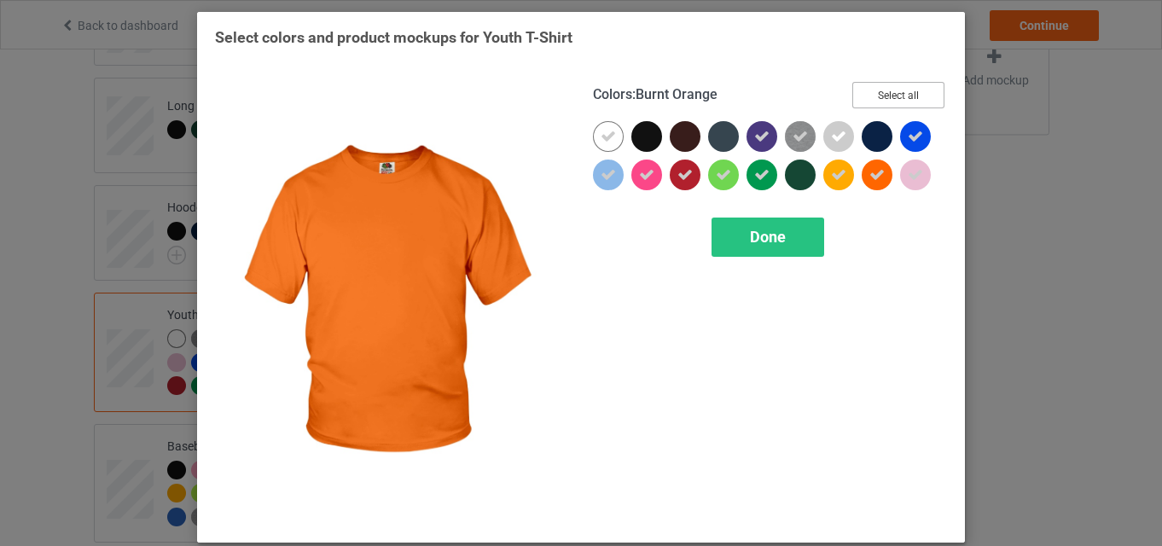
click at [922, 99] on button "Select all" at bounding box center [899, 95] width 92 height 26
click at [922, 99] on button "Reset to Default" at bounding box center [883, 95] width 124 height 26
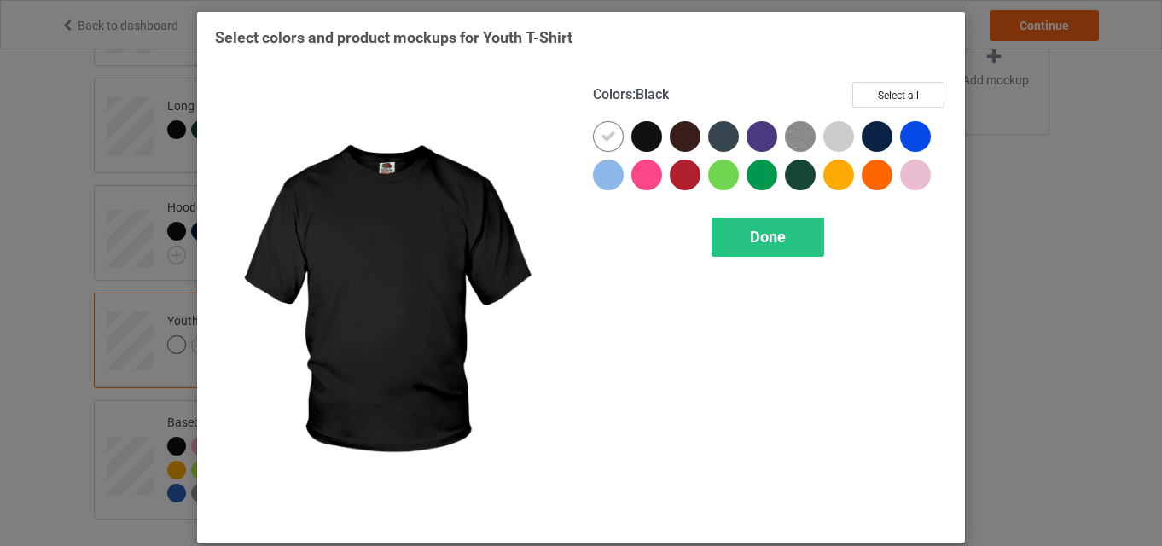
click at [650, 130] on div at bounding box center [646, 136] width 31 height 31
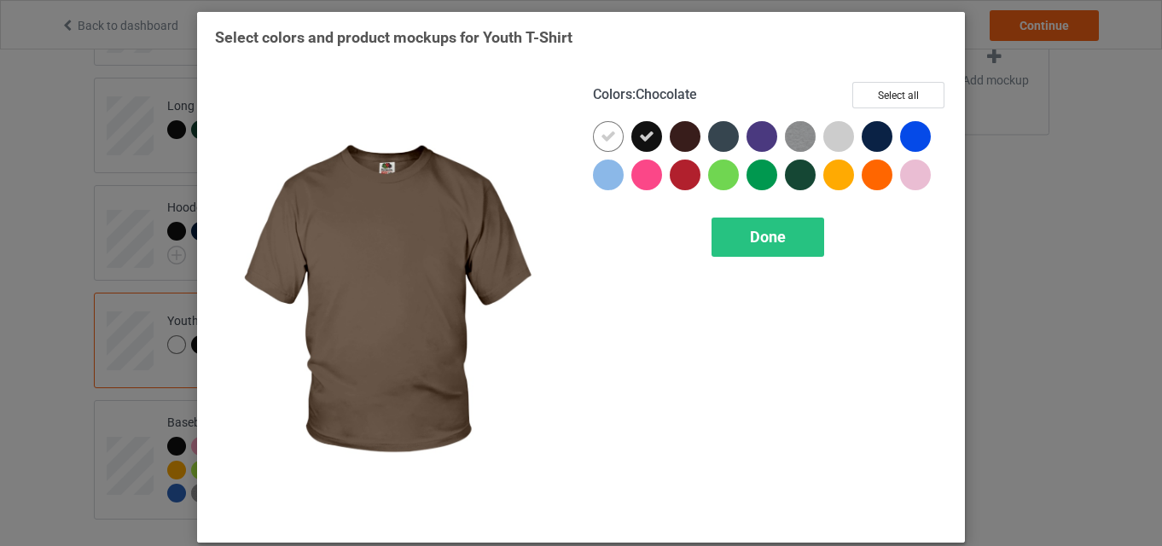
click at [673, 137] on div at bounding box center [685, 136] width 31 height 31
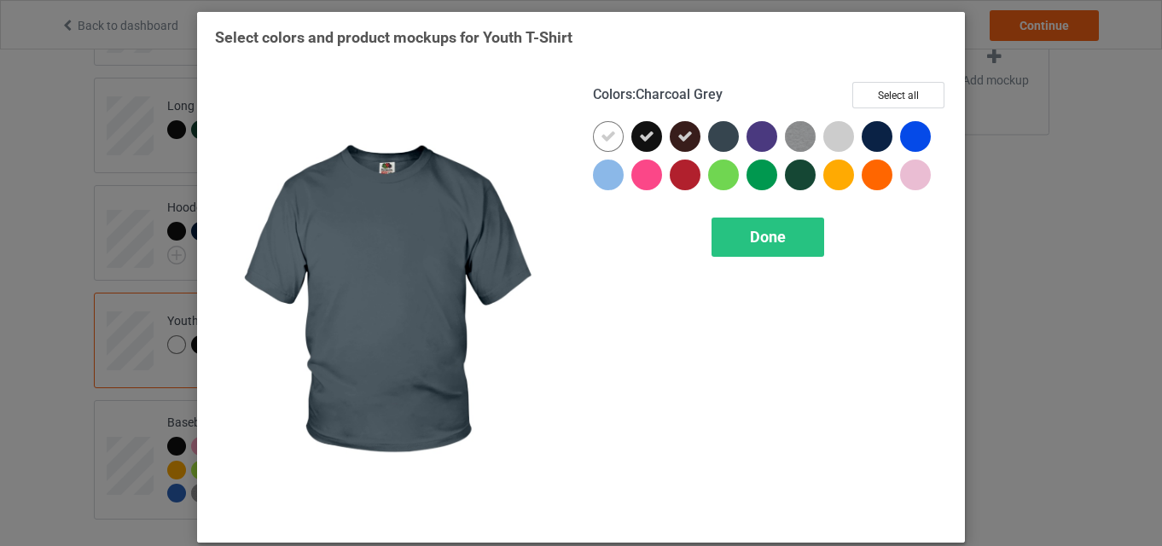
click at [709, 137] on div at bounding box center [723, 136] width 31 height 31
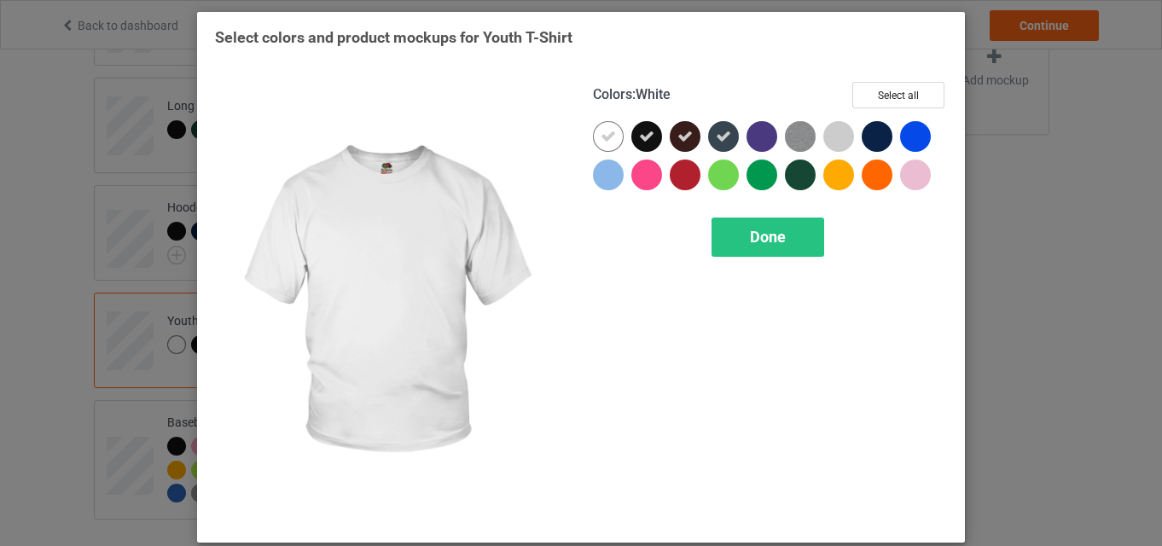
click at [601, 137] on icon at bounding box center [608, 136] width 15 height 15
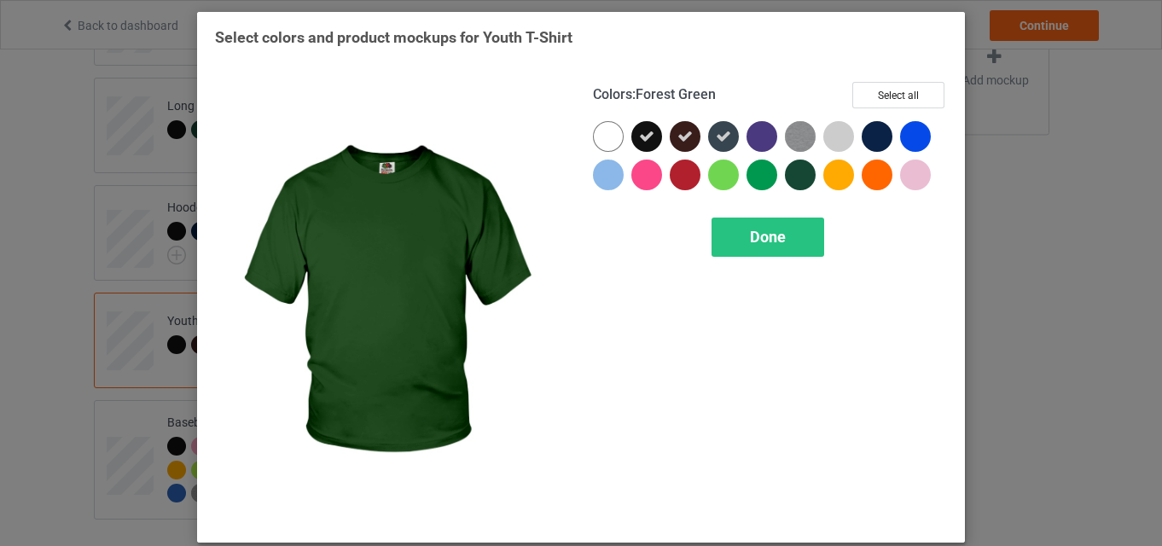
click at [808, 183] on div at bounding box center [804, 179] width 38 height 38
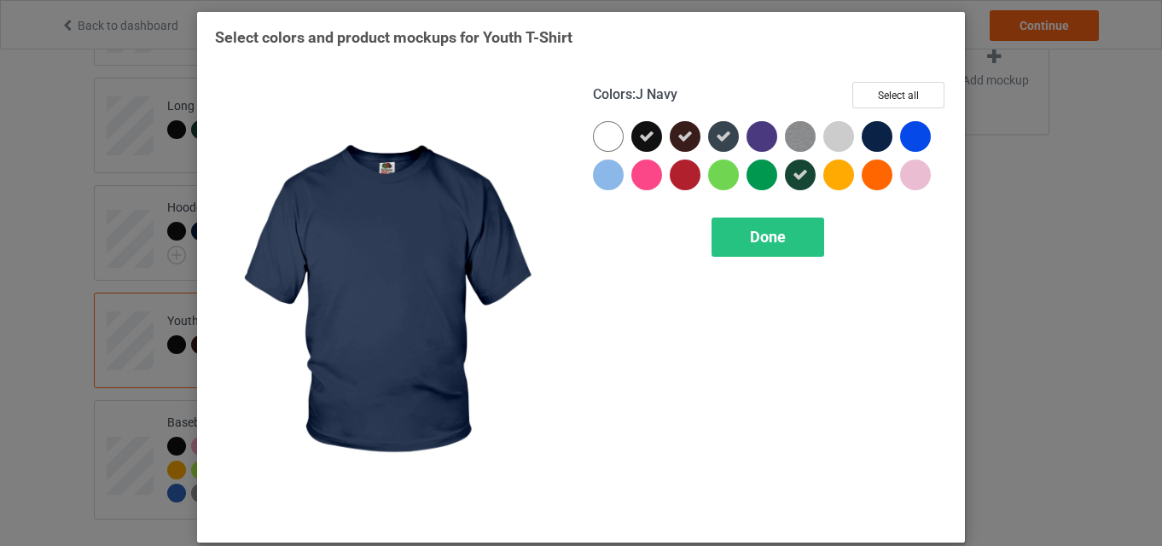
click at [866, 125] on div at bounding box center [877, 136] width 31 height 31
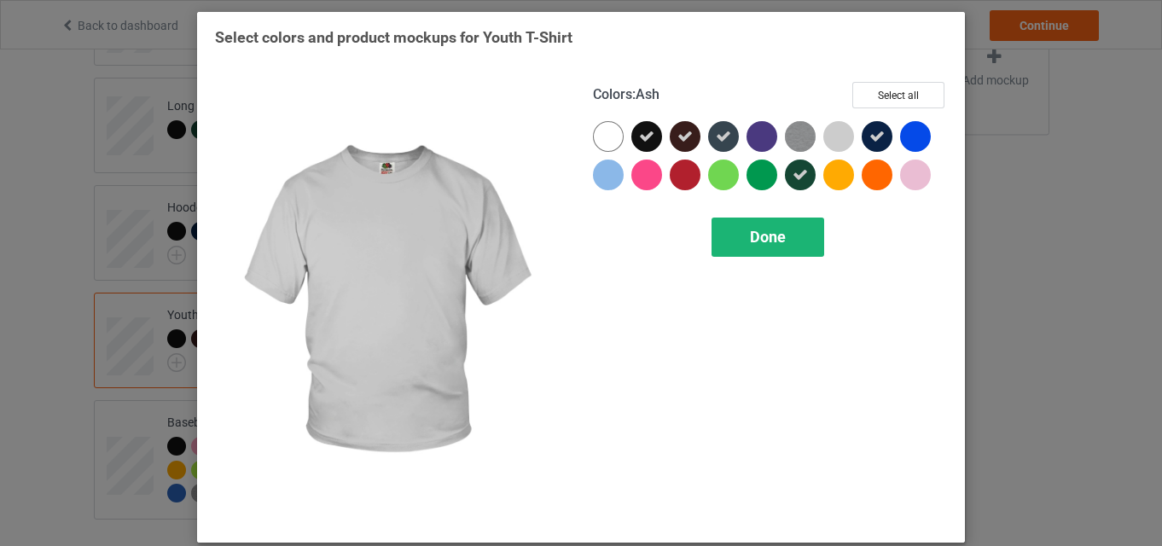
click at [789, 230] on div "Done" at bounding box center [768, 237] width 113 height 39
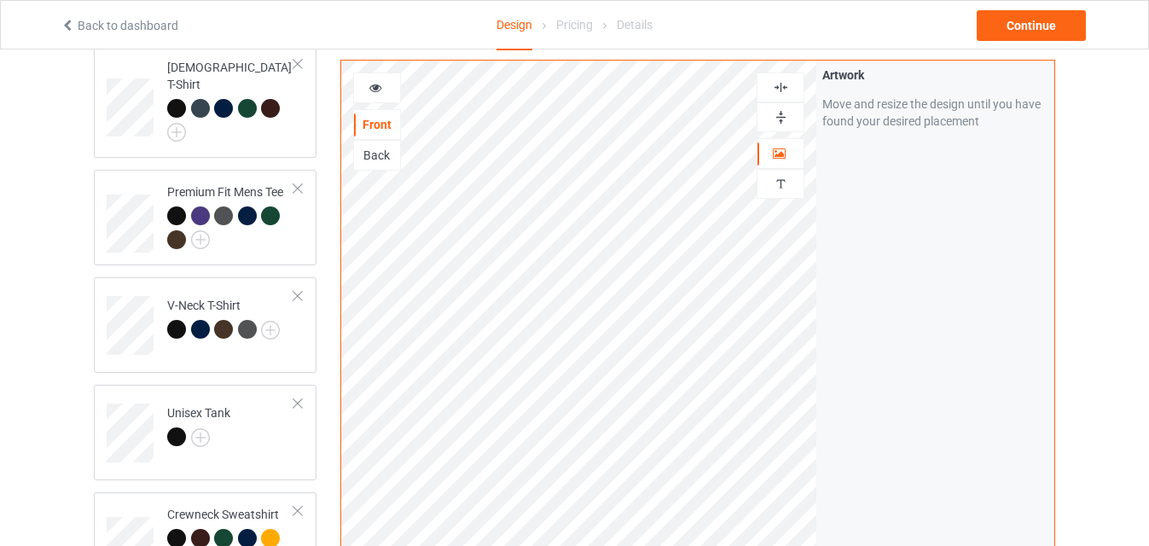
scroll to position [859, 0]
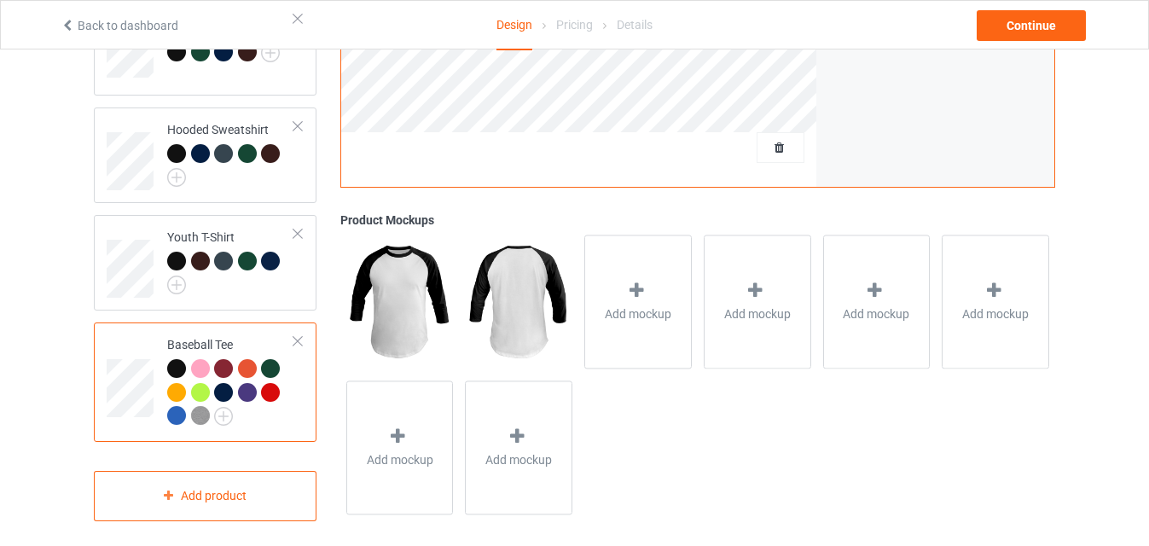
click at [300, 335] on div at bounding box center [298, 341] width 12 height 12
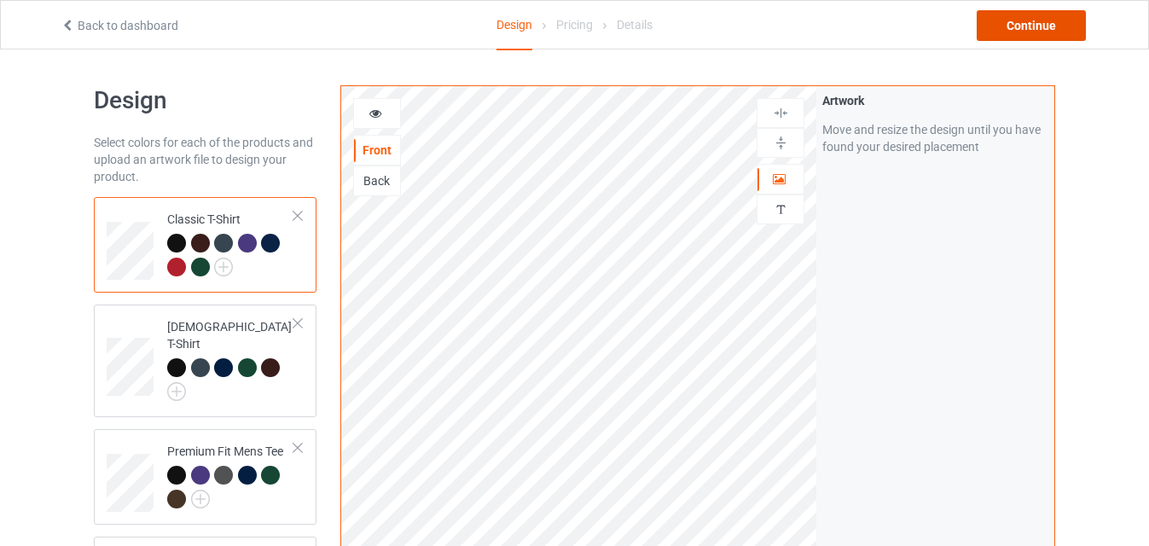
click at [1005, 32] on div "Continue" at bounding box center [1031, 25] width 109 height 31
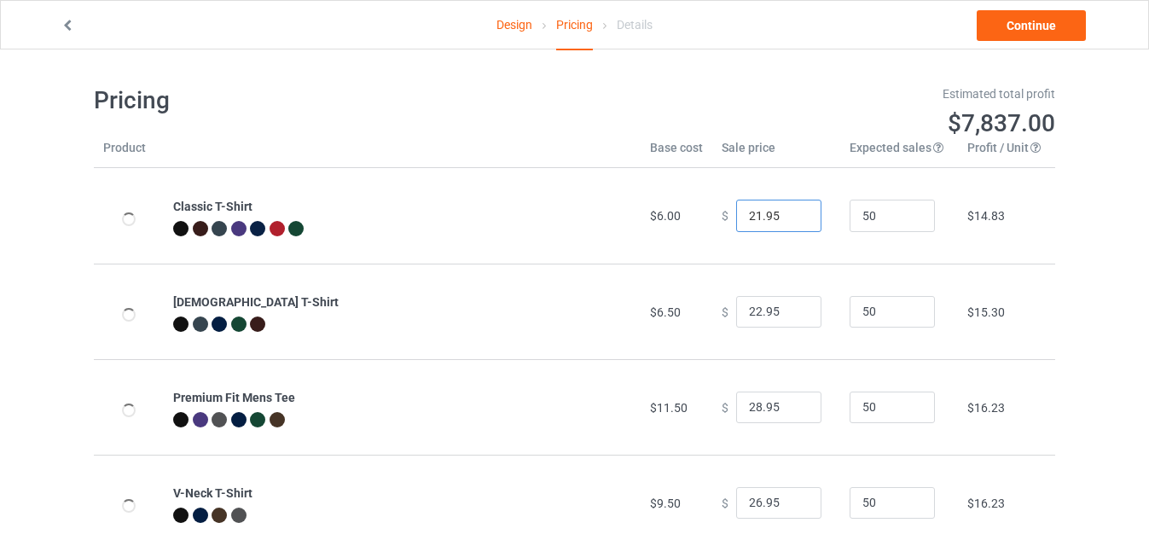
click at [793, 222] on input "21.95" at bounding box center [778, 216] width 85 height 32
click at [793, 222] on input "20.95" at bounding box center [778, 216] width 85 height 32
click at [793, 222] on input "19.95" at bounding box center [778, 216] width 85 height 32
click at [793, 222] on input "18.95" at bounding box center [778, 216] width 85 height 32
click at [793, 222] on input "17.95" at bounding box center [778, 216] width 85 height 32
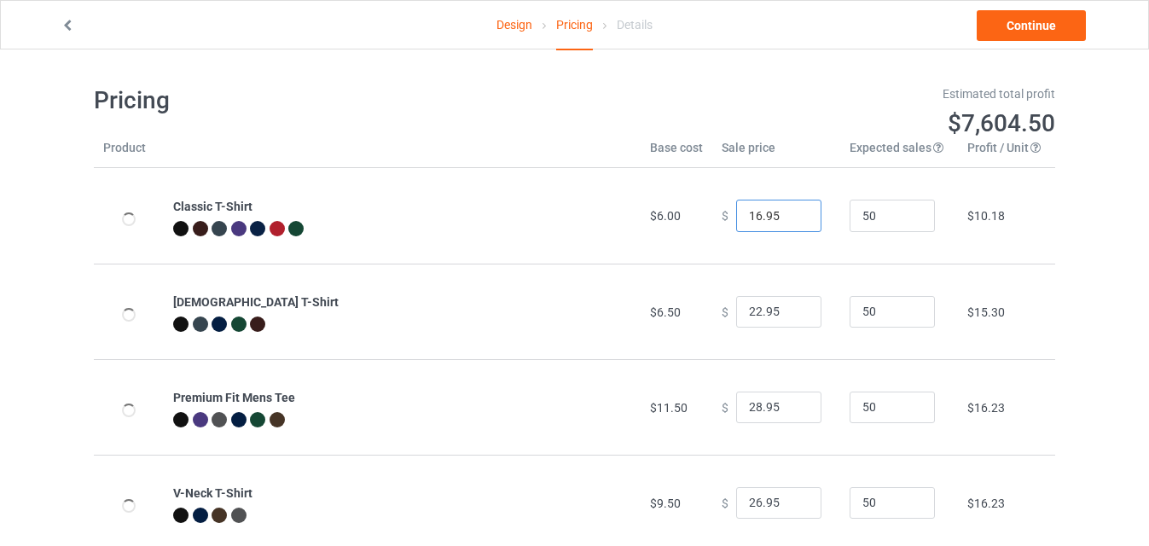
click at [793, 222] on input "16.95" at bounding box center [778, 216] width 85 height 32
click at [793, 222] on input "15.95" at bounding box center [778, 216] width 85 height 32
type input "14.95"
click at [793, 222] on input "14.95" at bounding box center [778, 216] width 85 height 32
click at [792, 316] on input "21.95" at bounding box center [778, 312] width 85 height 32
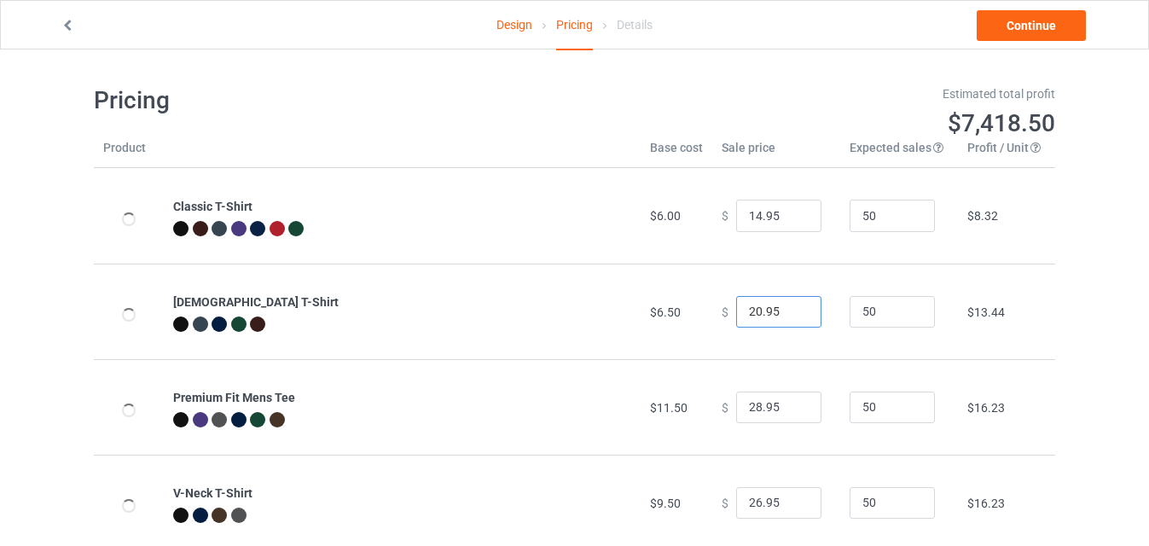
click at [792, 316] on input "20.95" at bounding box center [778, 312] width 85 height 32
click at [792, 316] on input "12.95" at bounding box center [778, 312] width 85 height 32
type input "11.95"
click at [792, 316] on input "11.95" at bounding box center [778, 312] width 85 height 32
click at [792, 211] on input "15.95" at bounding box center [778, 216] width 85 height 32
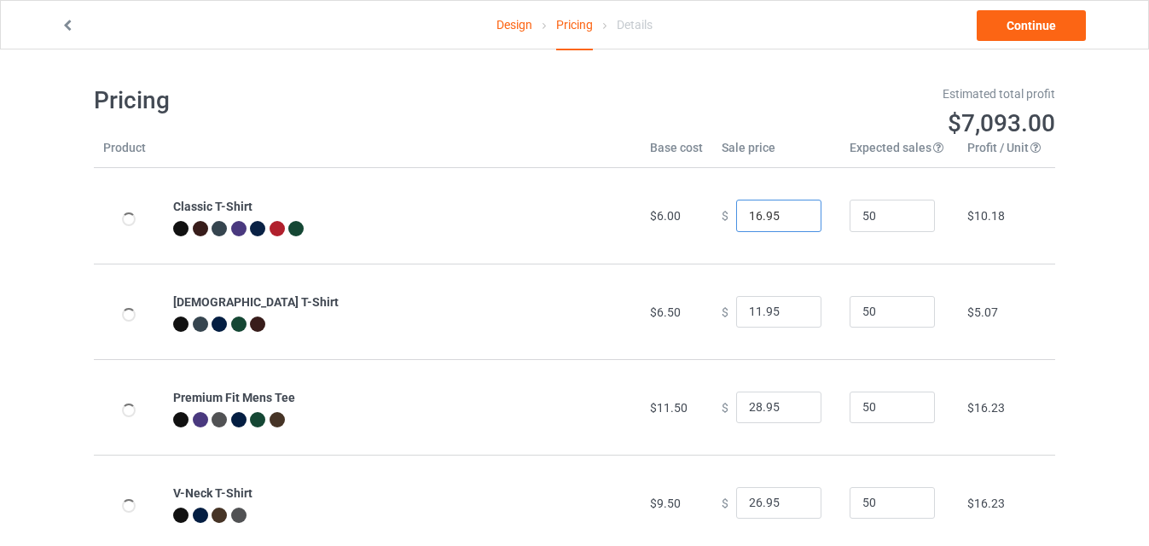
type input "16.95"
click at [792, 211] on input "16.95" at bounding box center [778, 216] width 85 height 32
click at [795, 309] on input "12.95" at bounding box center [778, 312] width 85 height 32
click at [795, 309] on input "13.95" at bounding box center [778, 312] width 85 height 32
click at [795, 309] on input "14.95" at bounding box center [778, 312] width 85 height 32
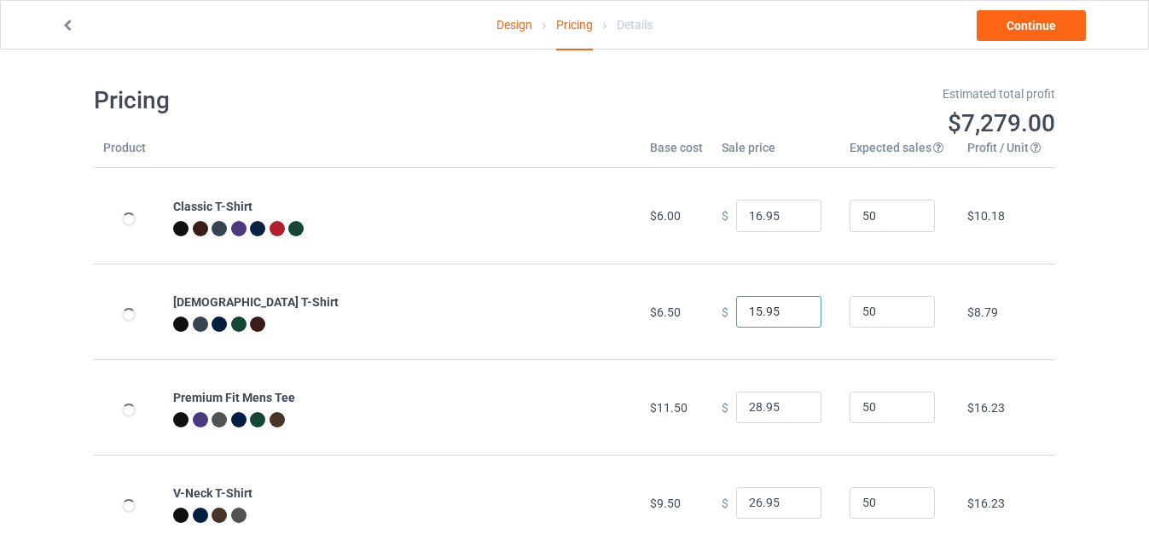
click at [795, 309] on input "15.95" at bounding box center [778, 312] width 85 height 32
click at [795, 309] on input "16.95" at bounding box center [778, 312] width 85 height 32
type input "17.95"
click at [795, 309] on input "17.95" at bounding box center [778, 312] width 85 height 32
click at [792, 410] on input "27.95" at bounding box center [778, 408] width 85 height 32
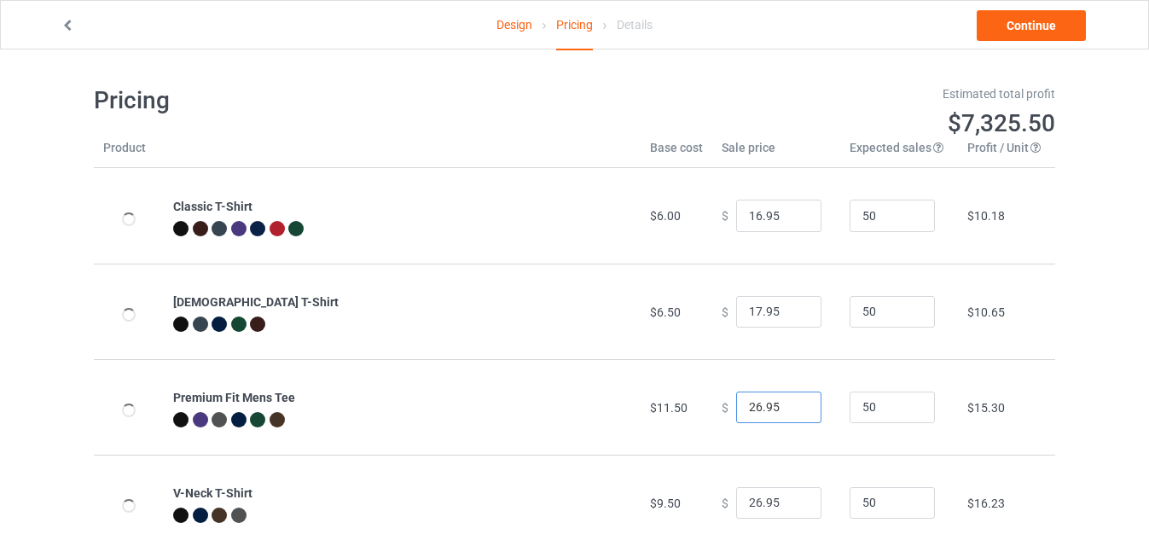
click at [792, 410] on input "26.95" at bounding box center [778, 408] width 85 height 32
click at [792, 410] on input "25.95" at bounding box center [778, 408] width 85 height 32
click at [792, 410] on input "24.95" at bounding box center [778, 408] width 85 height 32
click at [792, 410] on input "23.95" at bounding box center [778, 408] width 85 height 32
click at [792, 410] on input "22.95" at bounding box center [778, 408] width 85 height 32
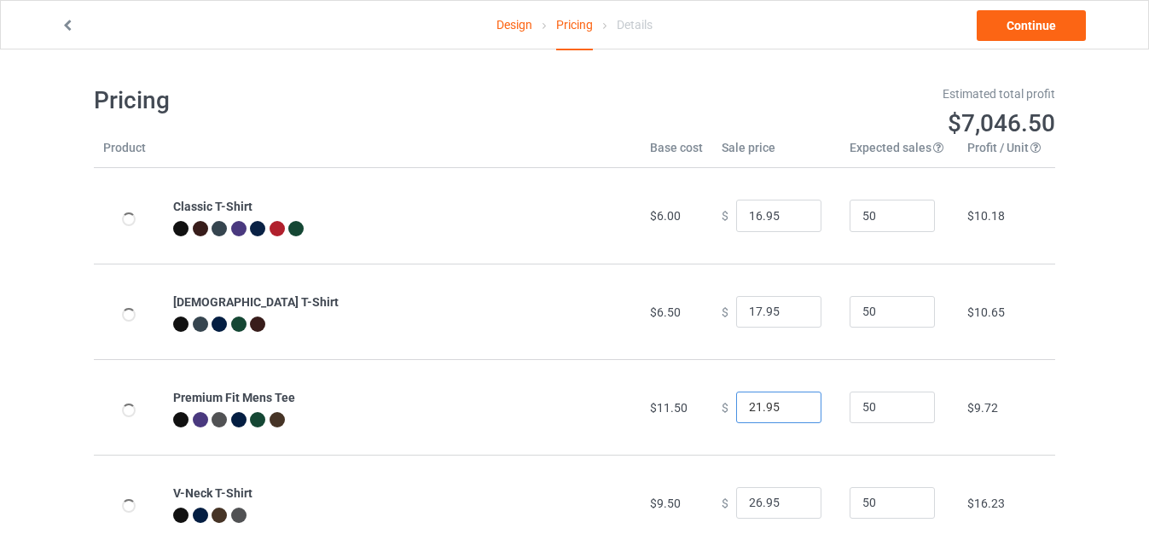
type input "21.95"
click at [792, 410] on input "21.95" at bounding box center [778, 408] width 85 height 32
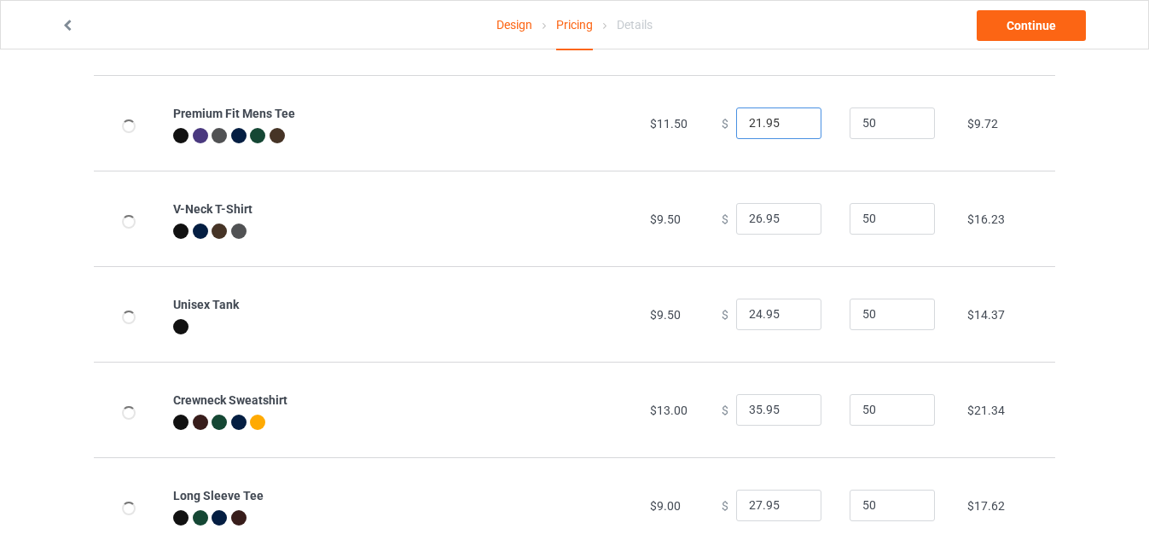
scroll to position [327, 0]
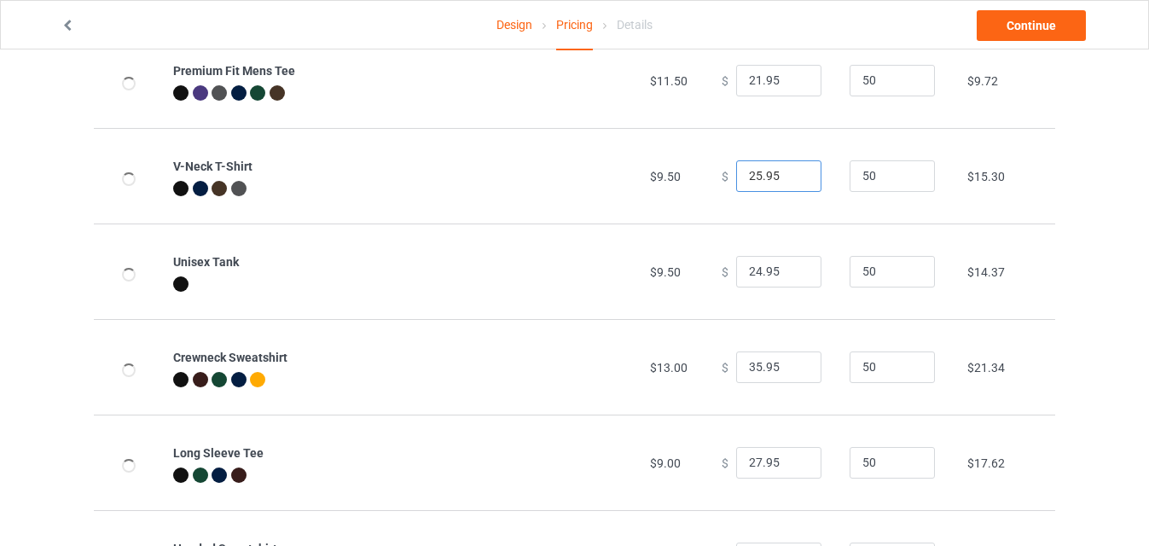
click at [795, 181] on input "25.95" at bounding box center [778, 176] width 85 height 32
click at [795, 181] on input "24.95" at bounding box center [778, 176] width 85 height 32
click at [795, 181] on input "23.95" at bounding box center [778, 176] width 85 height 32
click at [795, 181] on input "22.95" at bounding box center [778, 176] width 85 height 32
click at [795, 181] on input "21.95" at bounding box center [778, 176] width 85 height 32
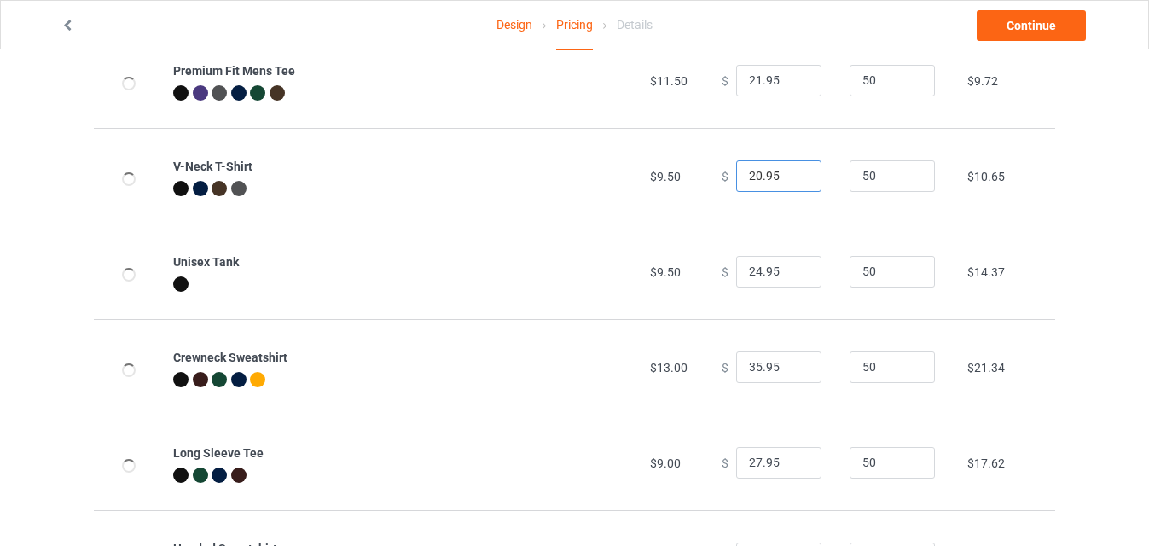
click at [795, 181] on input "20.95" at bounding box center [778, 176] width 85 height 32
type input "19.95"
click at [795, 181] on input "19.95" at bounding box center [778, 176] width 85 height 32
click at [796, 278] on input "23.95" at bounding box center [778, 272] width 85 height 32
click at [796, 278] on input "22.95" at bounding box center [778, 272] width 85 height 32
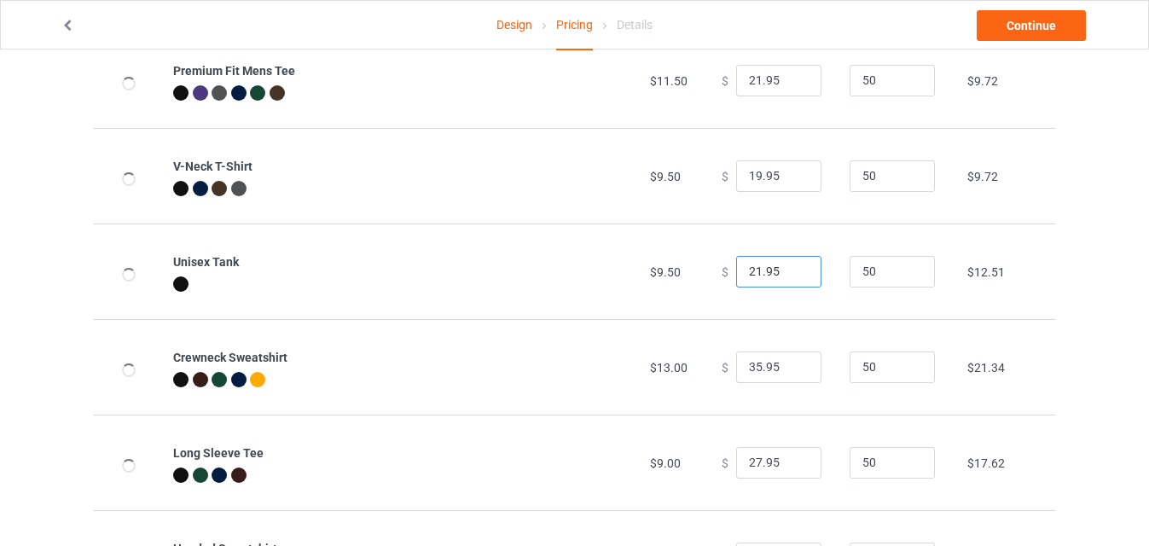
click at [796, 278] on input "21.95" at bounding box center [778, 272] width 85 height 32
click at [796, 278] on input "20.95" at bounding box center [778, 272] width 85 height 32
click at [796, 278] on input "19.95" at bounding box center [778, 272] width 85 height 32
click at [796, 278] on input "18.95" at bounding box center [778, 272] width 85 height 32
click at [796, 278] on input "17.95" at bounding box center [778, 272] width 85 height 32
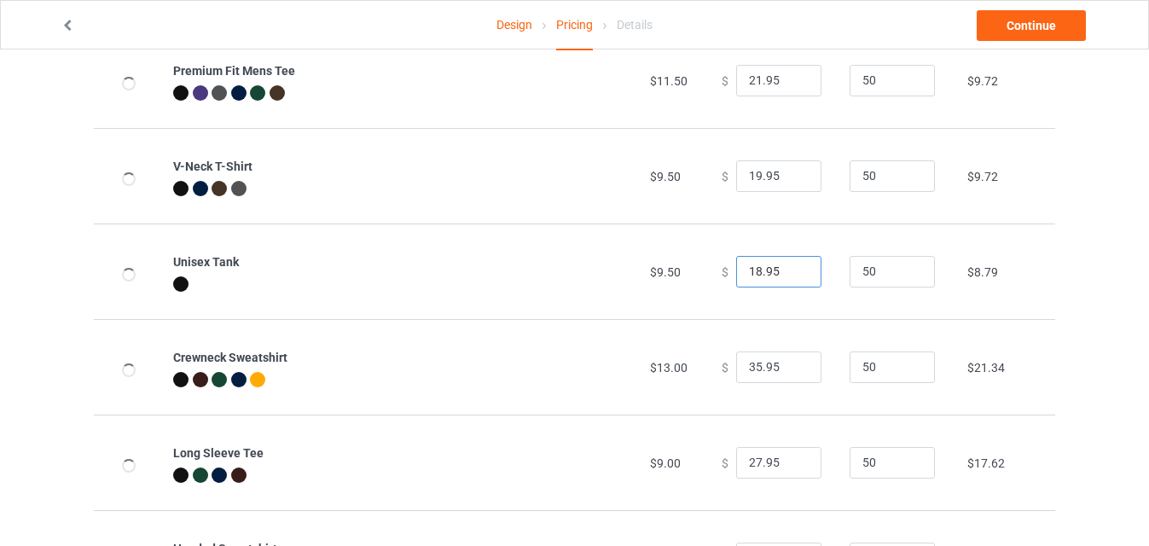
click at [795, 269] on input "18.95" at bounding box center [778, 272] width 85 height 32
click at [794, 270] on input "19.95" at bounding box center [778, 272] width 85 height 32
type input "20.95"
click at [794, 270] on input "20.95" at bounding box center [778, 272] width 85 height 32
type input "20.95"
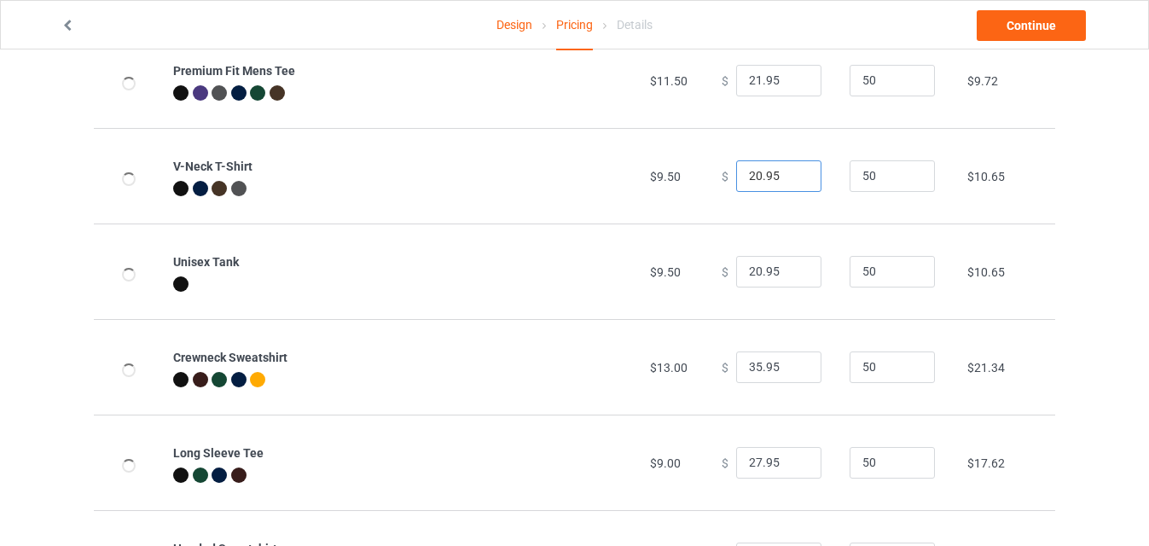
click at [792, 170] on input "20.95" at bounding box center [778, 176] width 85 height 32
click at [793, 77] on input "22.95" at bounding box center [778, 81] width 85 height 32
click at [781, 81] on input "22.95" at bounding box center [778, 81] width 85 height 32
type input "22.00"
click at [776, 177] on input "20.95" at bounding box center [778, 176] width 85 height 32
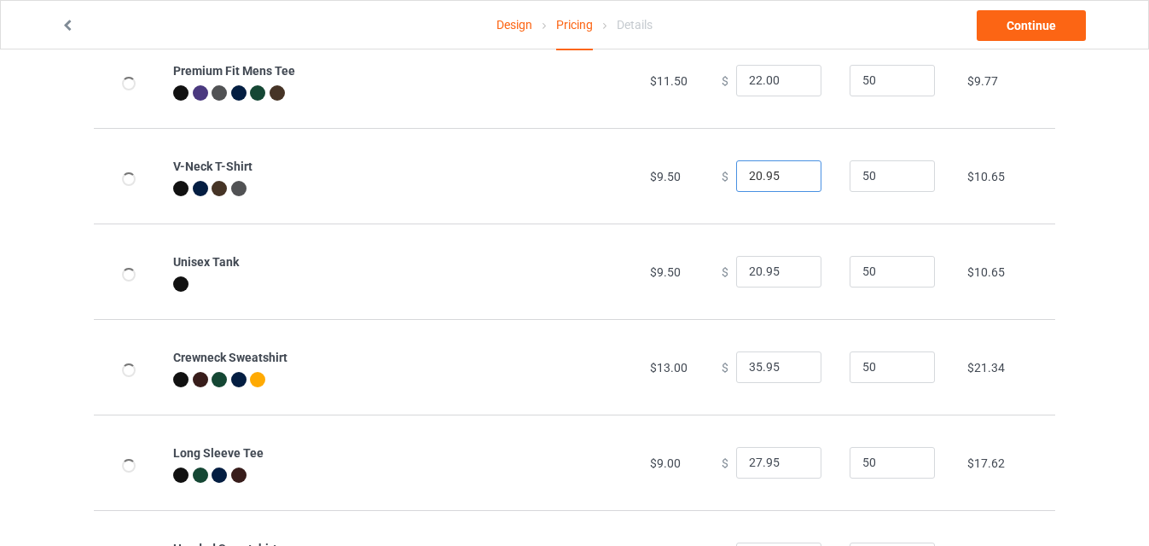
click at [790, 173] on input "20.95" at bounding box center [778, 176] width 85 height 32
click at [764, 176] on input "20.95" at bounding box center [778, 176] width 85 height 32
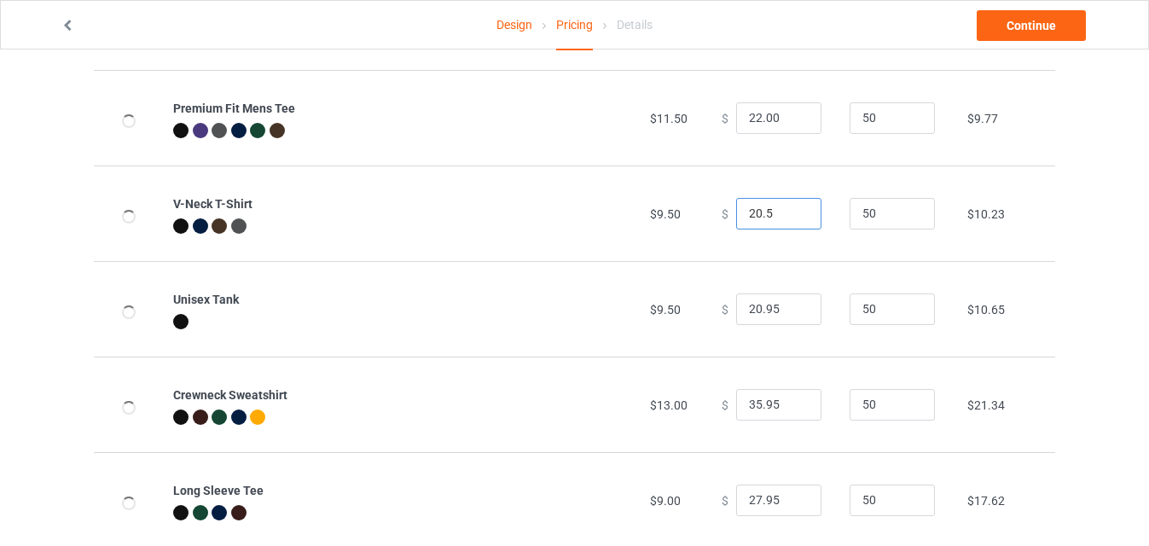
scroll to position [254, 0]
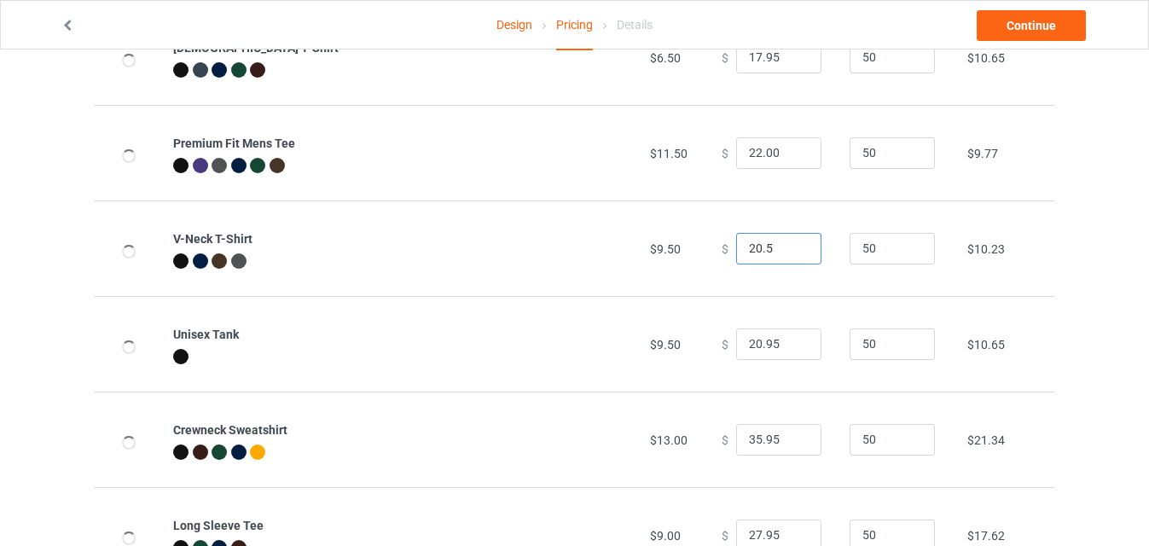
type input "20.5"
type input "23"
type input "20.50"
click at [795, 150] on input "23" at bounding box center [778, 153] width 85 height 32
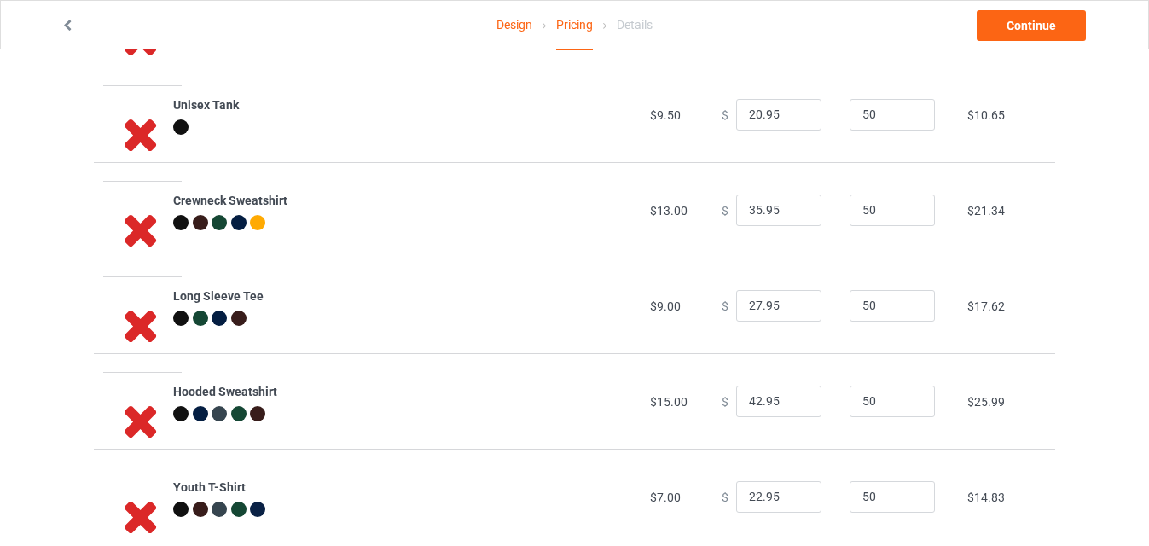
scroll to position [519, 0]
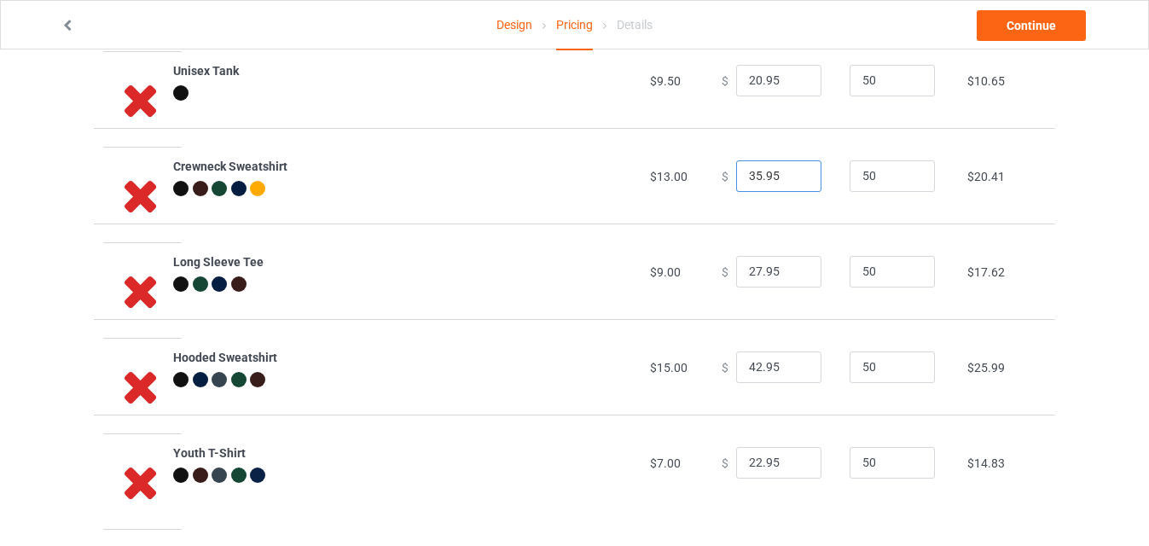
type input "23.00"
click at [794, 179] on input "34.95" at bounding box center [778, 176] width 85 height 32
click at [794, 179] on input "33.95" at bounding box center [778, 176] width 85 height 32
click at [794, 179] on input "26.95" at bounding box center [778, 176] width 85 height 32
click at [794, 179] on input "24.95" at bounding box center [778, 176] width 85 height 32
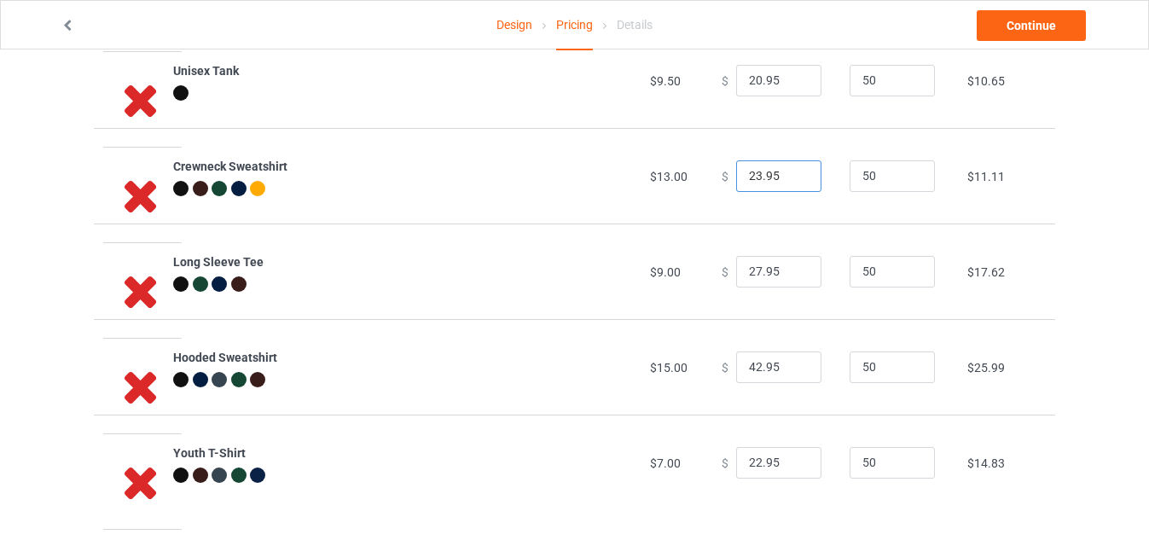
type input "23.95"
click at [794, 179] on input "23.95" at bounding box center [778, 176] width 85 height 32
click at [793, 272] on input "26.95" at bounding box center [778, 272] width 85 height 32
click at [793, 272] on input "25.95" at bounding box center [778, 272] width 85 height 32
click at [793, 272] on input "20.95" at bounding box center [778, 272] width 85 height 32
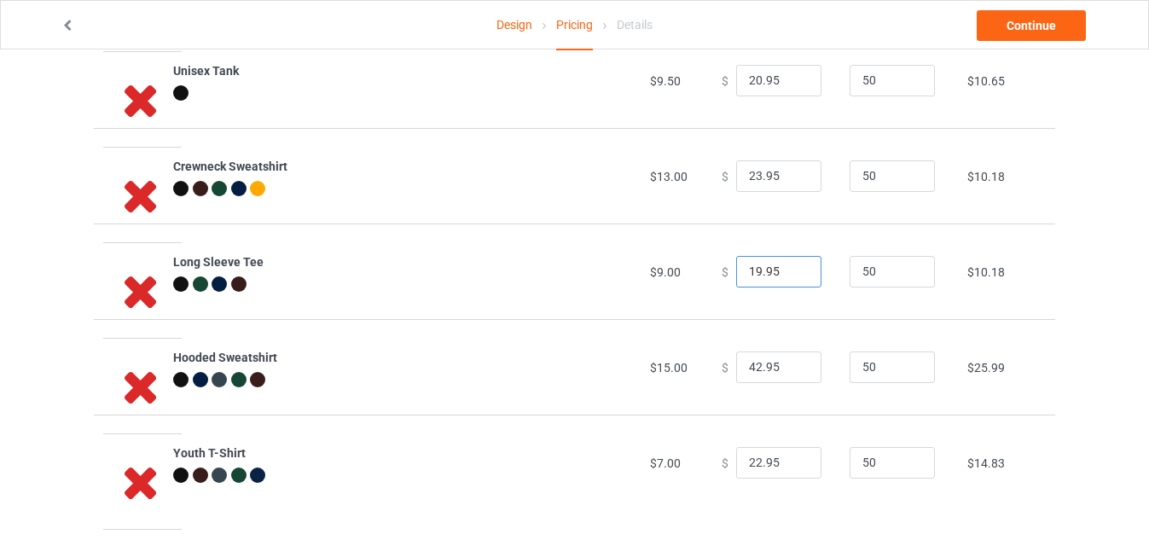
click at [793, 272] on input "19.95" at bounding box center [778, 272] width 85 height 32
click at [793, 272] on input "18.95" at bounding box center [778, 272] width 85 height 32
type input "19.95"
click at [793, 266] on input "19.95" at bounding box center [778, 272] width 85 height 32
click at [794, 370] on input "41.95" at bounding box center [778, 368] width 85 height 32
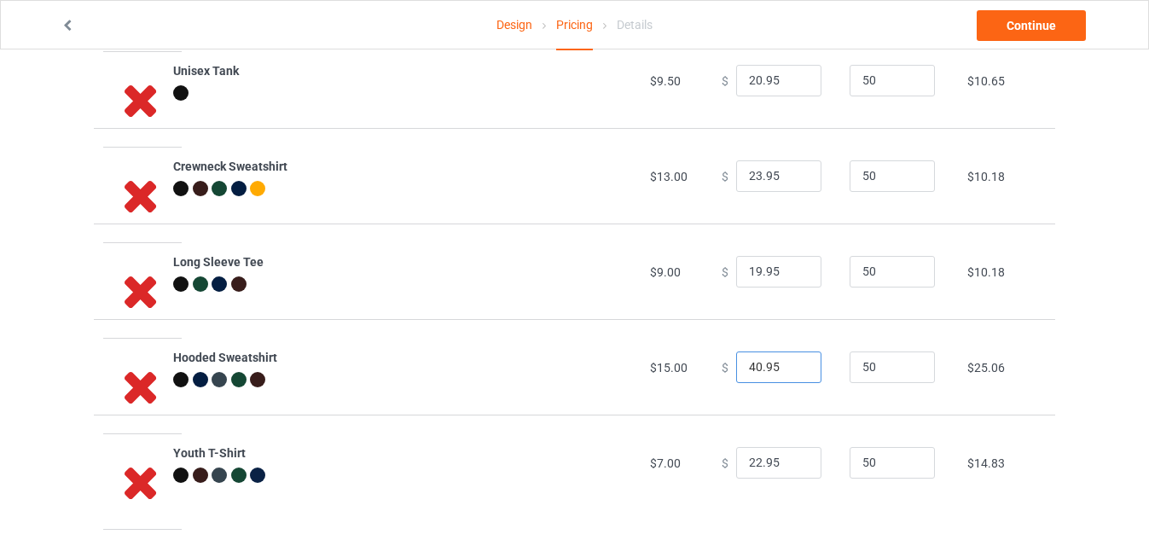
click at [794, 370] on input "40.95" at bounding box center [778, 368] width 85 height 32
click at [794, 370] on input "39.95" at bounding box center [778, 368] width 85 height 32
click at [794, 370] on input "38.95" at bounding box center [778, 368] width 85 height 32
click at [794, 370] on input "37.95" at bounding box center [778, 368] width 85 height 32
click at [794, 370] on input "36.95" at bounding box center [778, 368] width 85 height 32
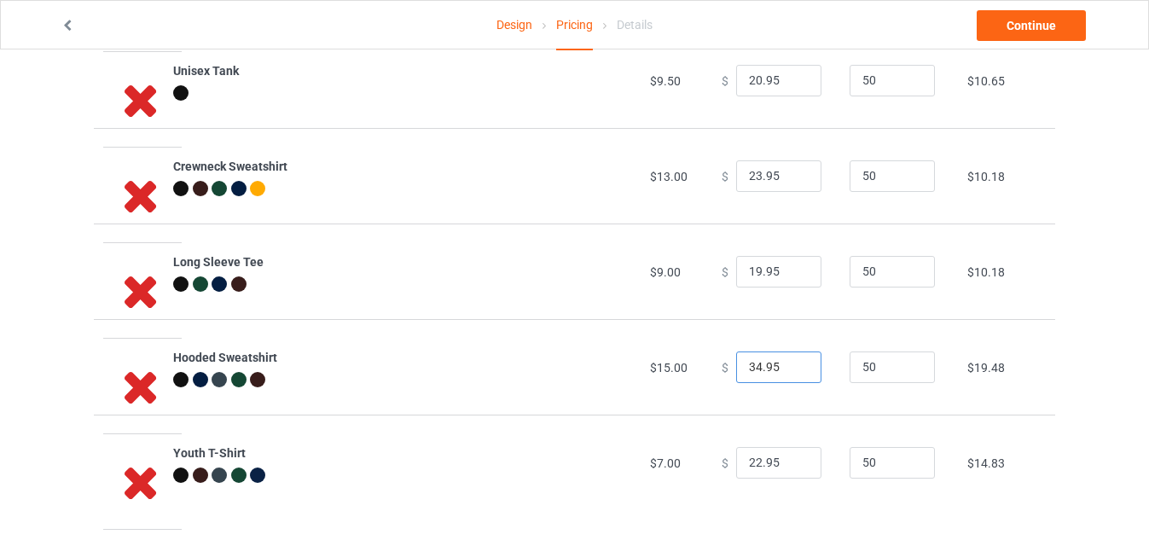
click at [794, 370] on input "34.95" at bounding box center [778, 368] width 85 height 32
click at [794, 370] on input "33.95" at bounding box center [778, 368] width 85 height 32
click at [794, 370] on input "32.95" at bounding box center [778, 368] width 85 height 32
click at [794, 370] on input "31.95" at bounding box center [778, 368] width 85 height 32
click at [794, 370] on input "30.95" at bounding box center [778, 368] width 85 height 32
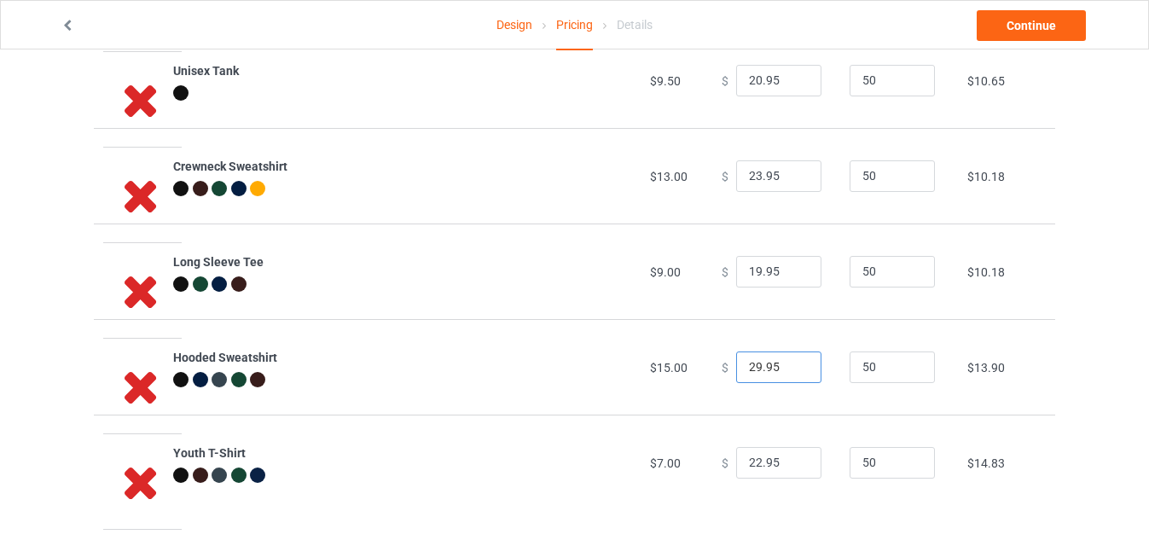
click at [794, 370] on input "29.95" at bounding box center [778, 368] width 85 height 32
click at [794, 370] on input "28.95" at bounding box center [778, 368] width 85 height 32
click at [794, 370] on input "27.95" at bounding box center [778, 368] width 85 height 32
click at [794, 370] on input "26.95" at bounding box center [778, 368] width 85 height 32
type input "25.95"
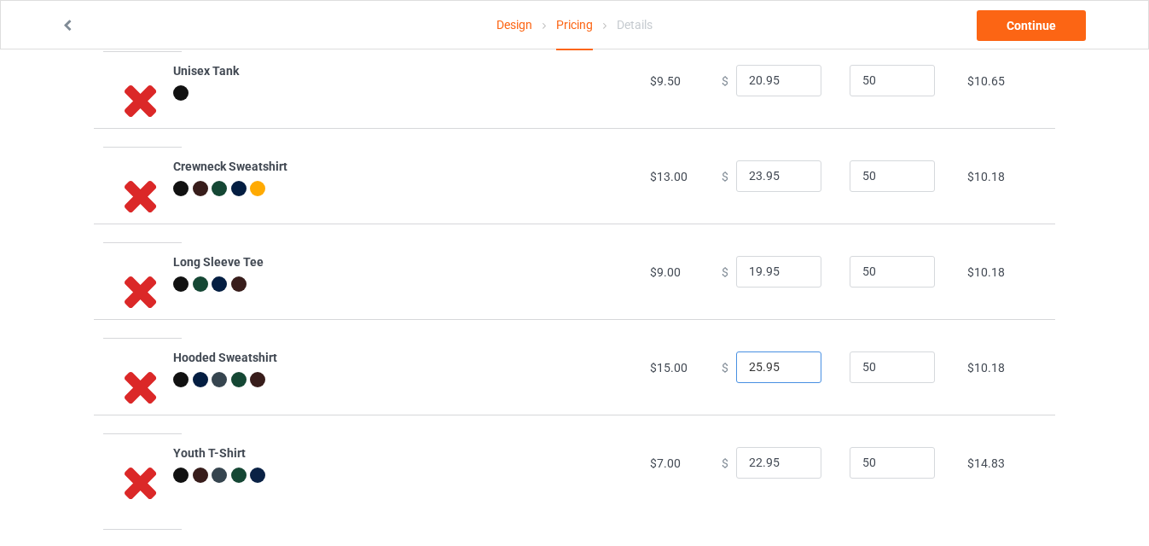
click at [794, 370] on input "25.95" at bounding box center [778, 368] width 85 height 32
click at [792, 465] on input "21.95" at bounding box center [778, 463] width 85 height 32
click at [792, 465] on input "20.95" at bounding box center [778, 463] width 85 height 32
click at [792, 465] on input "19.95" at bounding box center [778, 463] width 85 height 32
click at [792, 465] on input "18.95" at bounding box center [778, 463] width 85 height 32
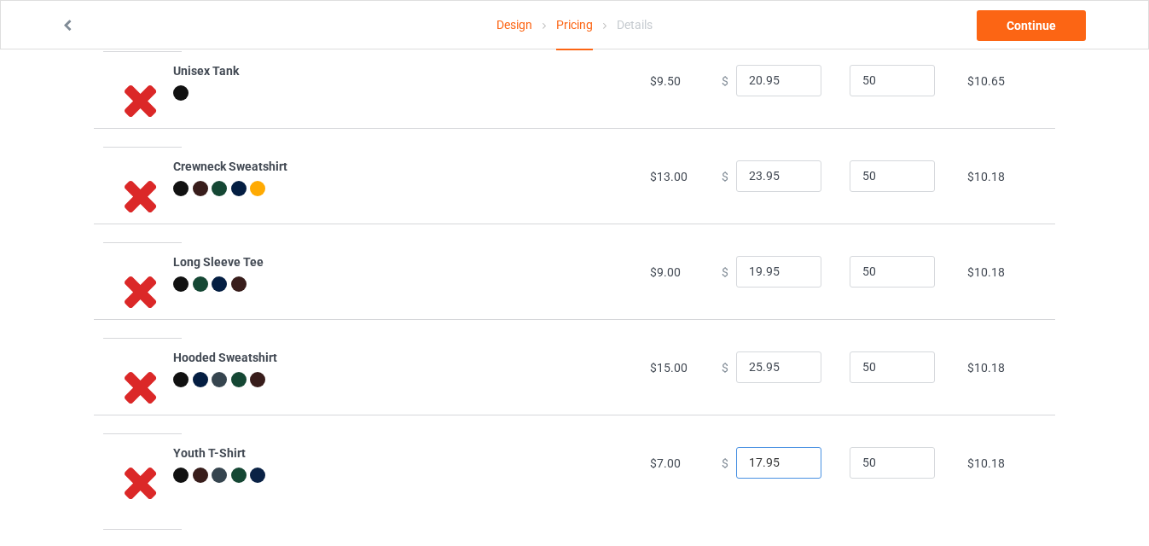
type input "17.95"
click at [792, 465] on input "17.95" at bounding box center [778, 463] width 85 height 32
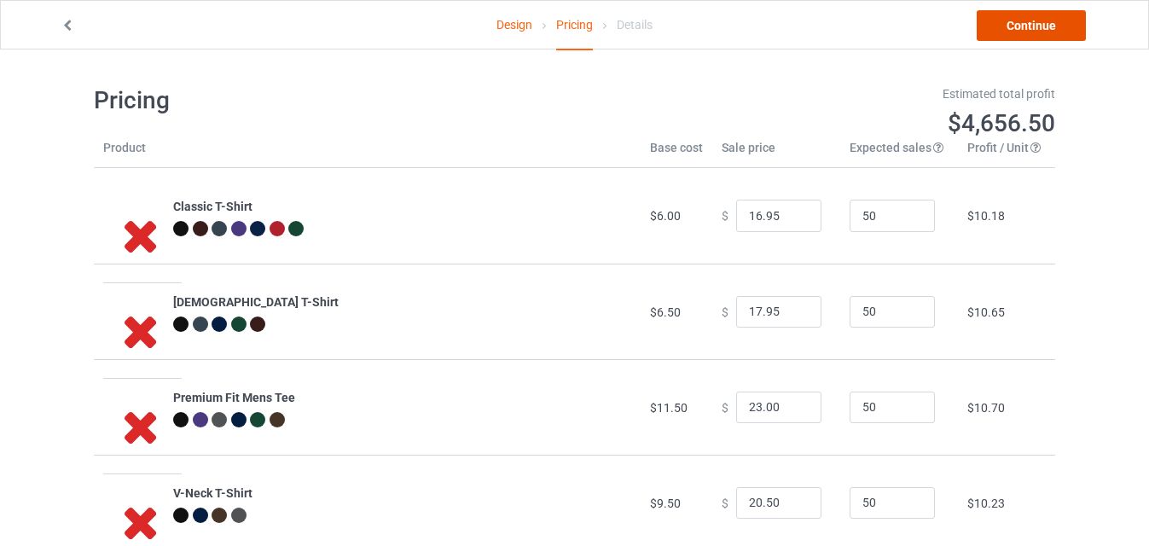
click at [1044, 32] on link "Continue" at bounding box center [1031, 25] width 109 height 31
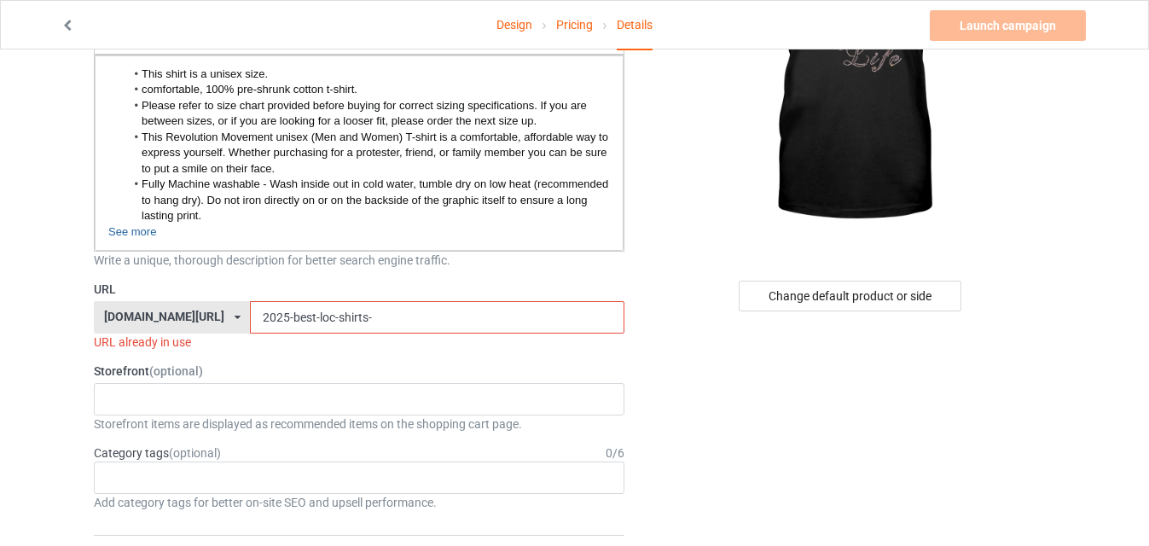
scroll to position [224, 0]
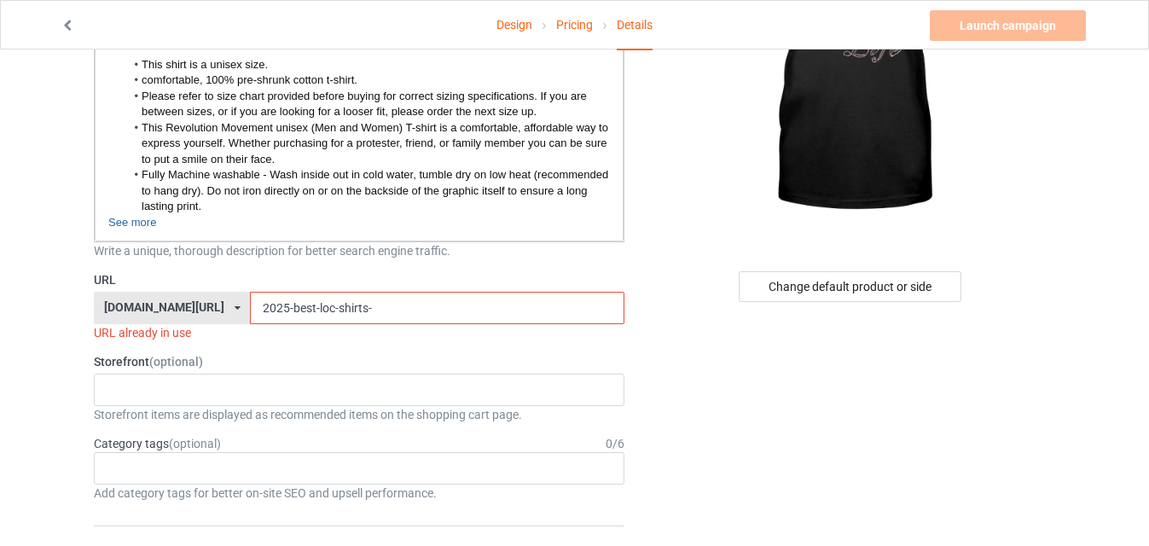
click at [341, 304] on input "2025-best-loc-shirts-" at bounding box center [437, 308] width 374 height 32
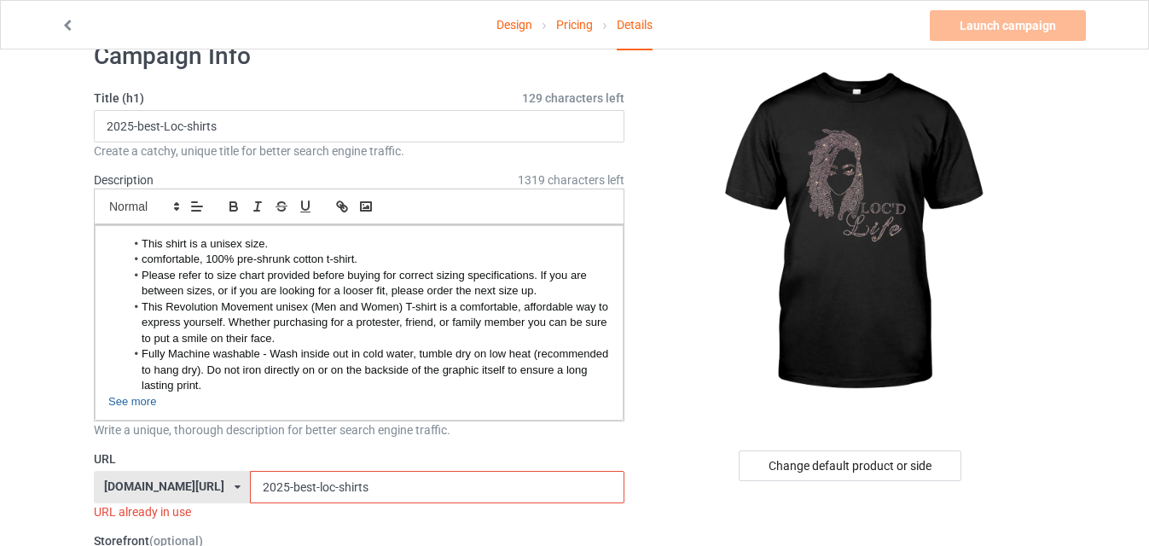
scroll to position [110, 0]
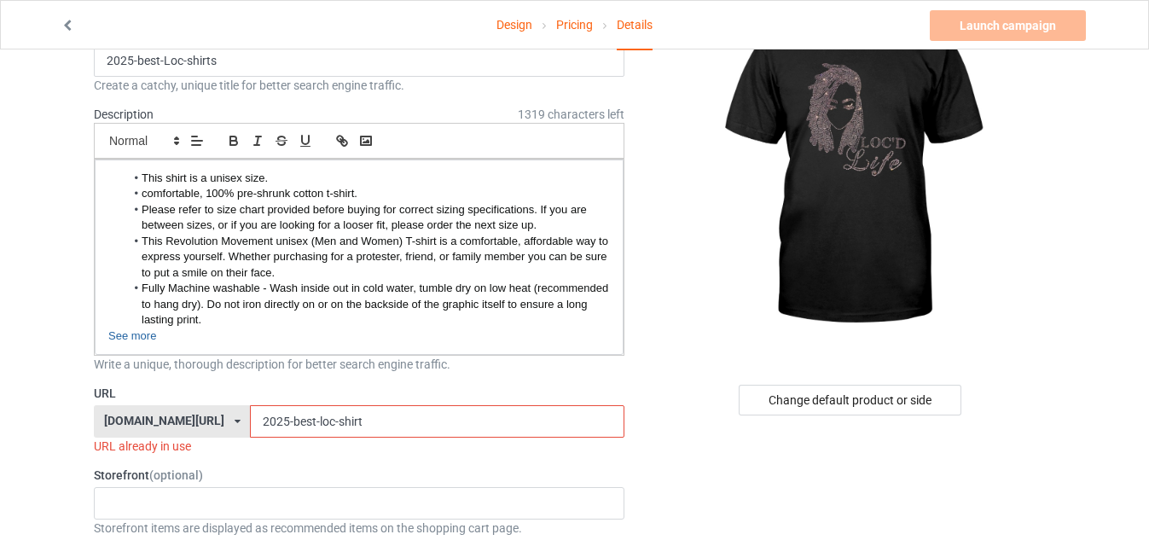
click at [298, 421] on input "2025-best-loc-shirt" at bounding box center [437, 421] width 374 height 32
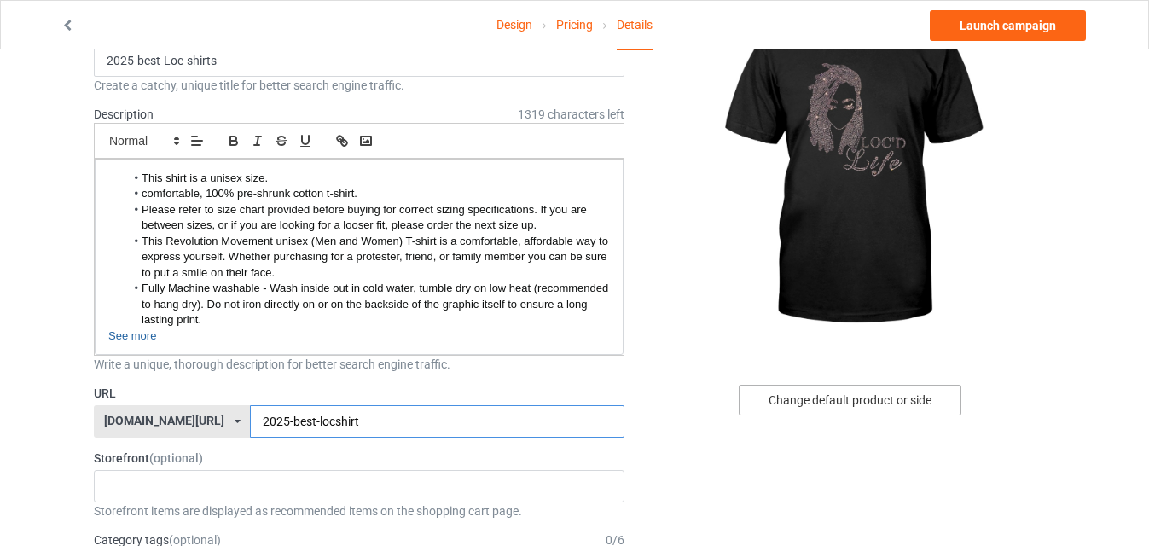
type input "2025-best-locshirt"
click at [872, 397] on div "Change default product or side" at bounding box center [850, 400] width 223 height 31
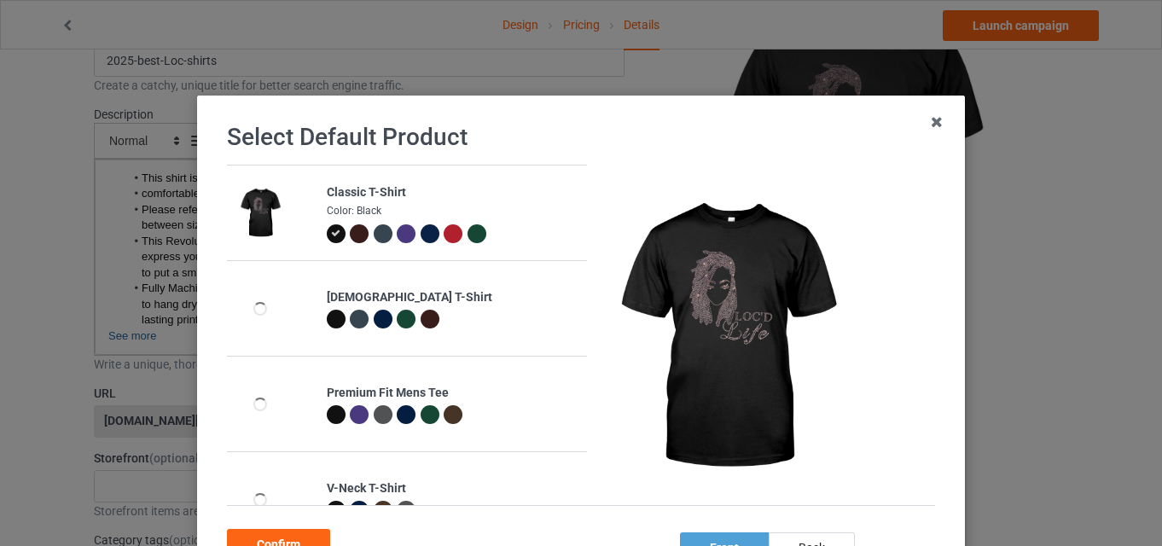
click at [444, 230] on div at bounding box center [453, 233] width 19 height 19
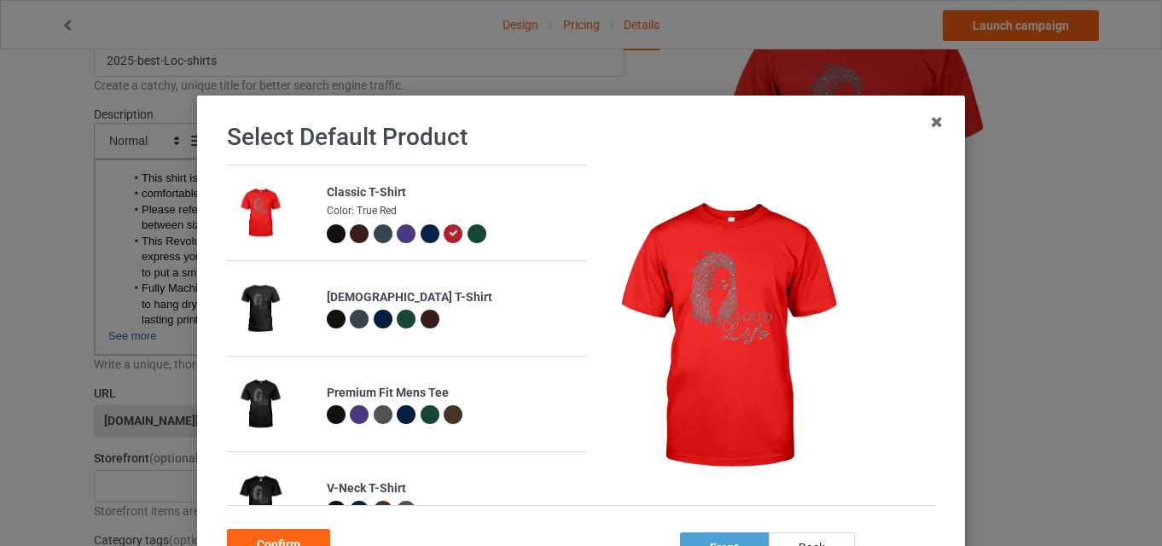
click at [413, 383] on td "Premium Fit Mens Tee" at bounding box center [452, 404] width 271 height 95
click at [300, 538] on div "Confirm" at bounding box center [278, 544] width 103 height 31
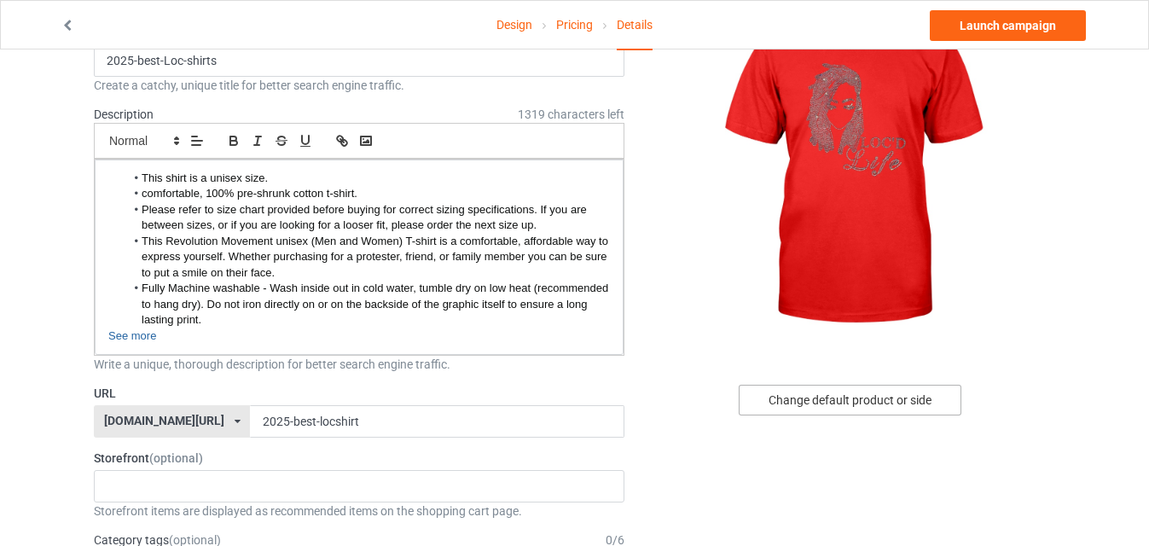
click at [858, 403] on div "Change default product or side" at bounding box center [850, 400] width 223 height 31
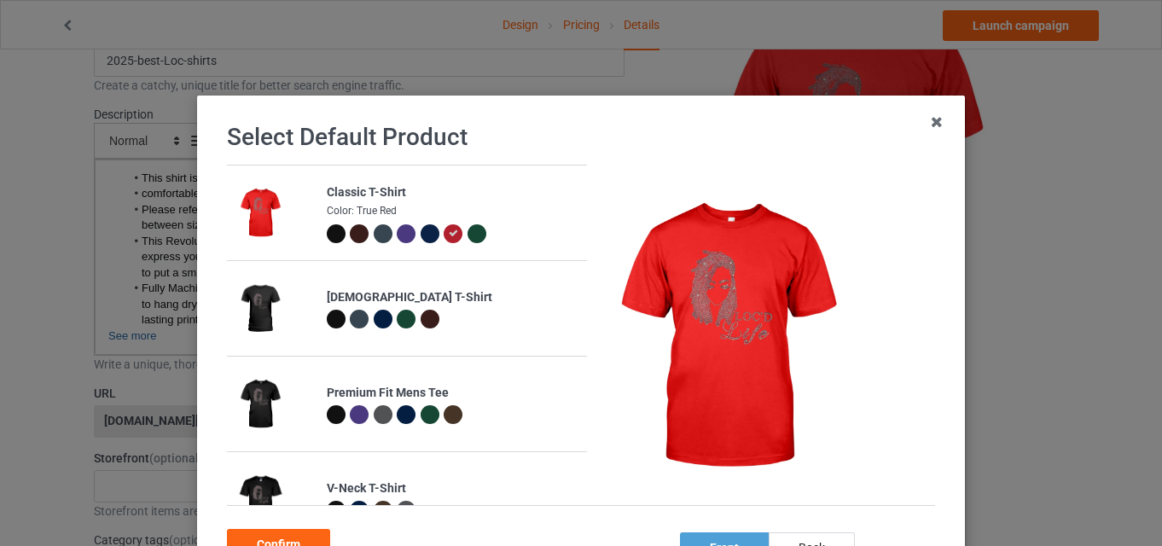
click at [332, 235] on div at bounding box center [336, 233] width 19 height 19
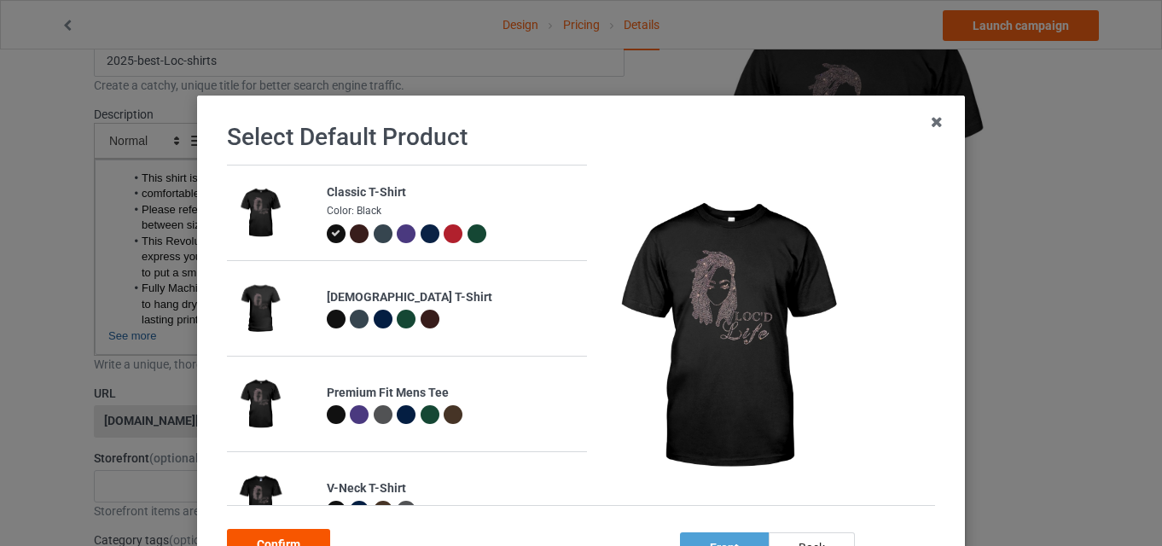
click at [310, 536] on div "Confirm" at bounding box center [278, 544] width 103 height 31
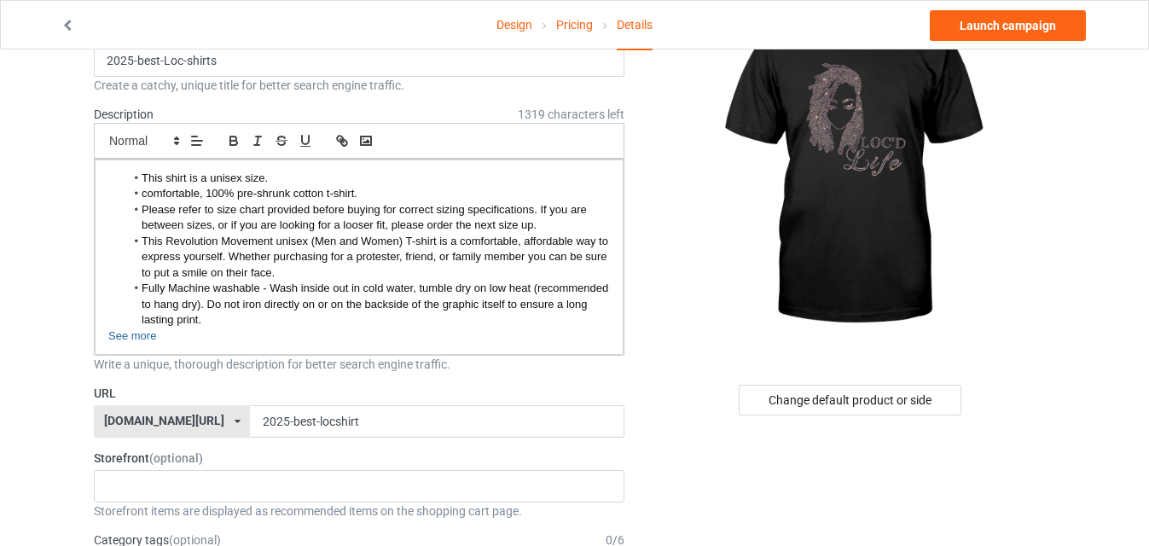
click at [518, 29] on link "Design" at bounding box center [515, 25] width 36 height 48
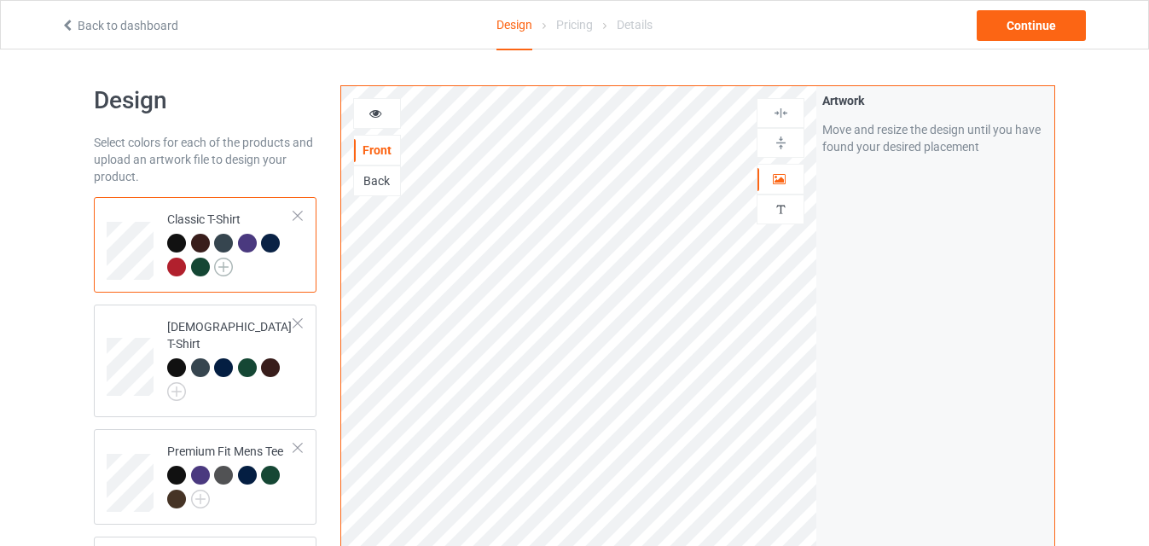
click at [229, 268] on img at bounding box center [223, 267] width 19 height 19
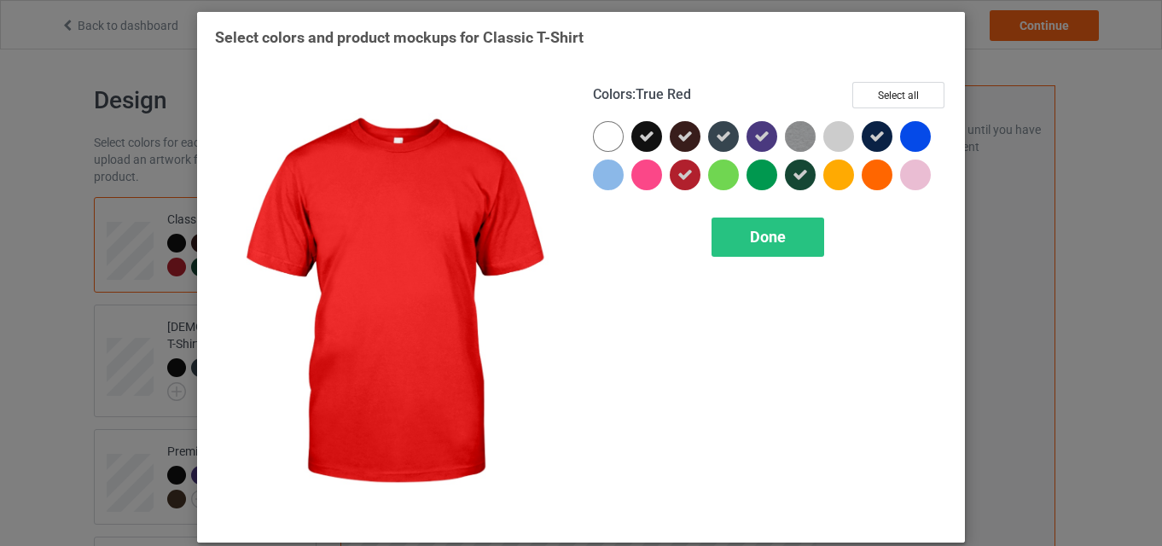
click at [678, 178] on icon at bounding box center [685, 174] width 15 height 15
click at [774, 263] on div "Colors : True Red Select all Done" at bounding box center [770, 303] width 378 height 467
click at [781, 248] on div "Done" at bounding box center [768, 237] width 113 height 39
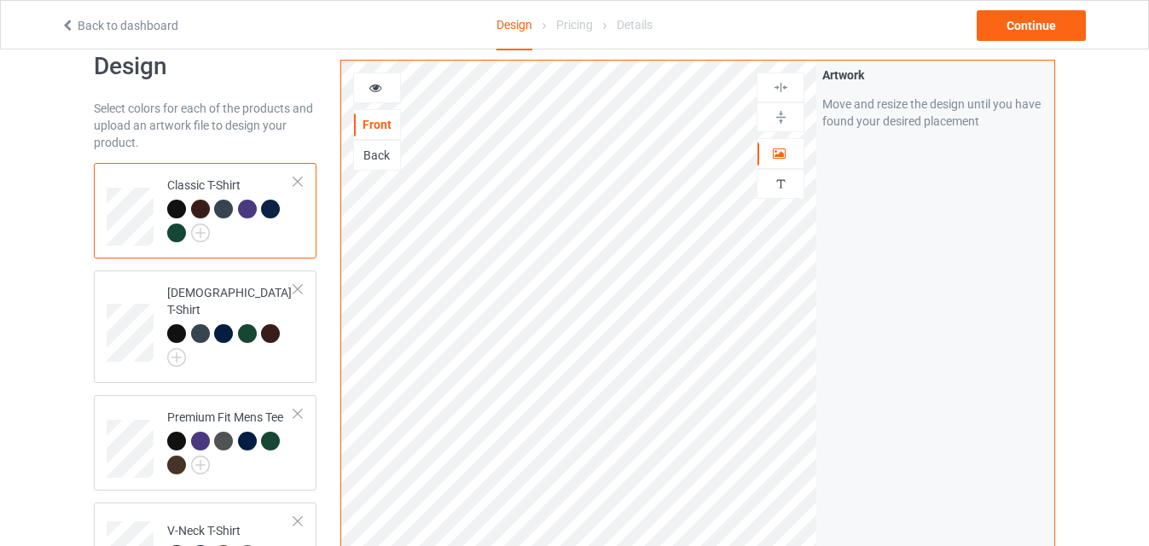
scroll to position [43, 0]
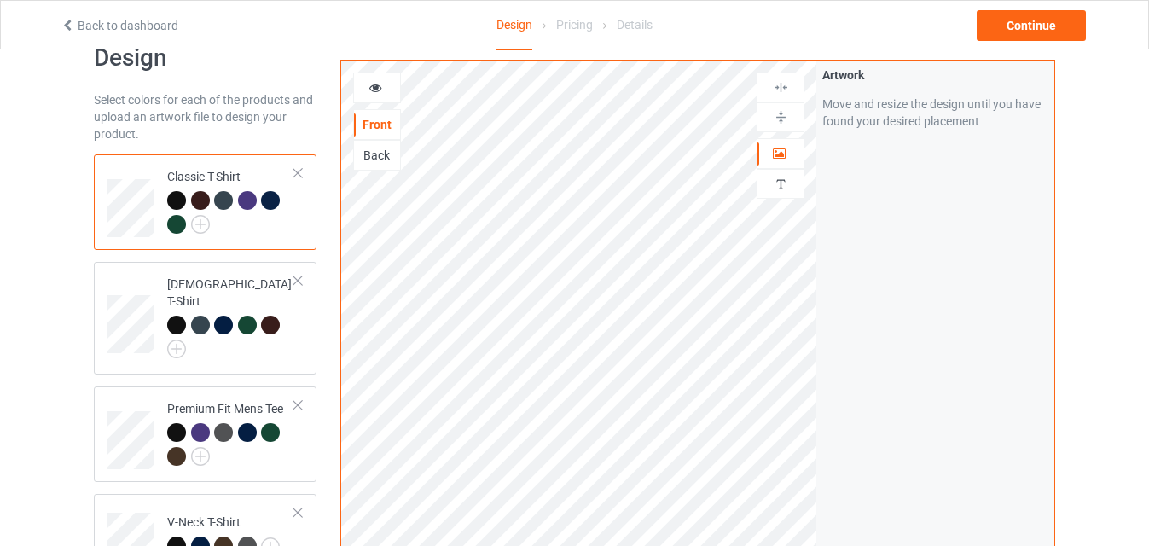
click at [249, 200] on div at bounding box center [247, 200] width 19 height 19
click at [179, 340] on img at bounding box center [176, 349] width 19 height 19
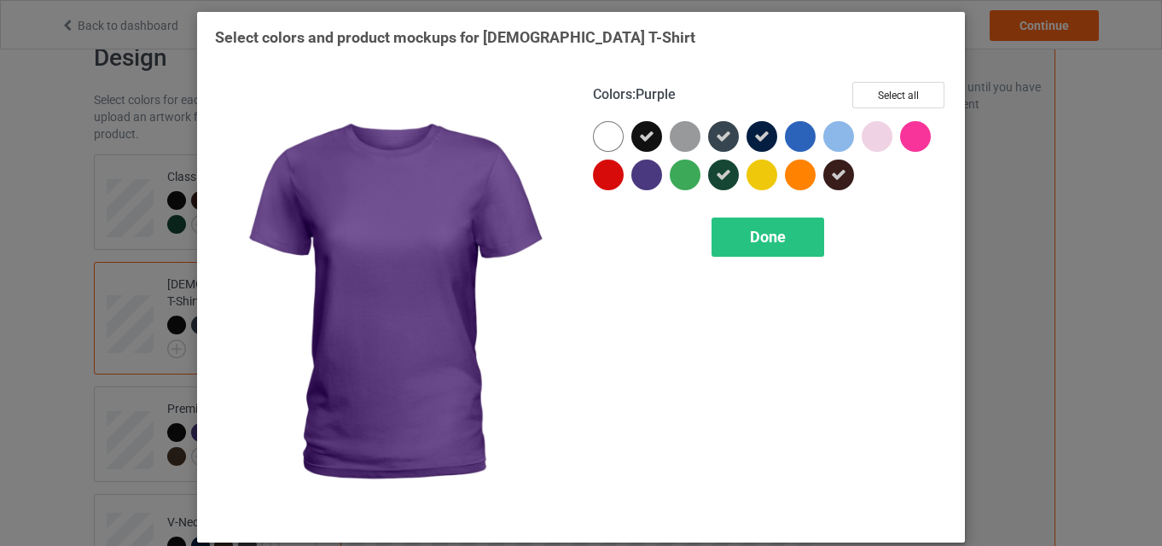
click at [638, 189] on div at bounding box center [646, 175] width 31 height 31
click at [740, 222] on div "Done" at bounding box center [768, 237] width 113 height 39
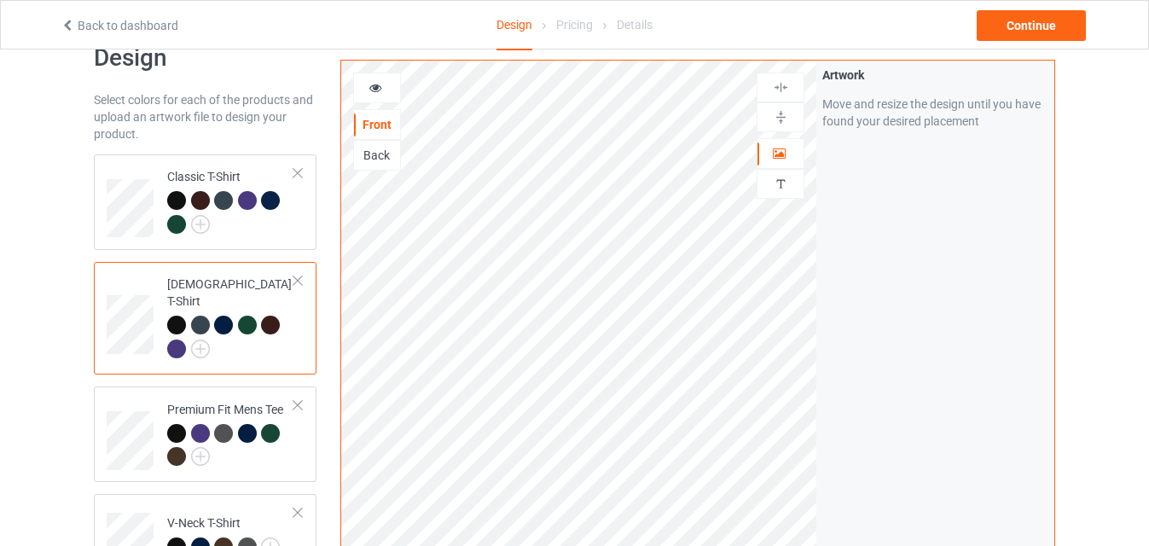
click at [173, 340] on div at bounding box center [176, 349] width 19 height 19
click at [201, 340] on img at bounding box center [200, 349] width 19 height 19
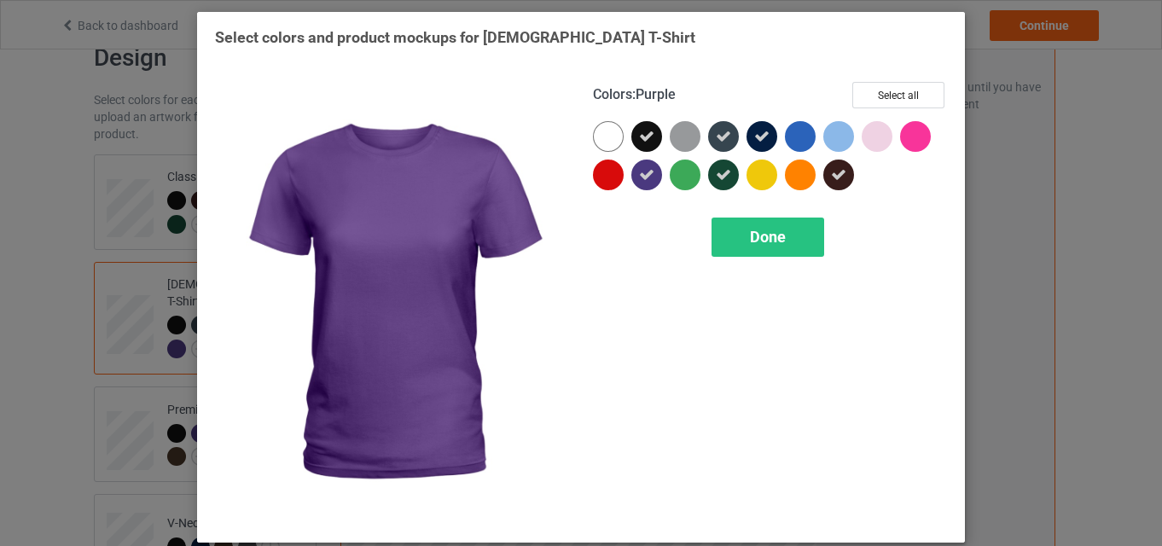
click at [648, 172] on icon at bounding box center [646, 174] width 15 height 15
click at [747, 219] on div "Done" at bounding box center [768, 237] width 113 height 39
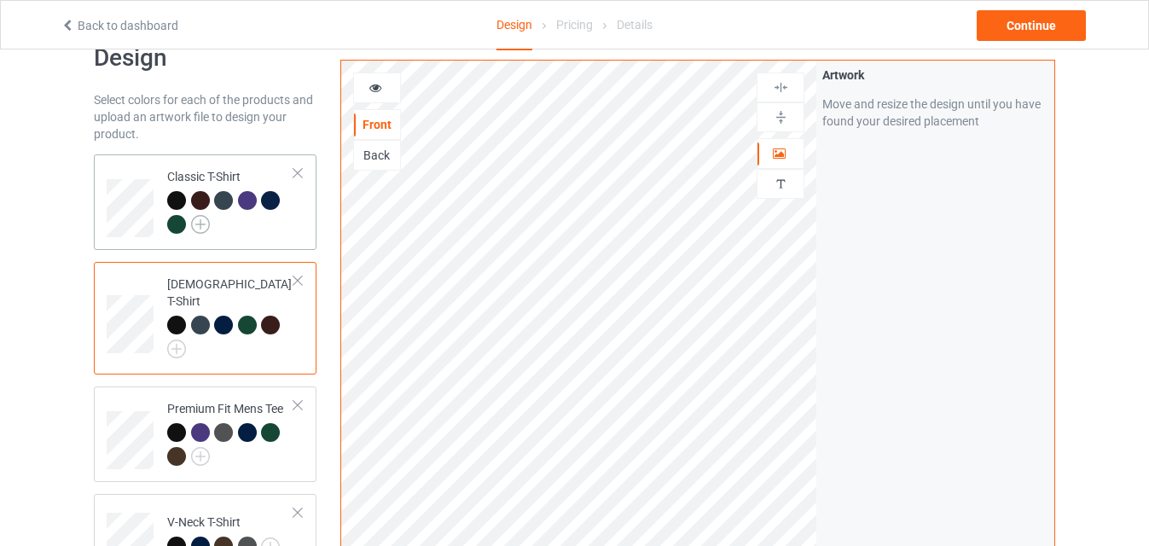
click at [195, 218] on img at bounding box center [200, 224] width 19 height 19
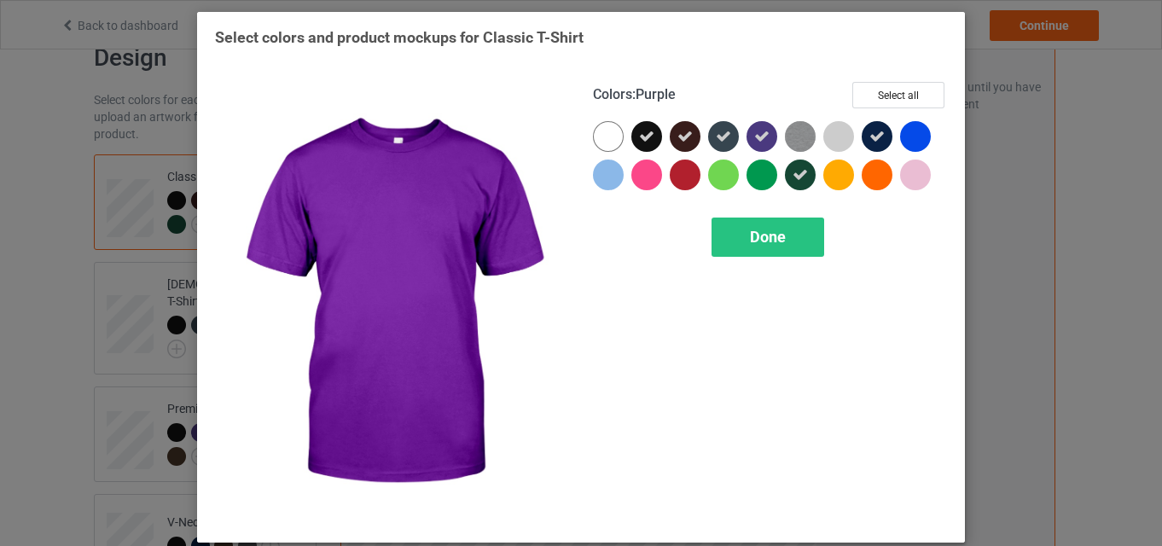
click at [759, 127] on div at bounding box center [762, 136] width 31 height 31
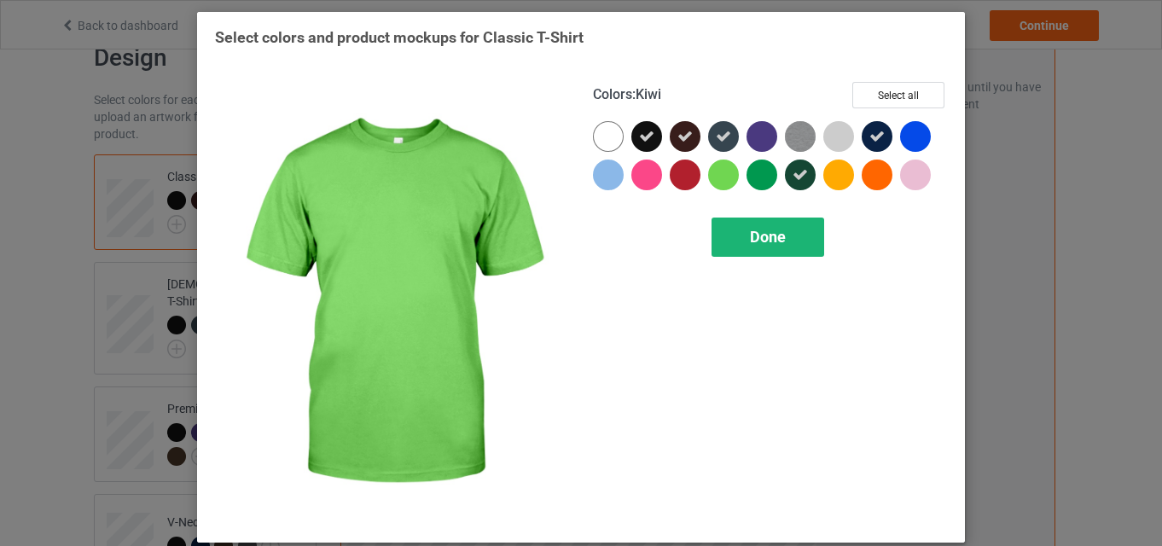
click at [755, 230] on span "Done" at bounding box center [768, 237] width 36 height 18
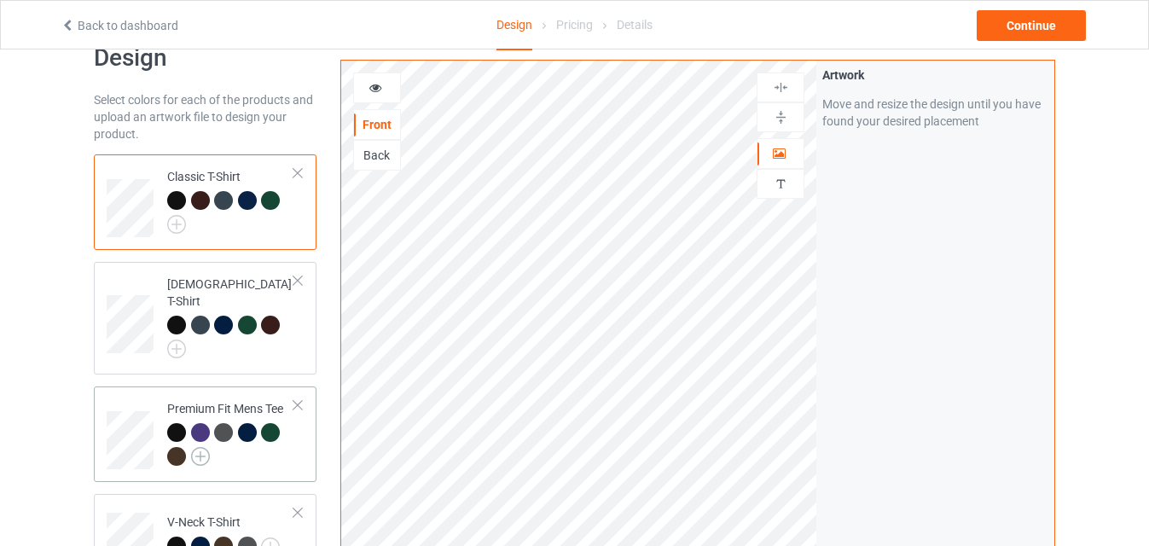
click at [201, 449] on img at bounding box center [200, 456] width 19 height 19
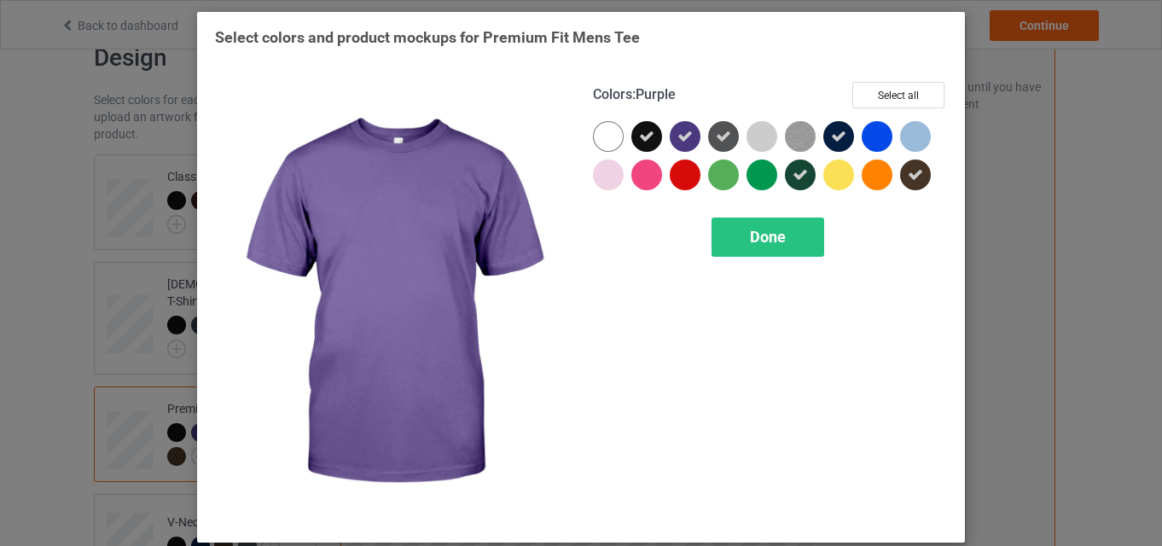
click at [690, 146] on div at bounding box center [685, 136] width 31 height 31
click at [787, 249] on div "Done" at bounding box center [768, 237] width 113 height 39
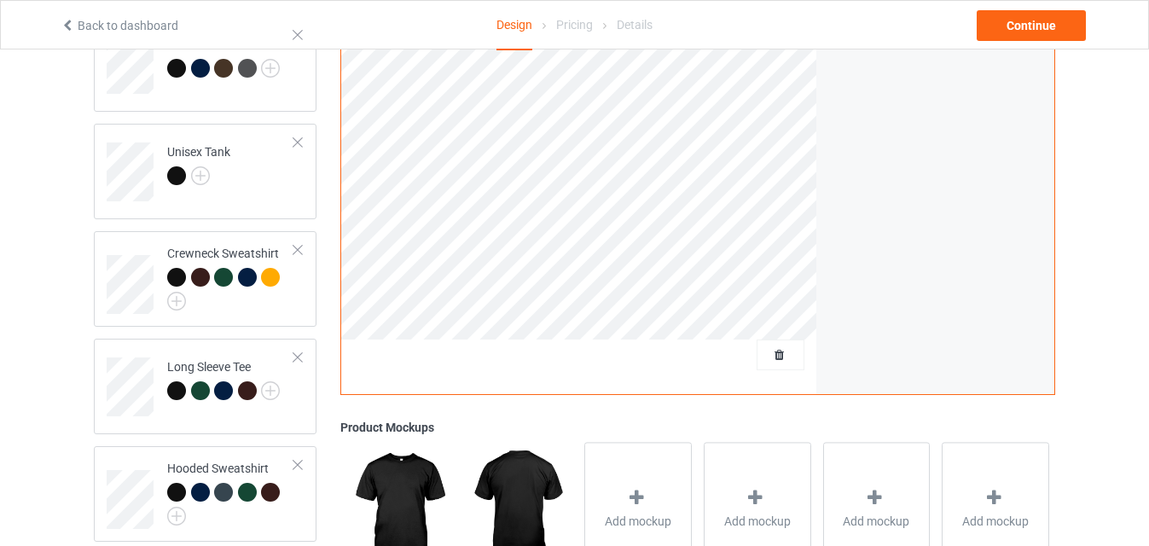
scroll to position [529, 0]
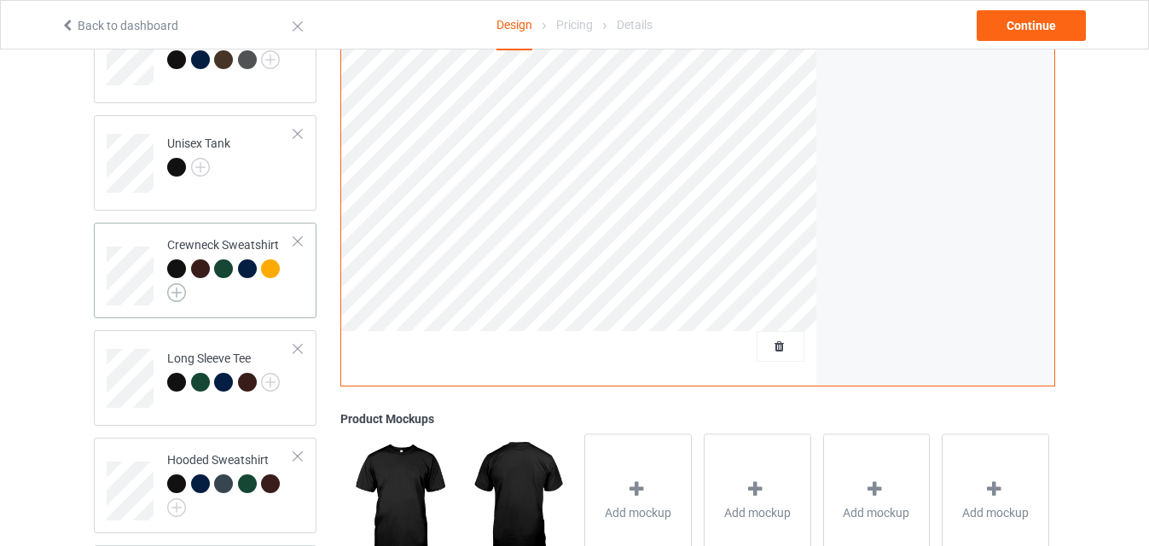
click at [173, 283] on img at bounding box center [176, 292] width 19 height 19
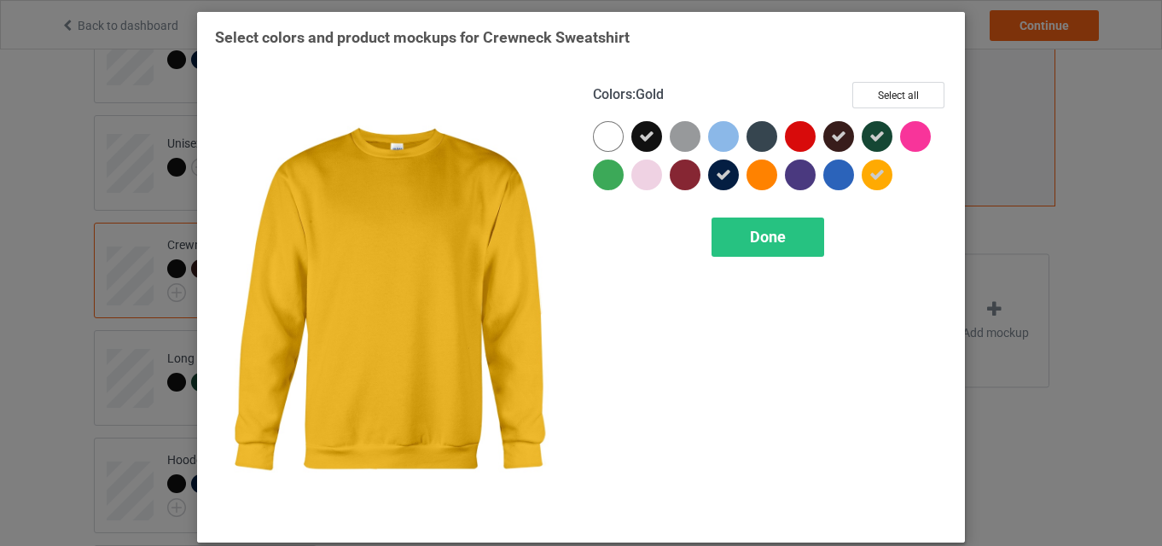
click at [886, 180] on div at bounding box center [877, 175] width 31 height 31
click at [750, 243] on span "Done" at bounding box center [768, 237] width 36 height 18
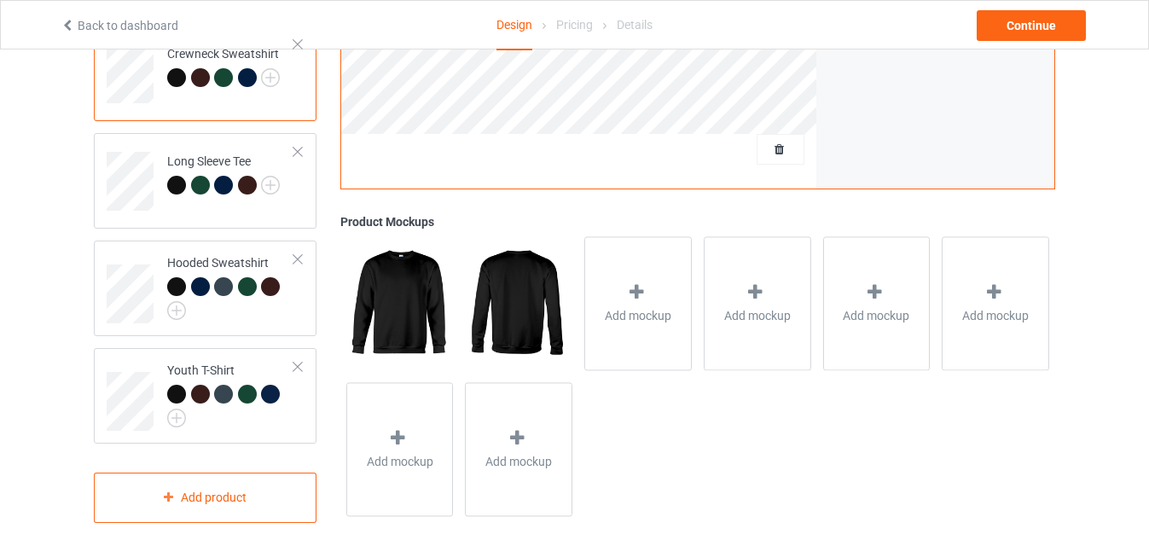
scroll to position [3, 0]
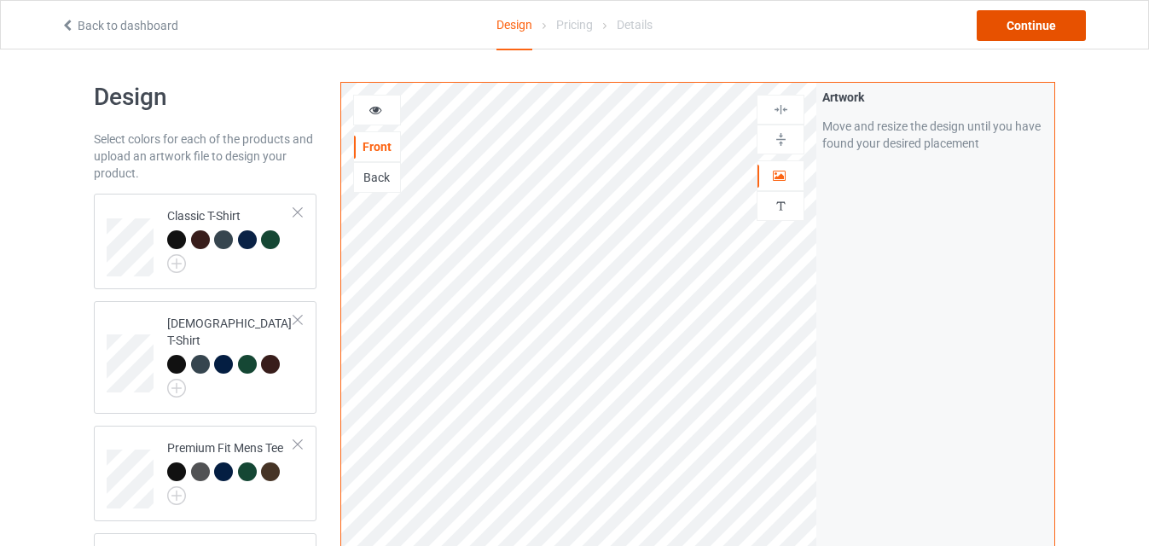
click at [1037, 19] on div "Continue" at bounding box center [1031, 25] width 109 height 31
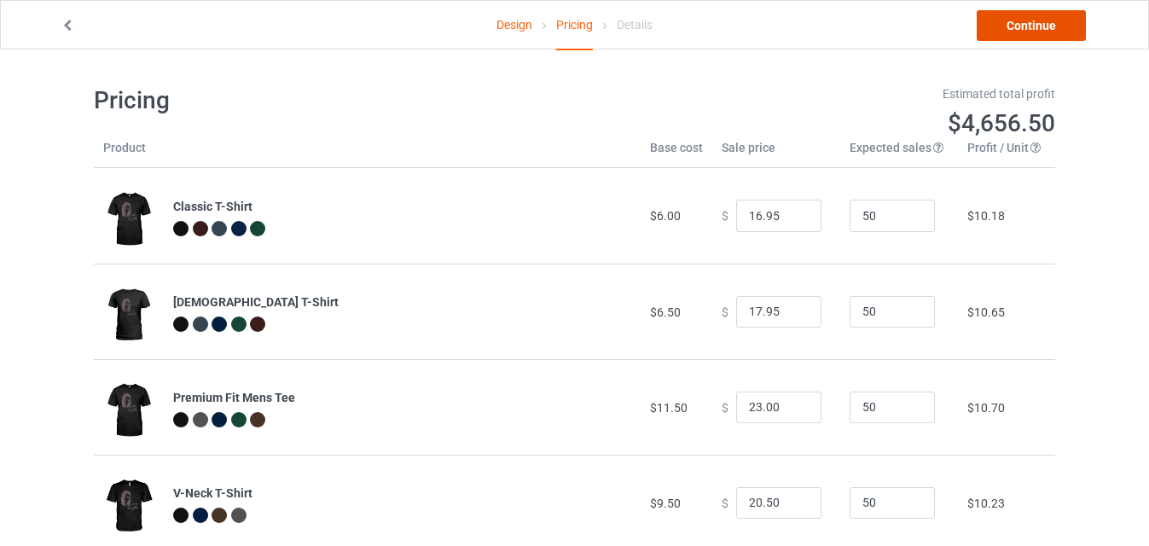
click at [1036, 20] on link "Continue" at bounding box center [1031, 25] width 109 height 31
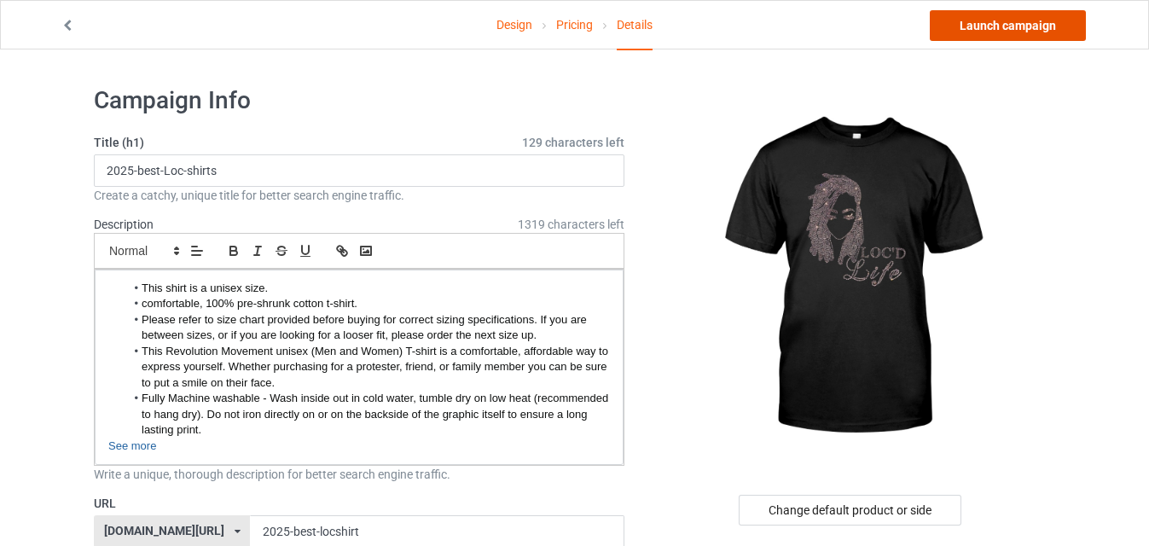
click at [1036, 20] on link "Launch campaign" at bounding box center [1008, 25] width 156 height 31
